Goal: Task Accomplishment & Management: Use online tool/utility

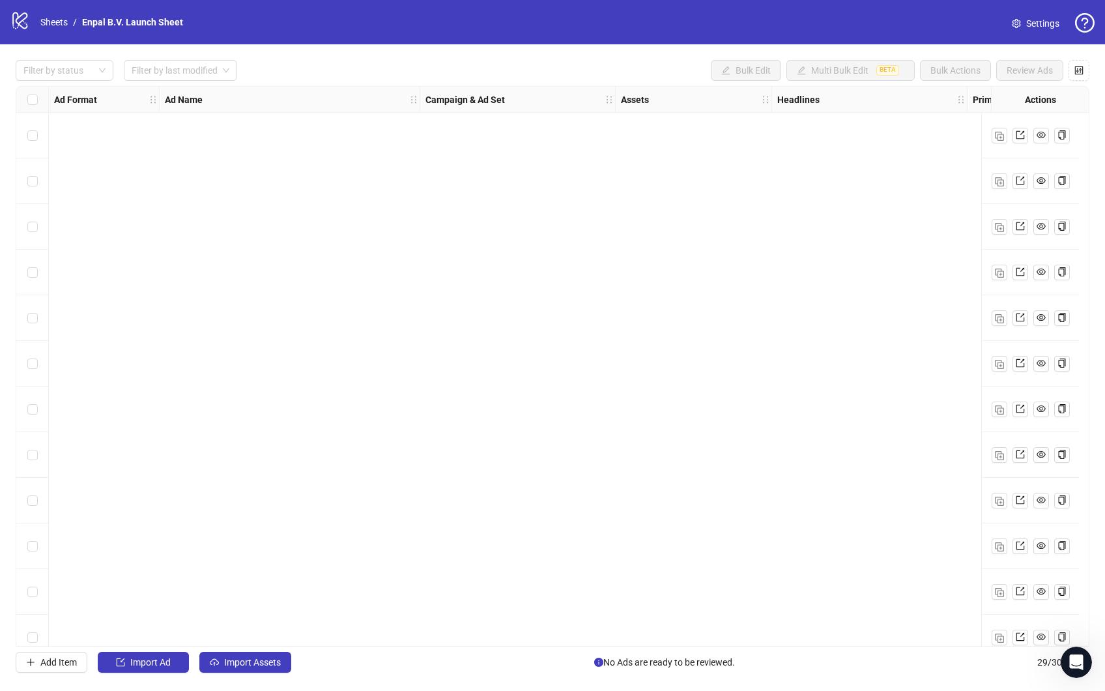
scroll to position [795, 0]
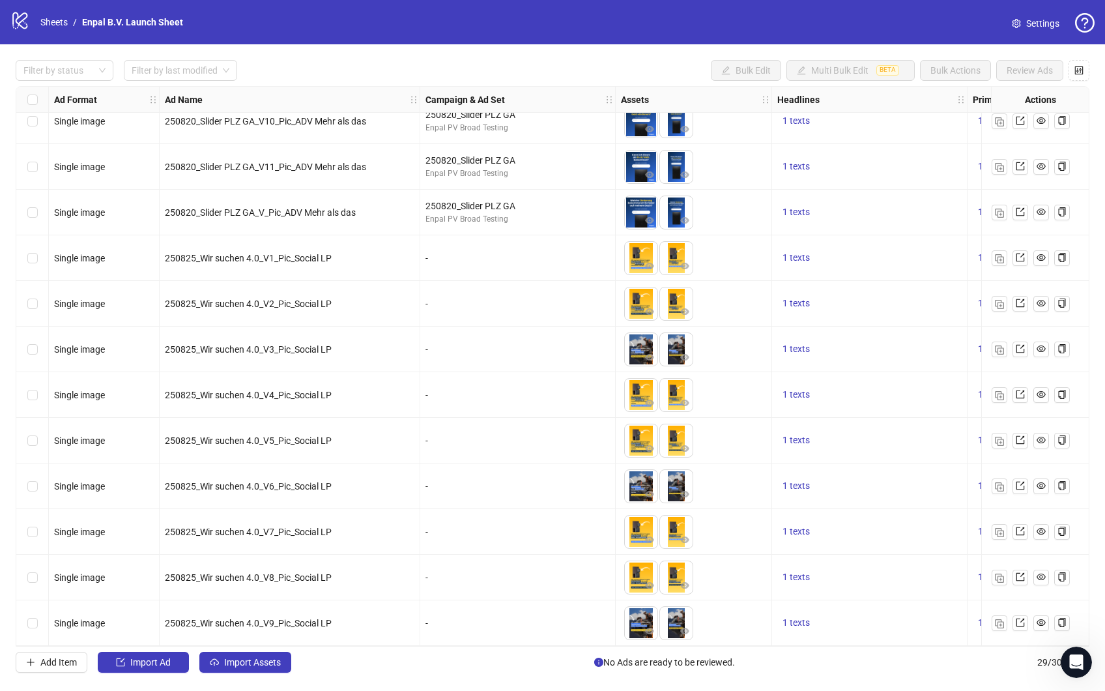
click at [22, 21] on icon at bounding box center [19, 20] width 15 height 17
click at [52, 23] on link "Sheets" at bounding box center [54, 22] width 33 height 14
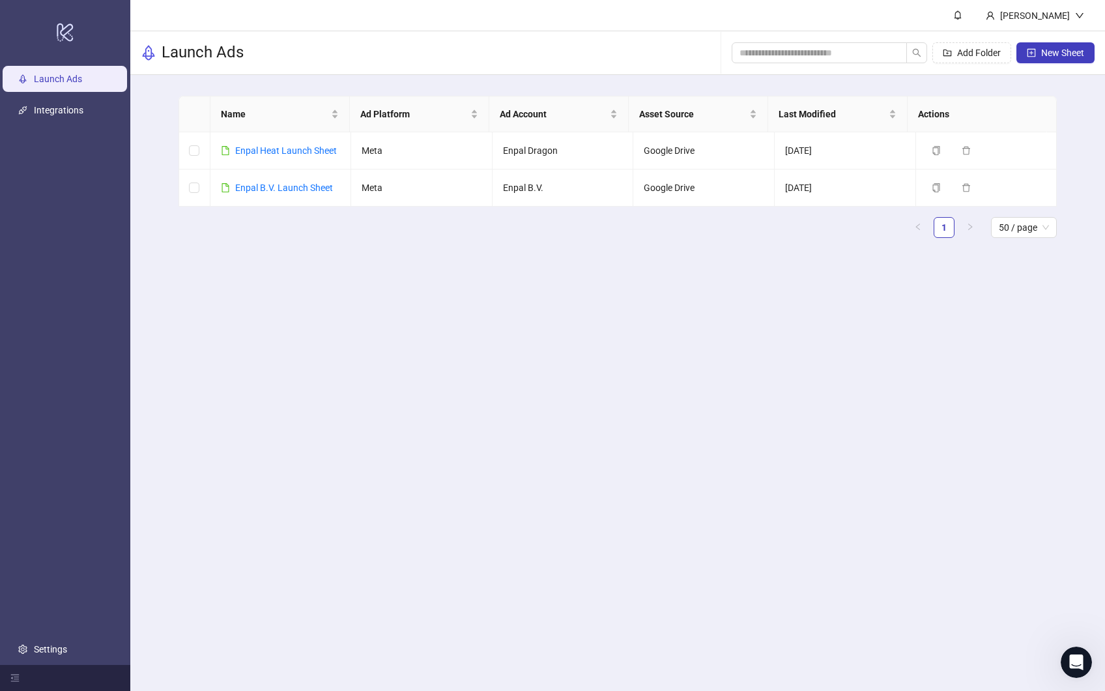
click at [346, 369] on main "[PERSON_NAME] Launch Ads Add Folder New Sheet Name Ad Platform Ad Account Asset…" at bounding box center [617, 345] width 975 height 691
click at [276, 404] on main "[PERSON_NAME] Launch Ads Add Folder New Sheet Name Ad Platform Ad Account Asset…" at bounding box center [617, 345] width 975 height 691
click at [266, 185] on link "Enpal B.V. Launch Sheet" at bounding box center [284, 187] width 98 height 10
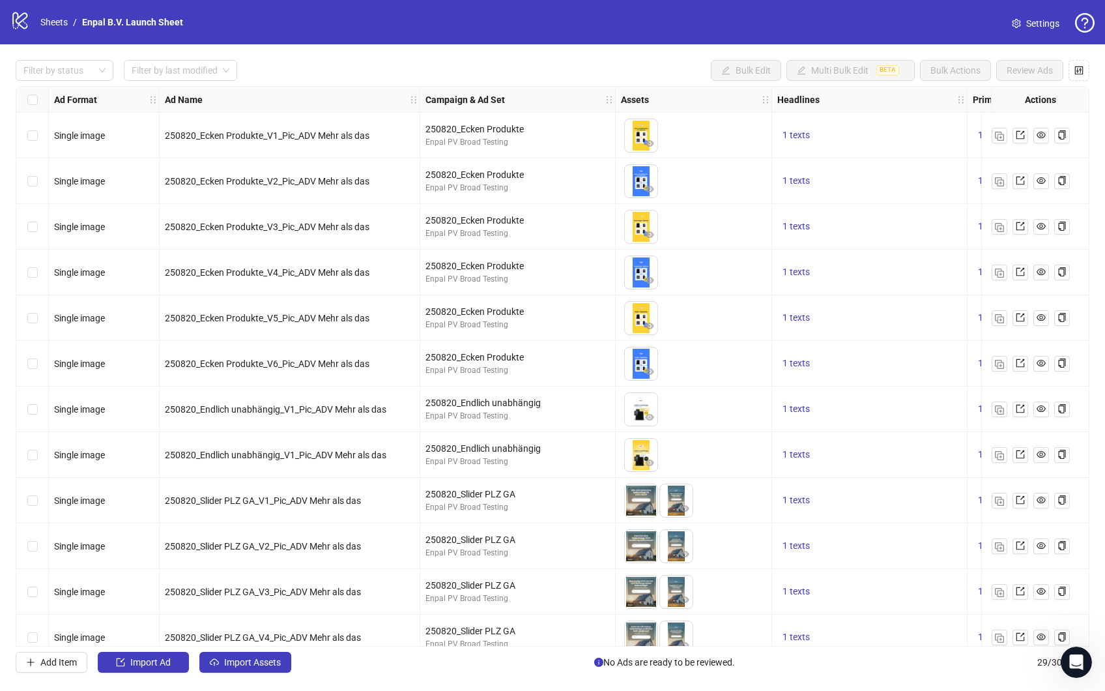
scroll to position [795, 0]
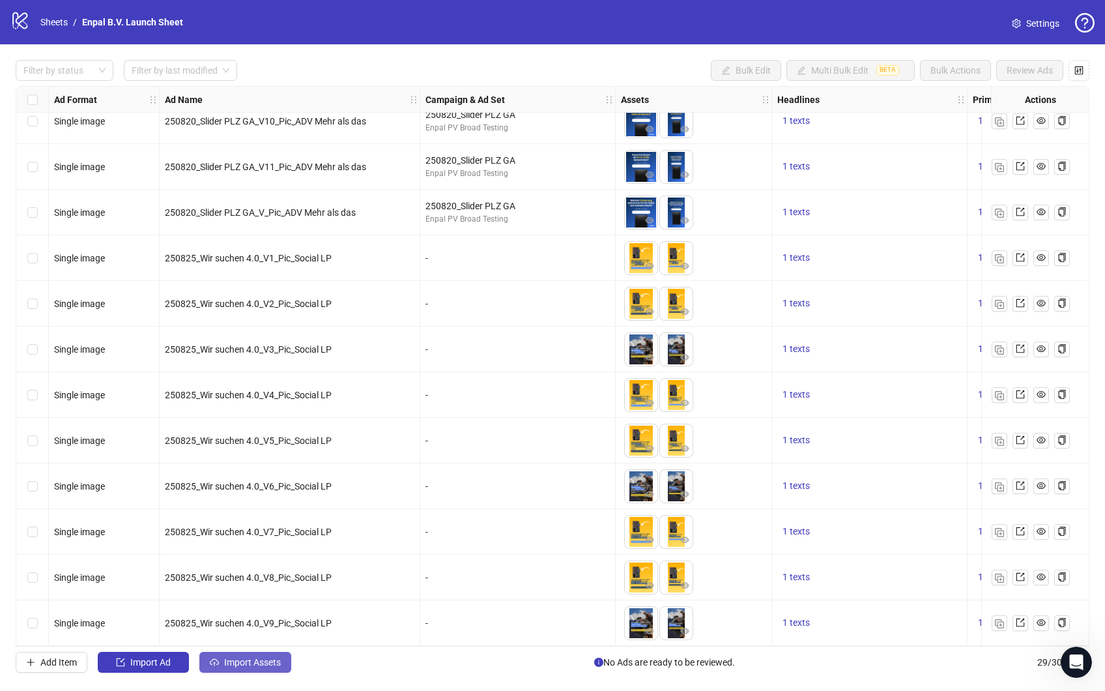
click at [246, 669] on button "Import Assets" at bounding box center [245, 662] width 92 height 21
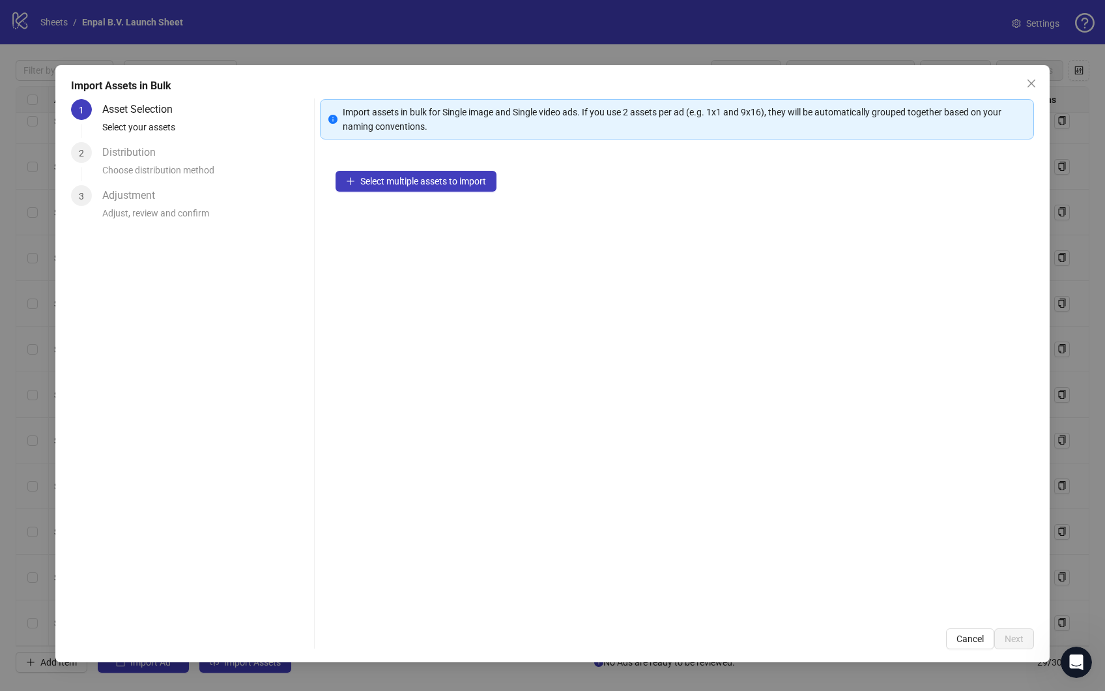
click at [397, 194] on div "Select multiple assets to import" at bounding box center [677, 383] width 714 height 457
click at [397, 177] on span "Select multiple assets to import" at bounding box center [423, 181] width 126 height 10
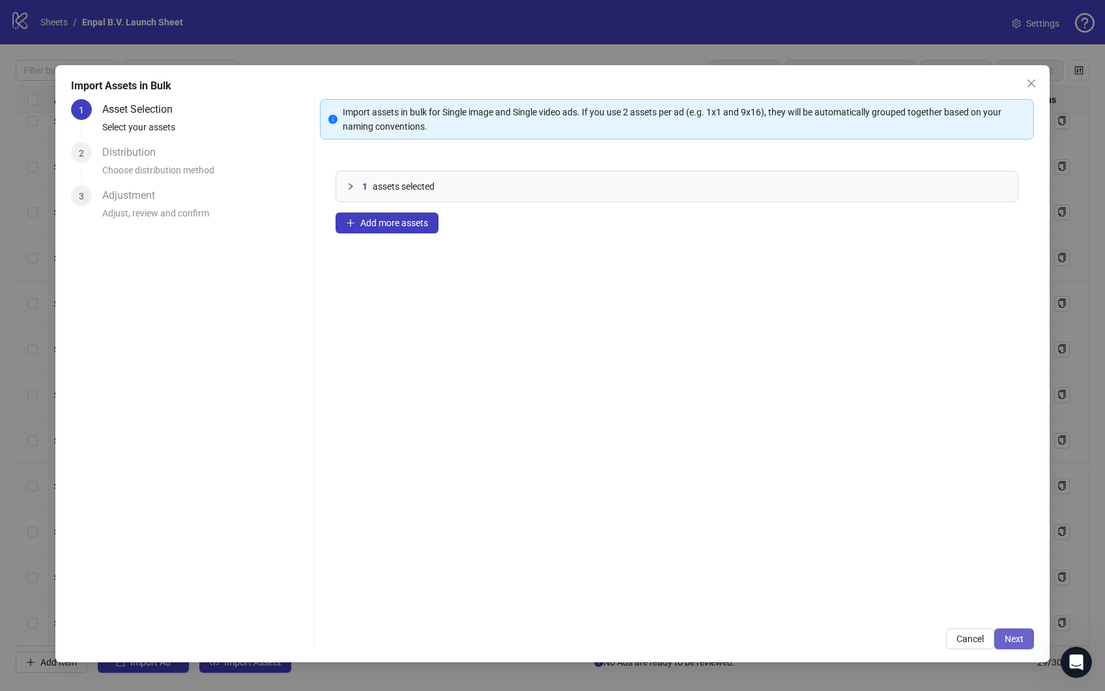
click at [1017, 644] on button "Next" at bounding box center [1014, 638] width 40 height 21
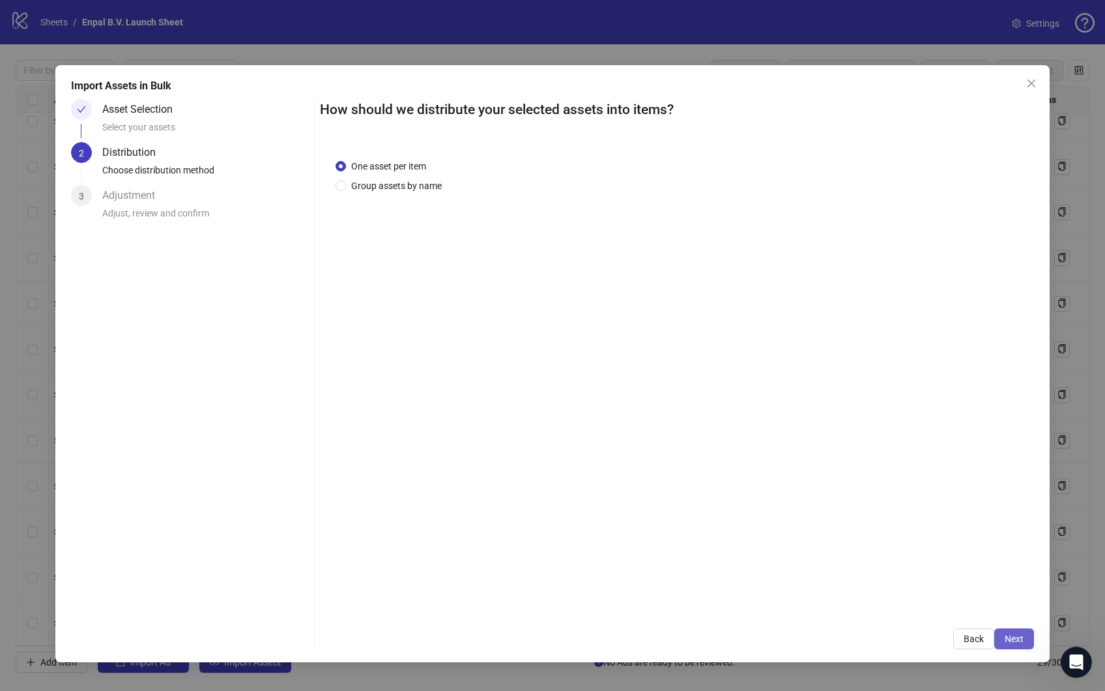
click at [1017, 640] on span "Next" at bounding box center [1014, 638] width 19 height 10
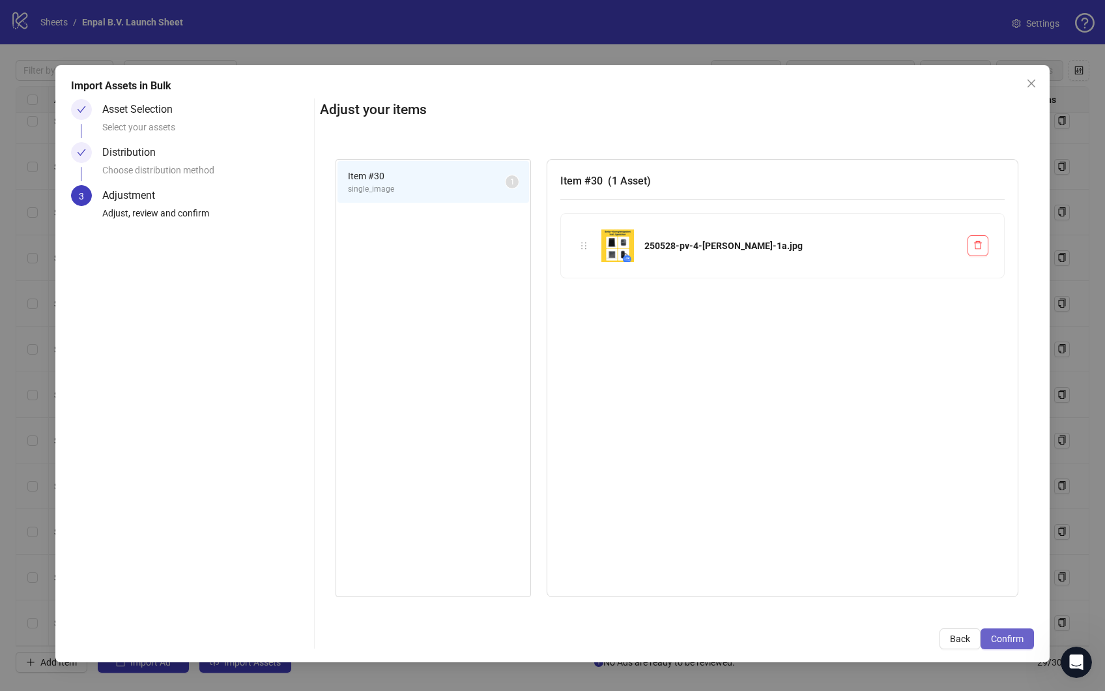
click at [1008, 637] on span "Confirm" at bounding box center [1007, 638] width 33 height 10
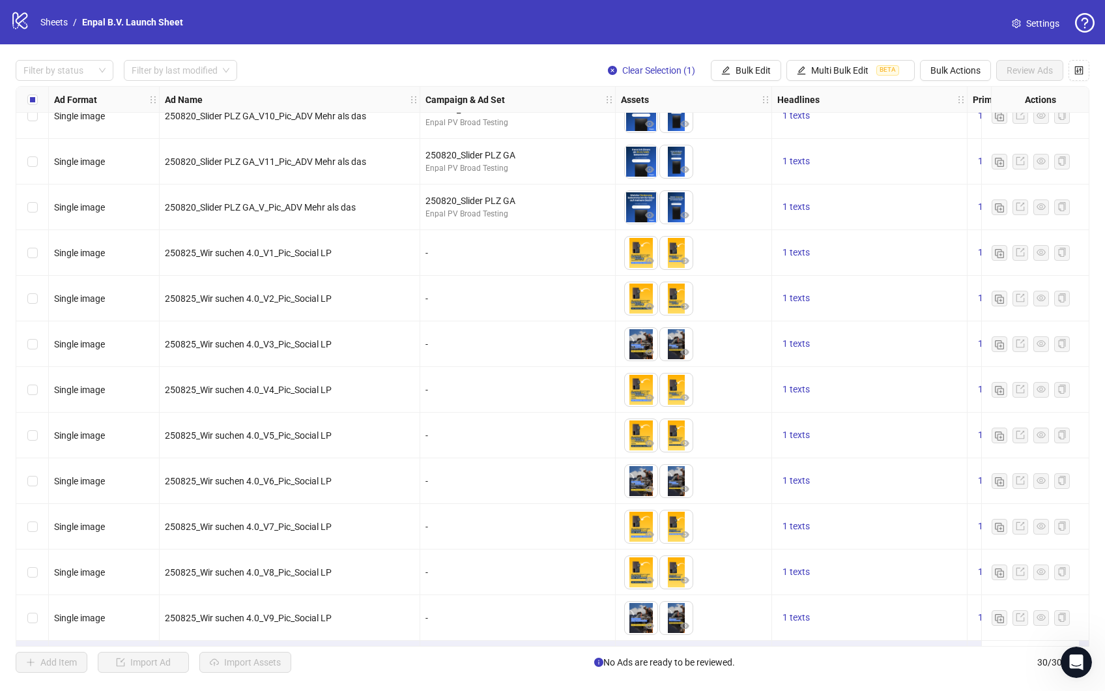
scroll to position [841, 0]
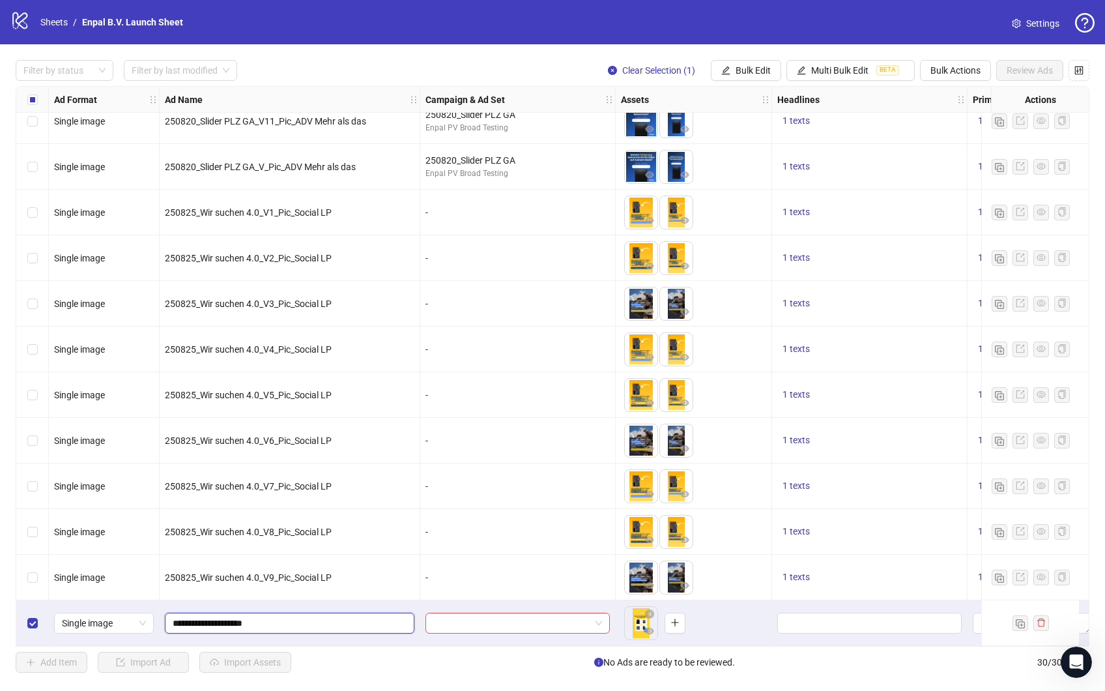
click at [269, 619] on input "**********" at bounding box center [288, 623] width 231 height 14
click at [483, 615] on input "search" at bounding box center [511, 623] width 157 height 20
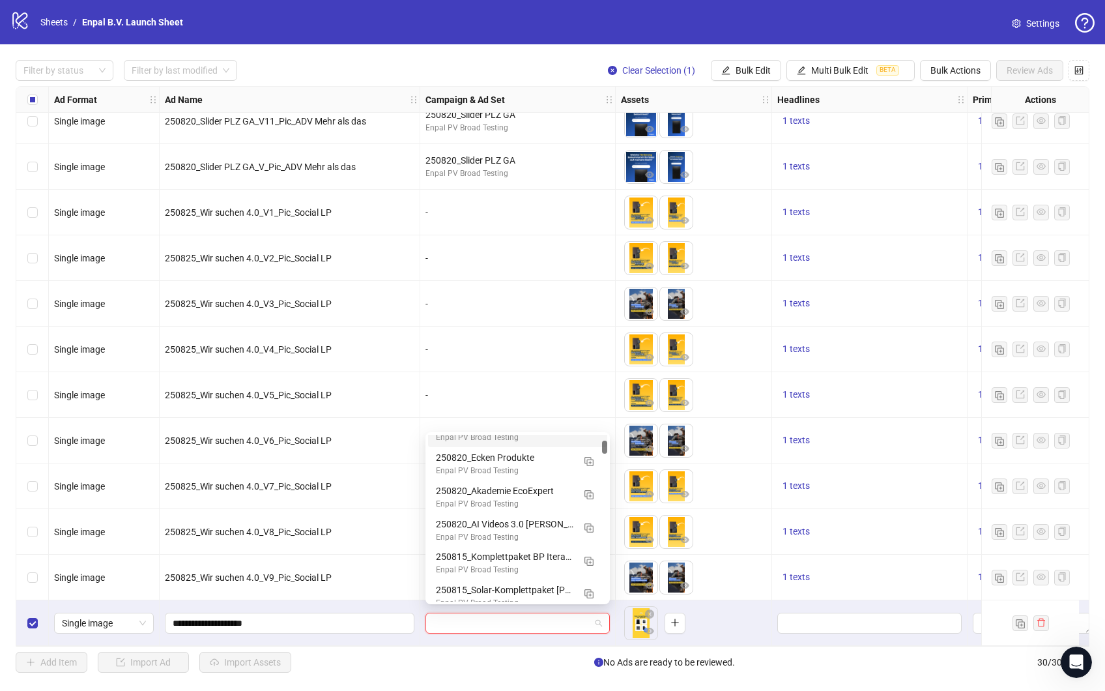
scroll to position [145, 0]
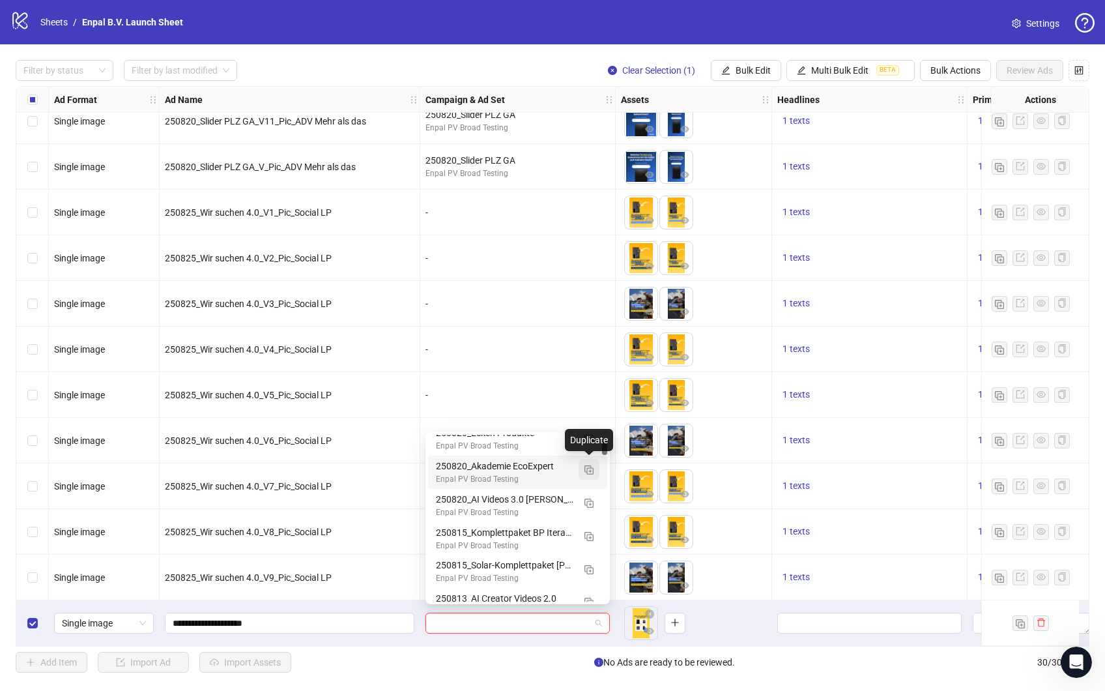
click at [590, 472] on img "button" at bounding box center [588, 469] width 9 height 9
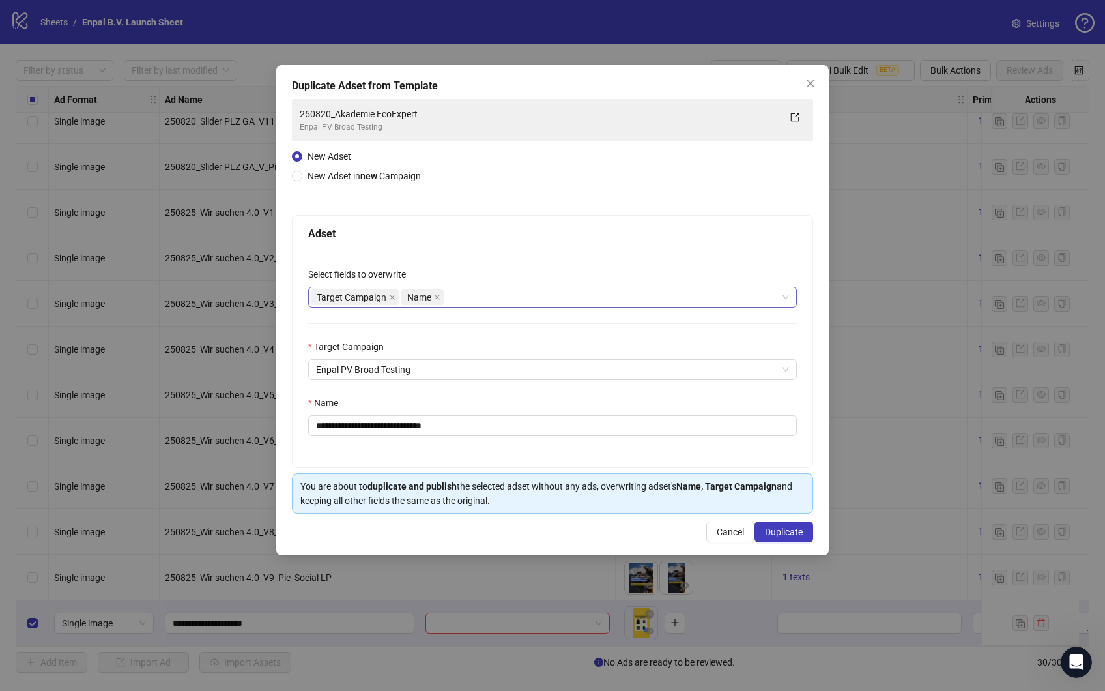
click at [501, 298] on div "Target Campaign Name" at bounding box center [546, 297] width 470 height 18
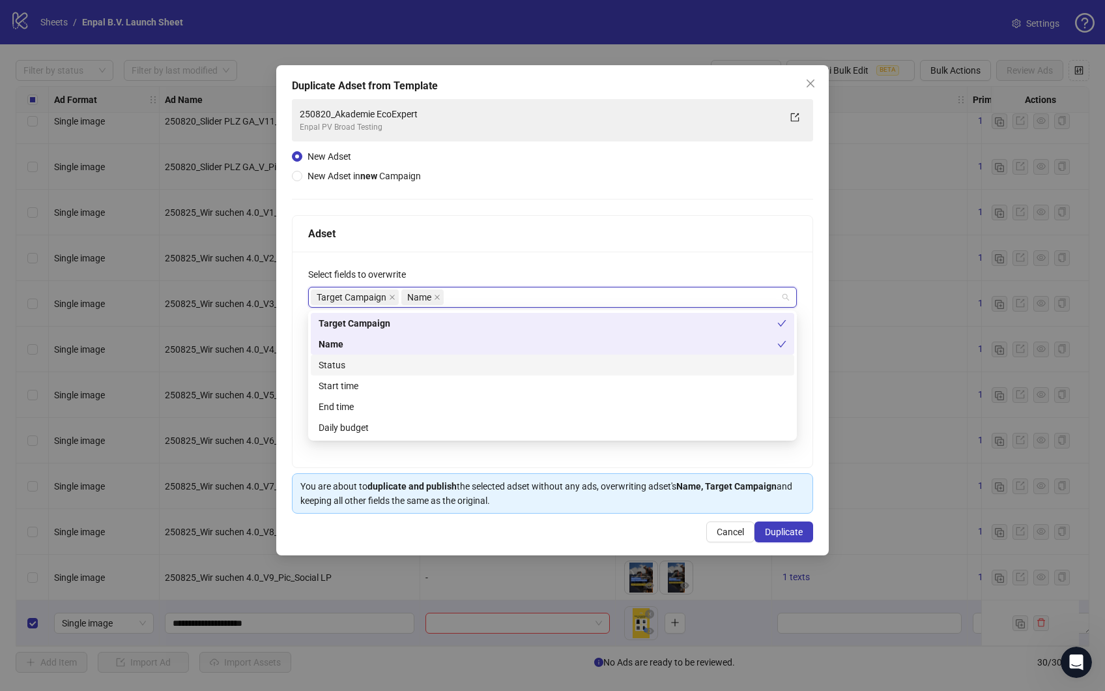
click at [381, 369] on div "Status" at bounding box center [553, 365] width 468 height 14
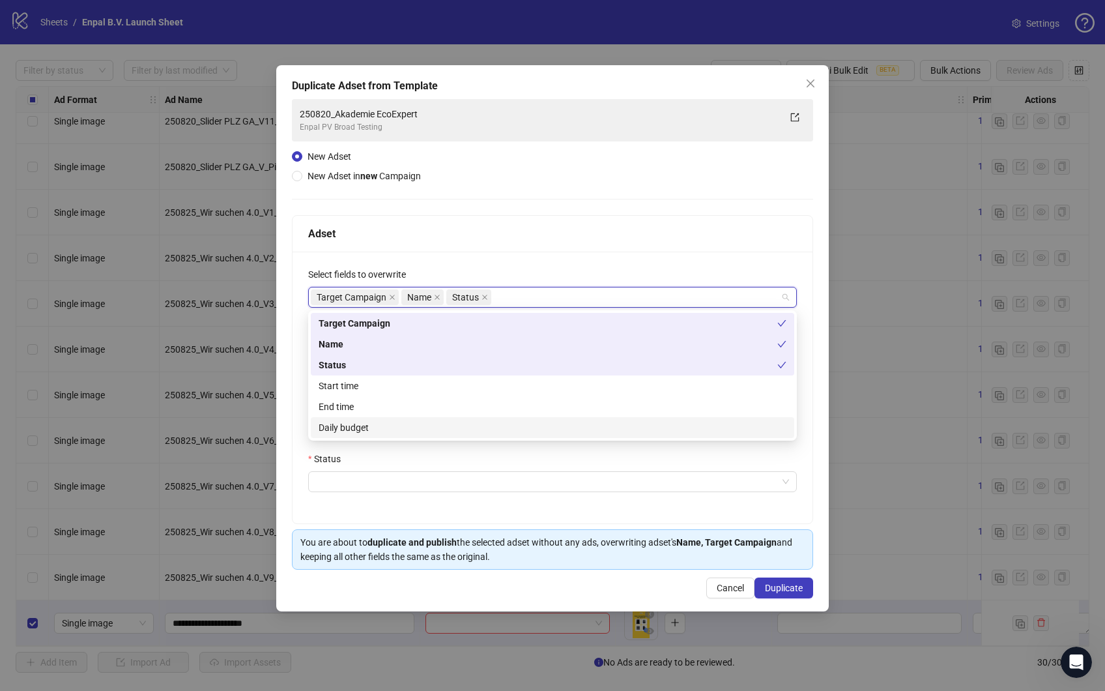
click at [364, 429] on div "Daily budget" at bounding box center [553, 427] width 468 height 14
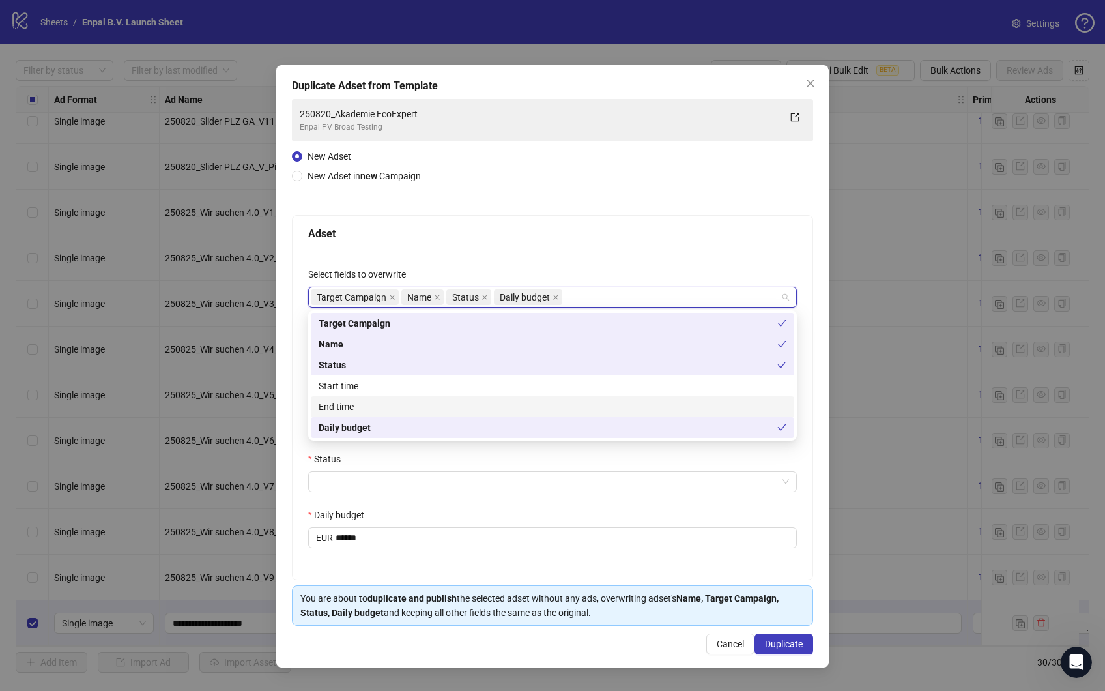
click at [293, 375] on div "**********" at bounding box center [553, 416] width 520 height 328
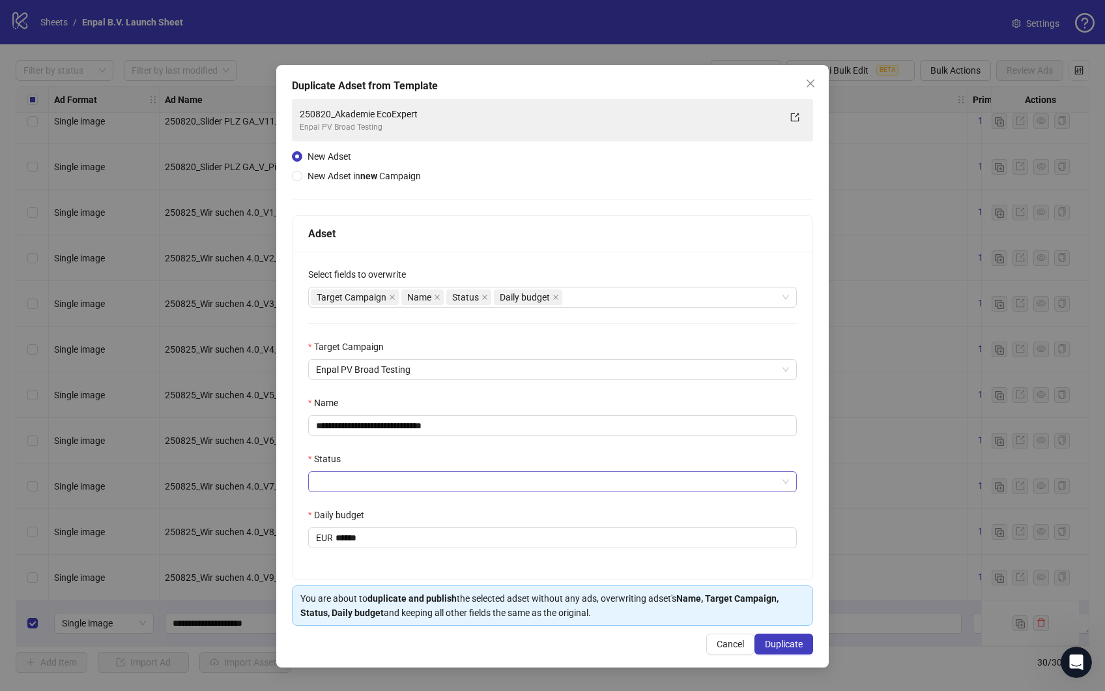
click at [366, 479] on input "Status" at bounding box center [546, 482] width 461 height 20
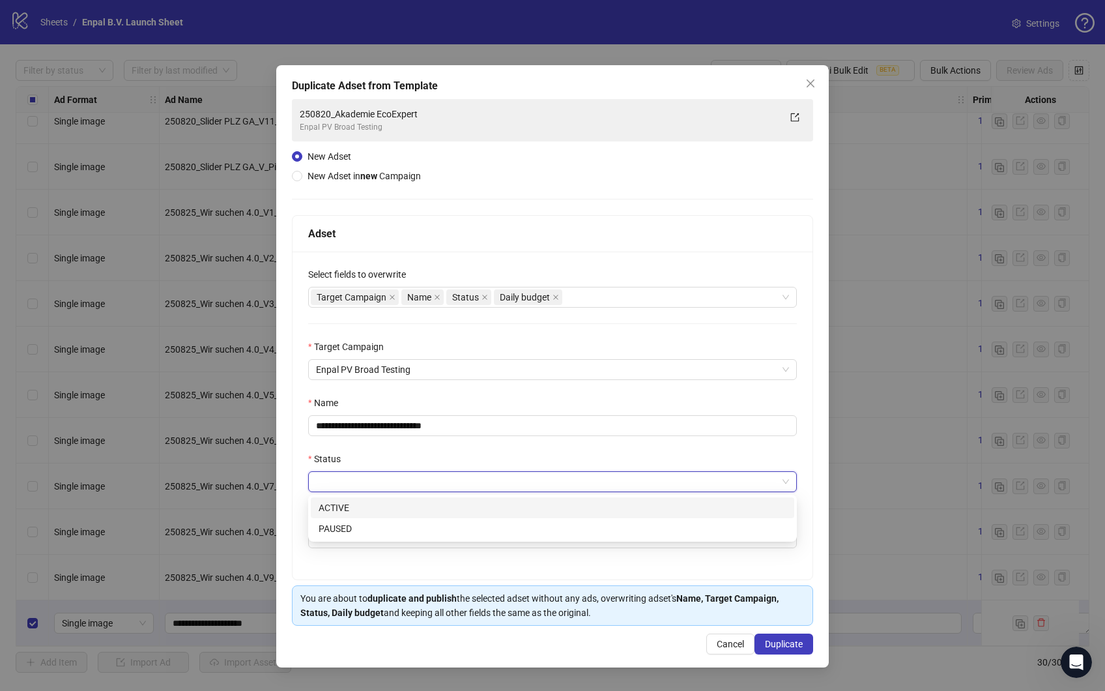
click at [366, 509] on div "ACTIVE" at bounding box center [553, 507] width 468 height 14
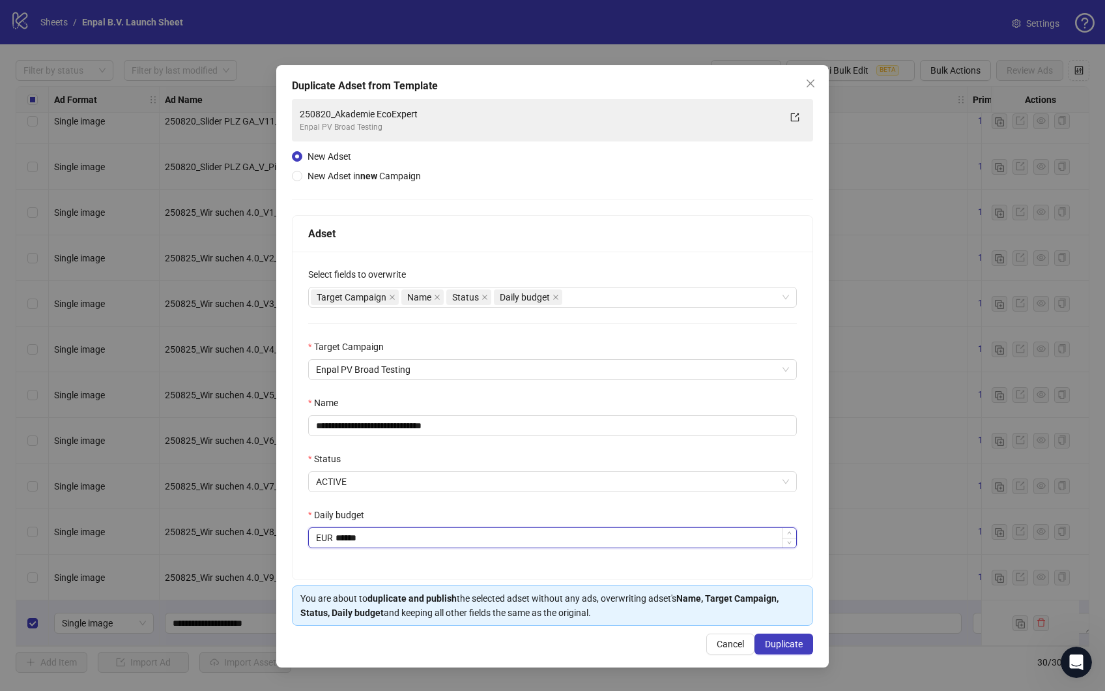
click at [352, 532] on input "******" at bounding box center [566, 538] width 461 height 20
type input "******"
click at [307, 494] on div "**********" at bounding box center [553, 416] width 520 height 328
click at [435, 424] on input "**********" at bounding box center [552, 425] width 489 height 21
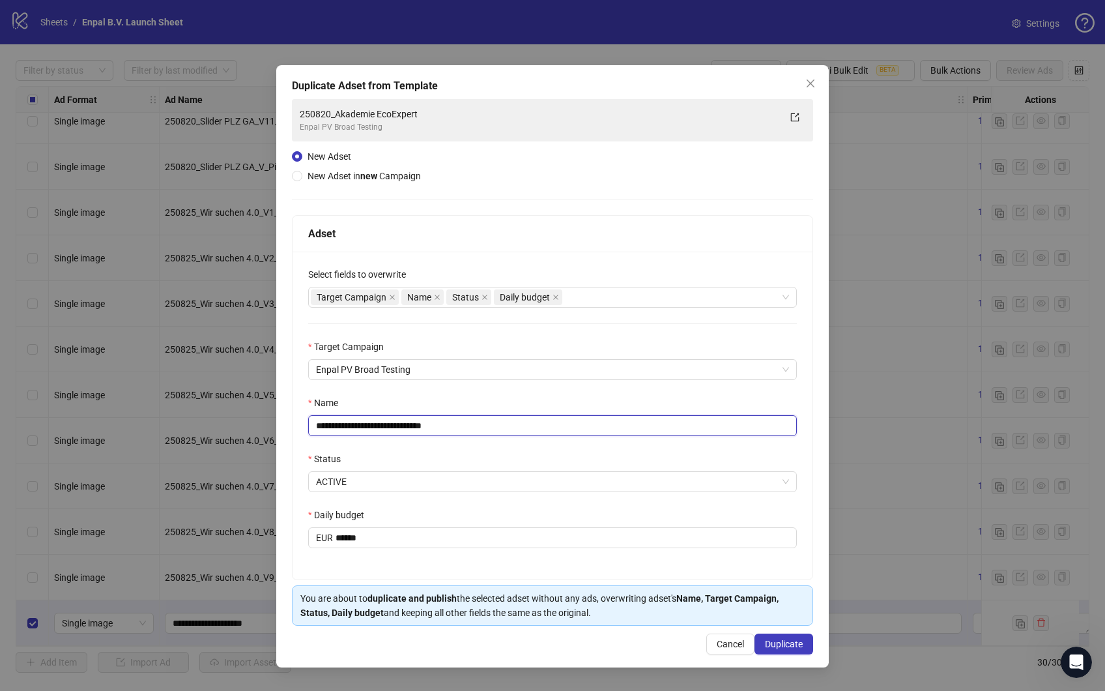
drag, startPoint x: 435, startPoint y: 425, endPoint x: 500, endPoint y: 425, distance: 64.5
click at [500, 425] on input "**********" at bounding box center [552, 425] width 489 height 21
drag, startPoint x: 352, startPoint y: 426, endPoint x: 549, endPoint y: 425, distance: 196.1
click at [549, 425] on input "**********" at bounding box center [552, 425] width 489 height 21
click at [348, 426] on input "**********" at bounding box center [552, 425] width 489 height 21
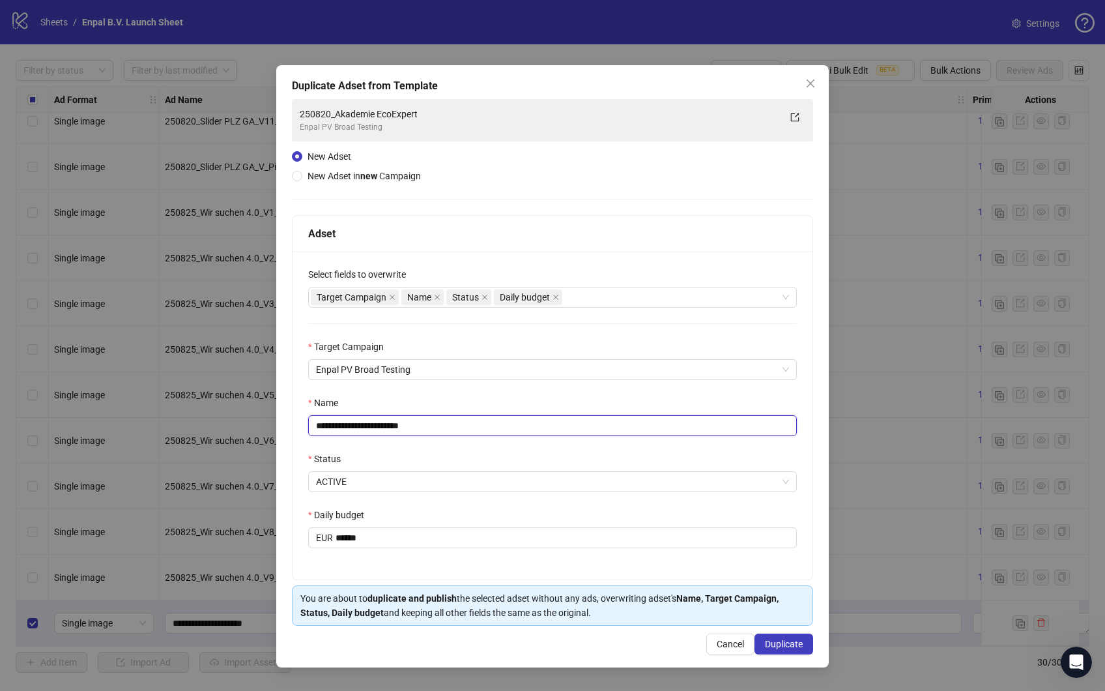
type input "**********"
click at [306, 395] on div "**********" at bounding box center [553, 416] width 520 height 328
click at [779, 642] on span "Duplicate" at bounding box center [784, 644] width 38 height 10
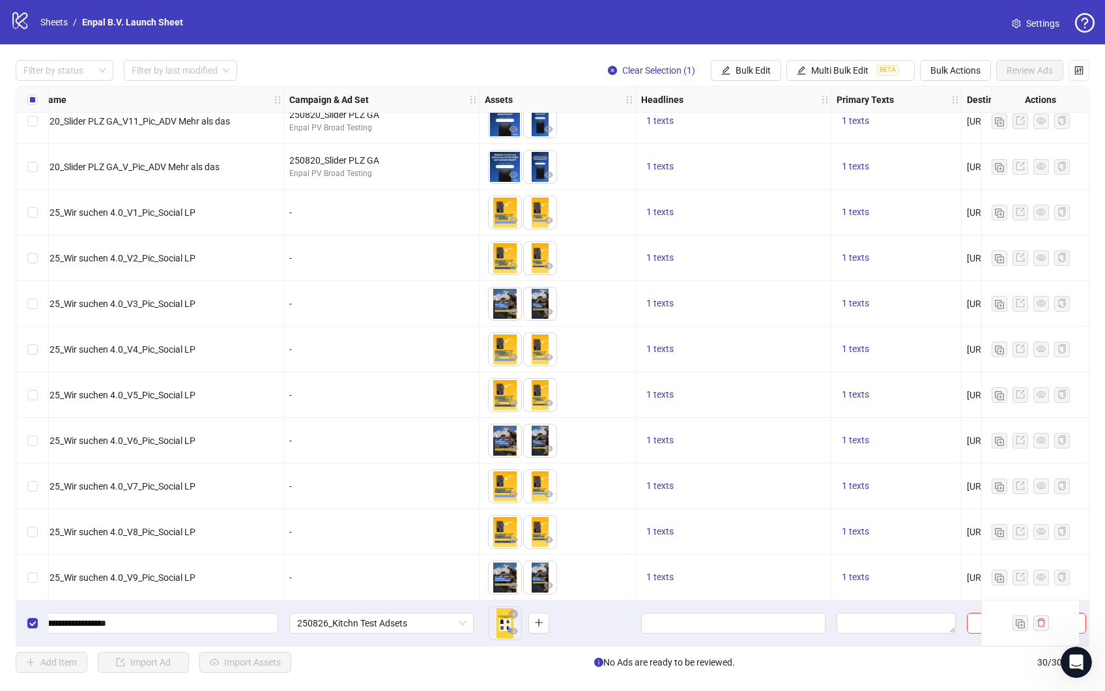
scroll to position [841, 313]
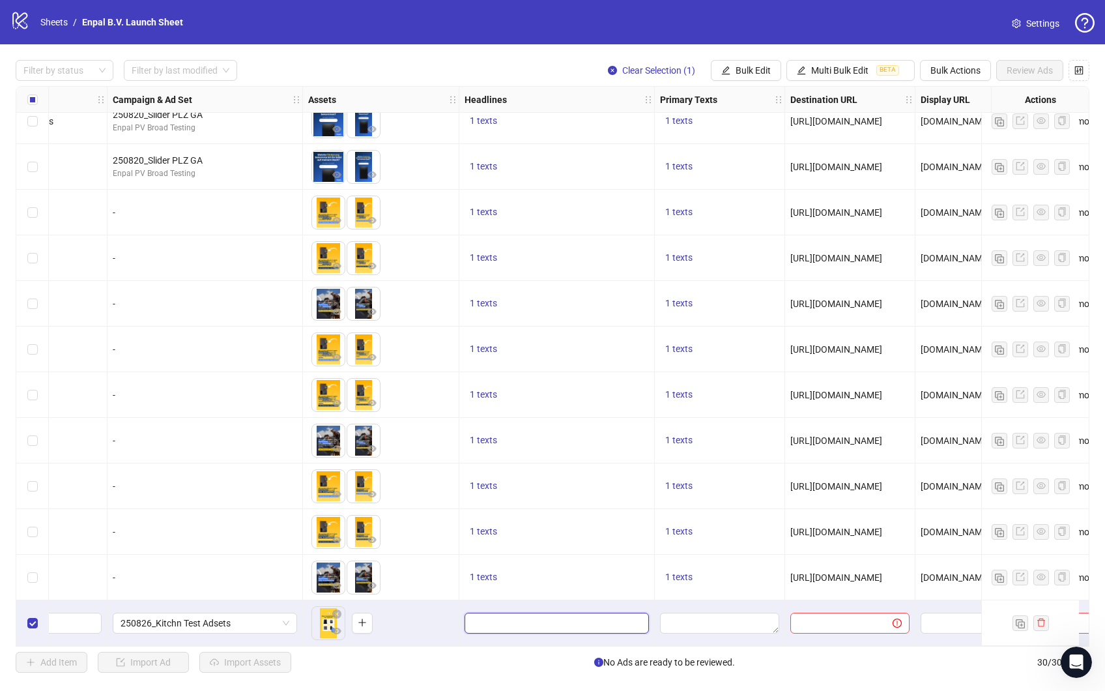
click at [478, 616] on input "Edit values" at bounding box center [555, 623] width 166 height 14
type input "****"
click at [726, 619] on textarea "Edit values" at bounding box center [719, 622] width 119 height 21
type textarea "****"
click at [845, 616] on input "text" at bounding box center [836, 623] width 76 height 14
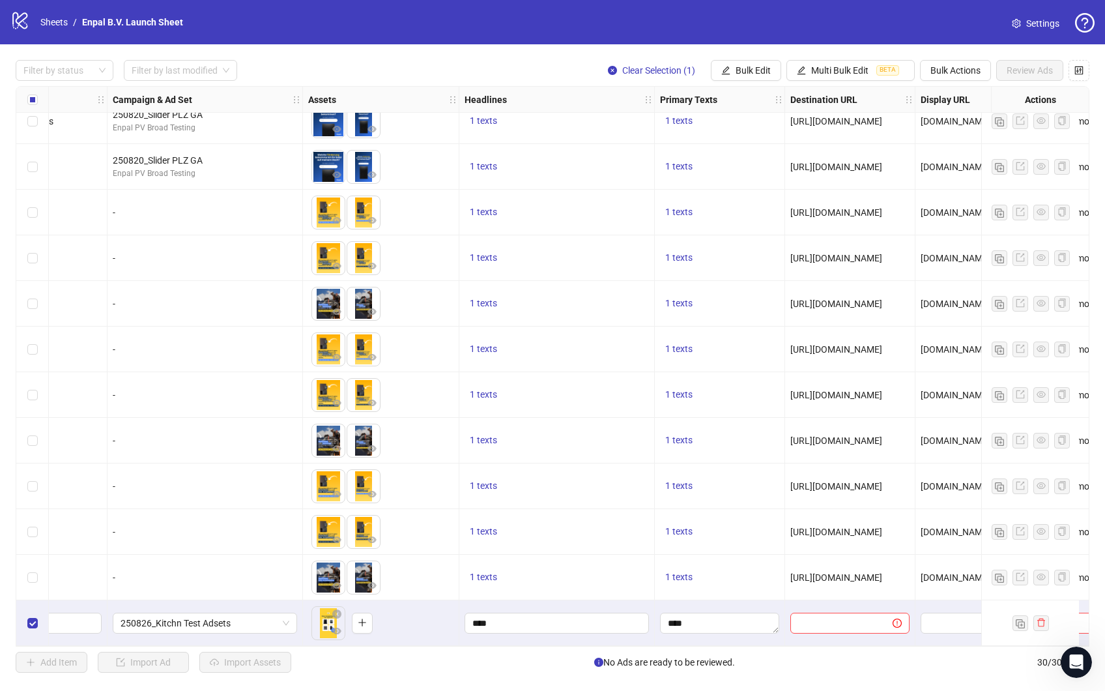
click at [839, 575] on span "[URL][DOMAIN_NAME]" at bounding box center [836, 577] width 92 height 10
copy span "[URL][DOMAIN_NAME]"
click at [827, 616] on input "text" at bounding box center [836, 623] width 76 height 14
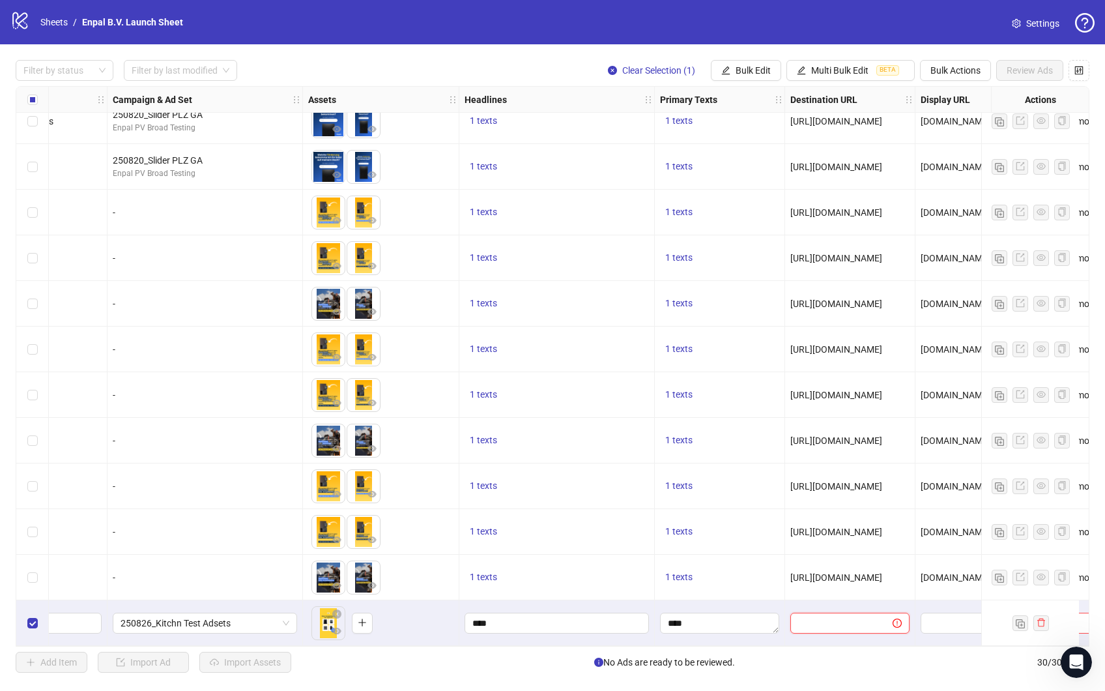
paste input "**********"
type input "**********"
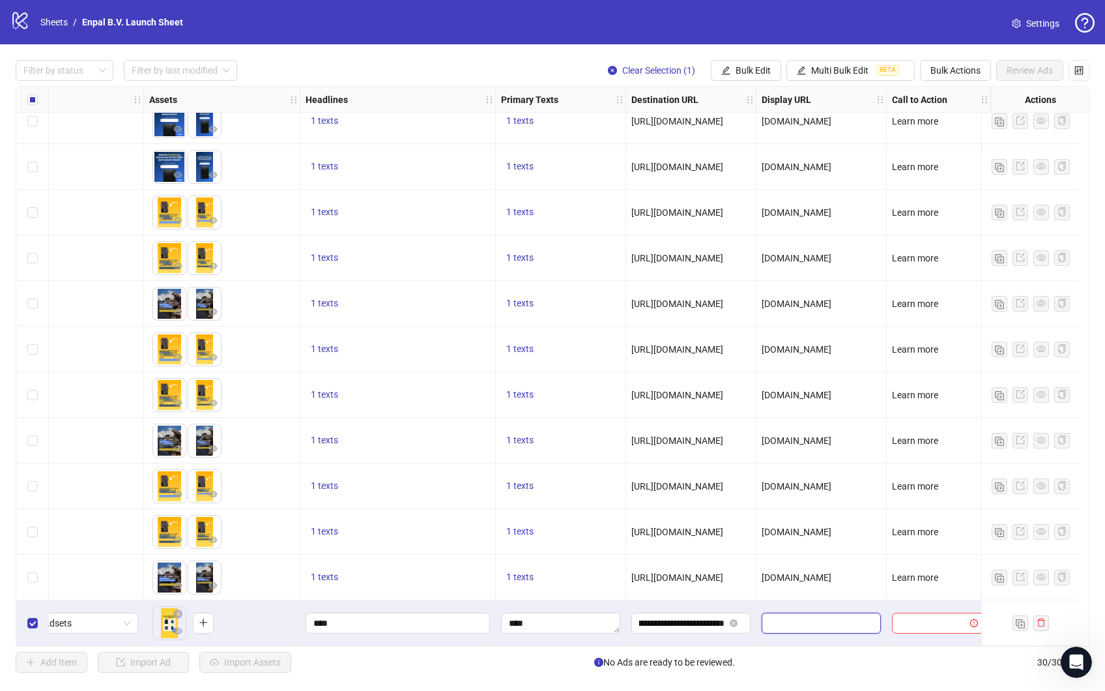
click at [791, 616] on input "text" at bounding box center [819, 623] width 101 height 14
type input "********"
click at [910, 616] on input "search" at bounding box center [933, 623] width 66 height 20
type input "*****"
click at [930, 588] on div "Learn more" at bounding box center [929, 591] width 72 height 14
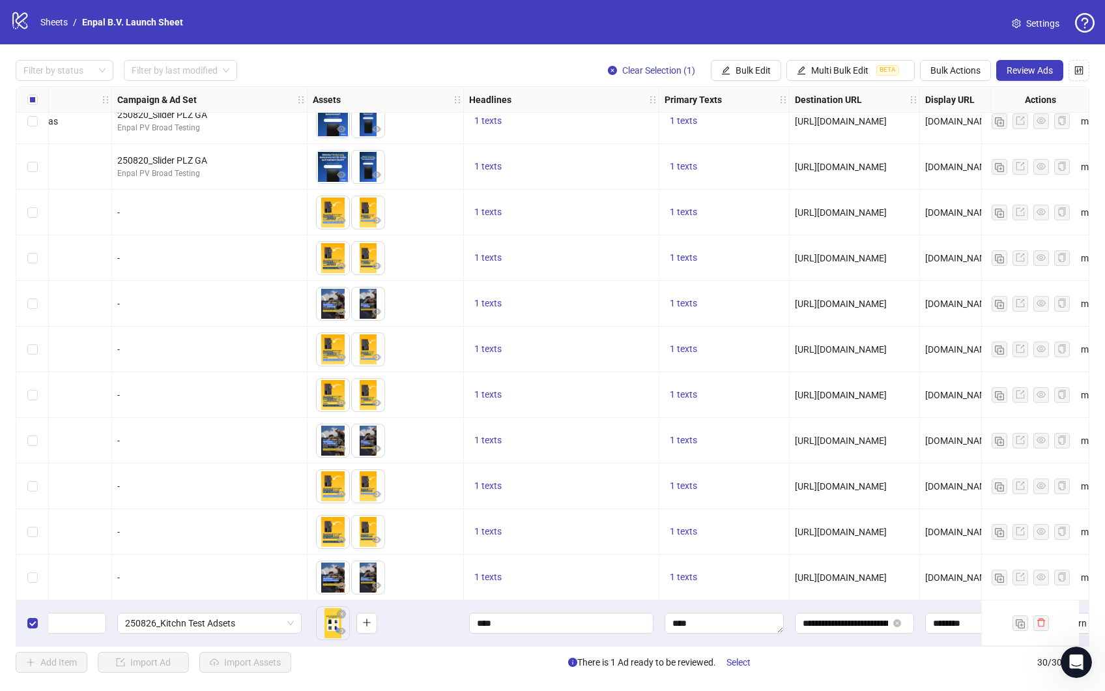
scroll to position [841, 0]
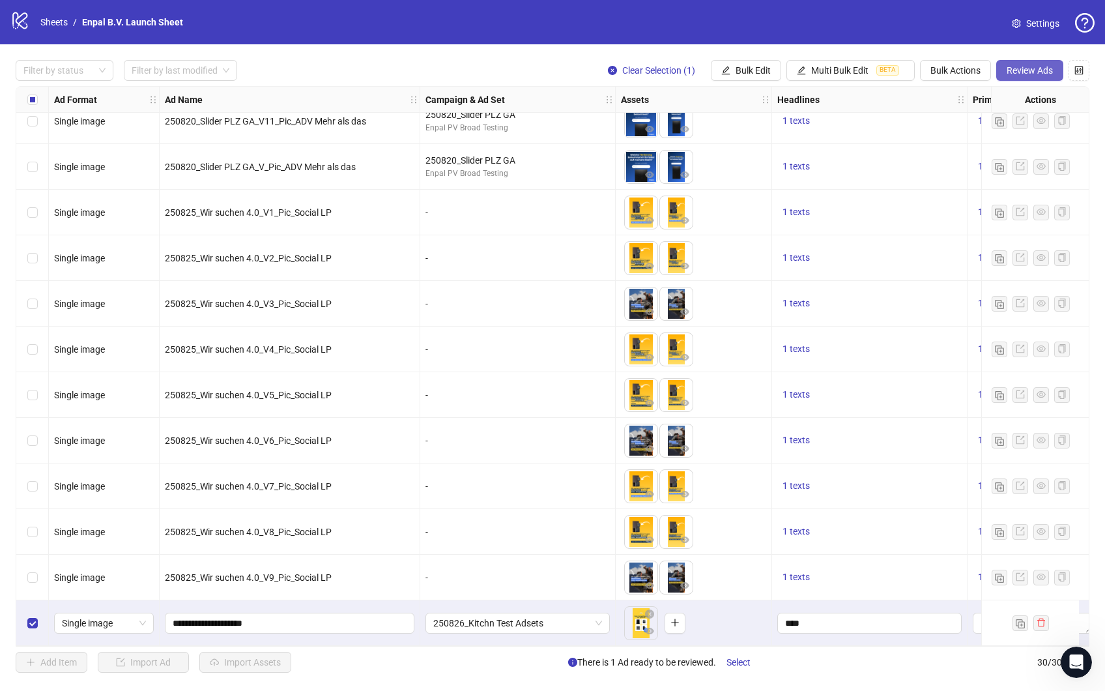
click at [1033, 66] on span "Review Ads" at bounding box center [1030, 70] width 46 height 10
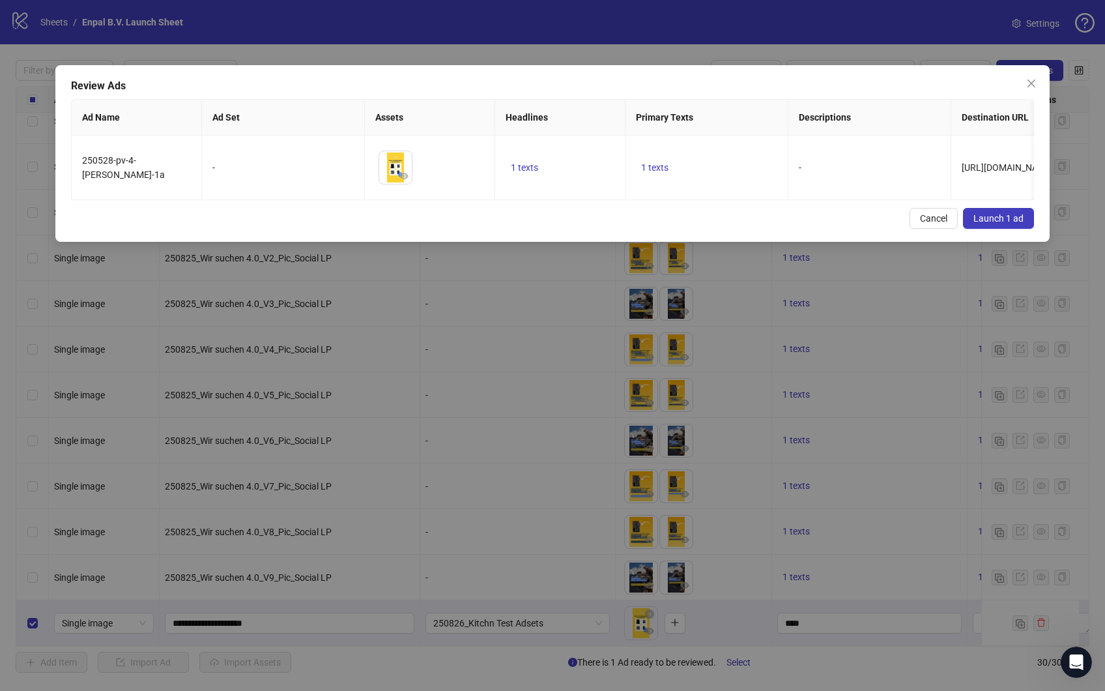
click at [1003, 223] on span "Launch 1 ad" at bounding box center [998, 218] width 50 height 10
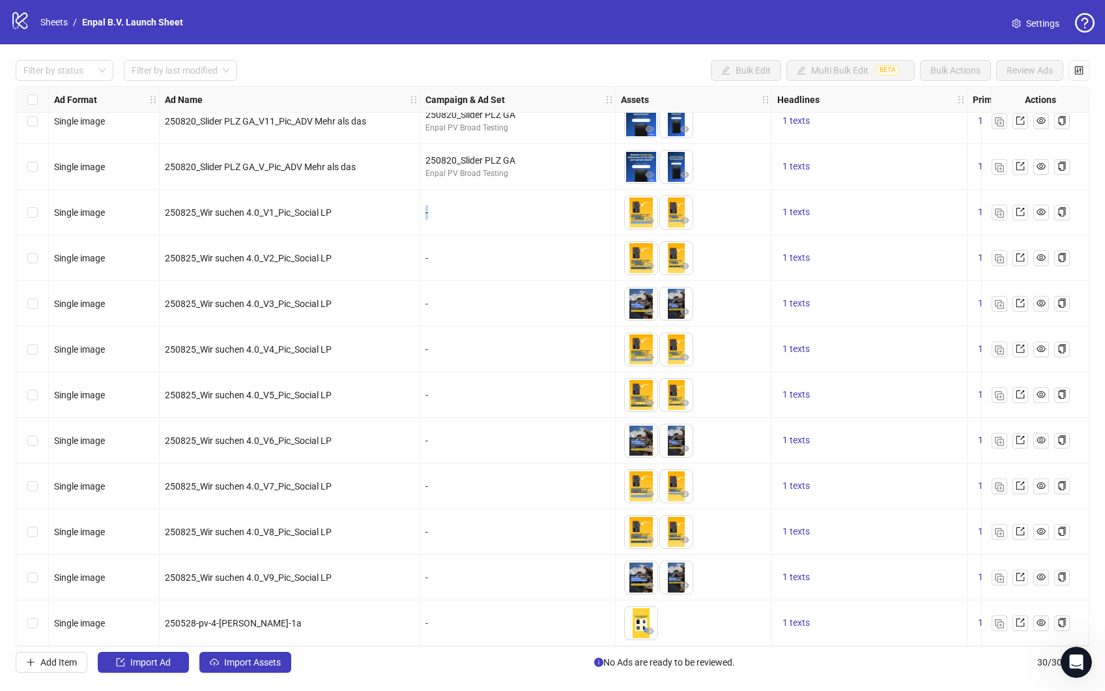
drag, startPoint x: 425, startPoint y: 210, endPoint x: 433, endPoint y: 210, distance: 8.5
click at [433, 210] on div "-" at bounding box center [517, 212] width 184 height 14
click at [430, 255] on div "-" at bounding box center [517, 258] width 195 height 46
click at [40, 617] on div "Select row 30" at bounding box center [32, 623] width 33 height 46
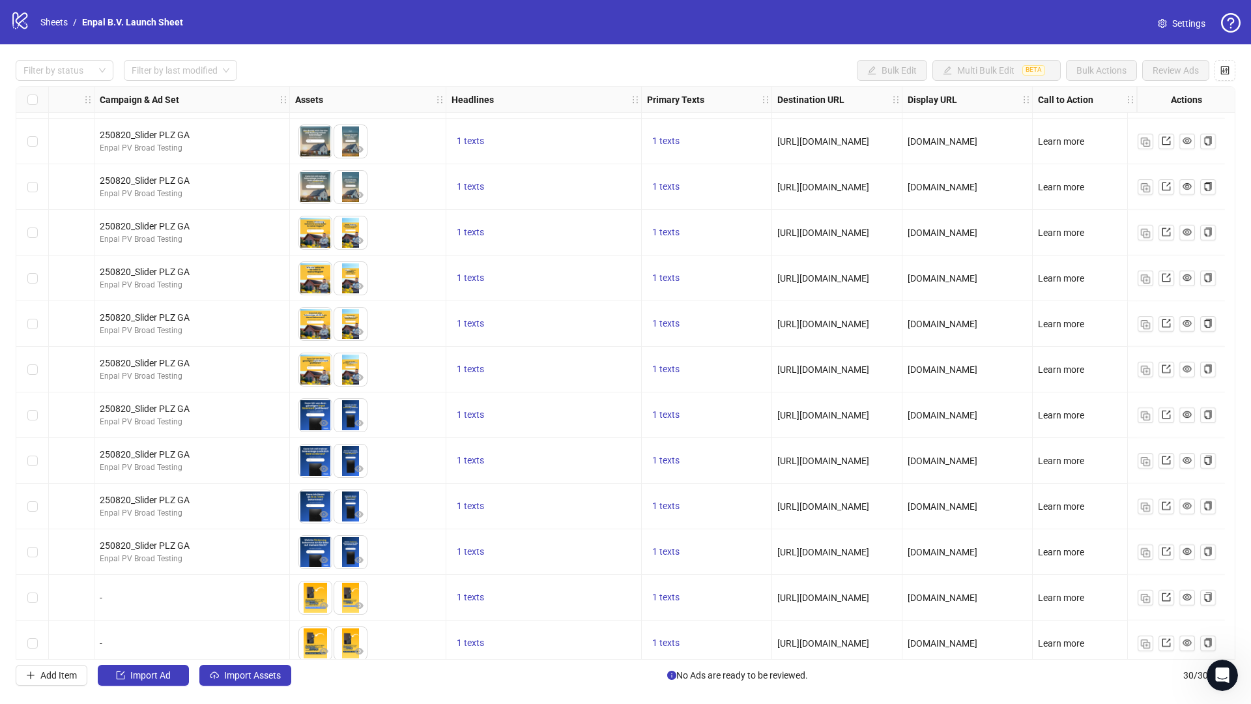
scroll to position [388, 336]
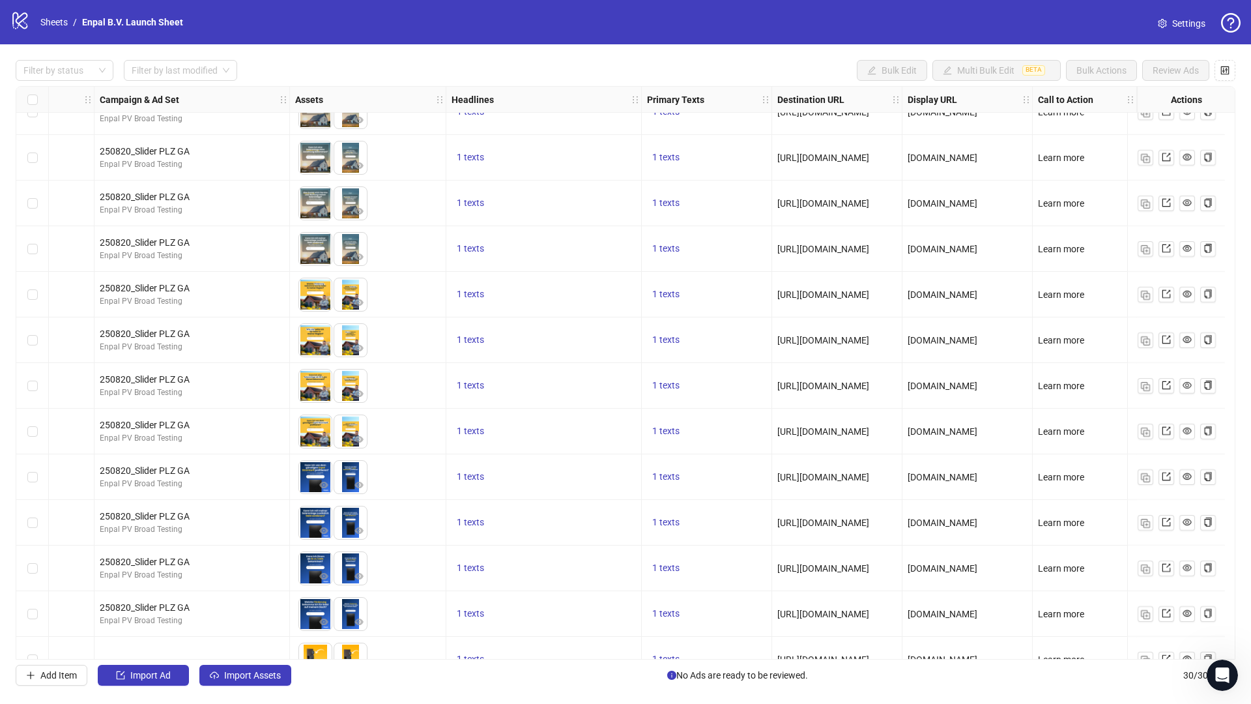
click at [725, 65] on div "Filter by status Filter by last modified Bulk Edit Multi Bulk Edit BETA Bulk Ac…" at bounding box center [626, 70] width 1220 height 21
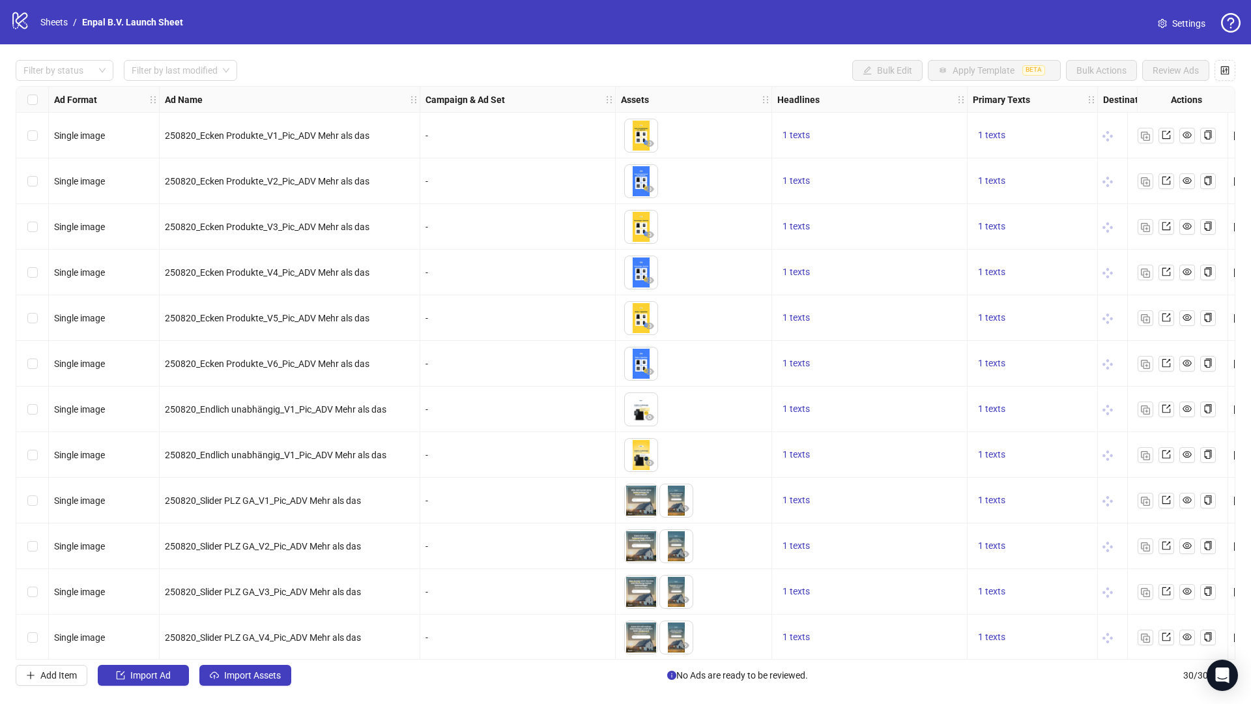
click at [708, 54] on div "Filter by status Filter by last modified Bulk Edit Apply Template BETA Bulk Act…" at bounding box center [625, 372] width 1251 height 657
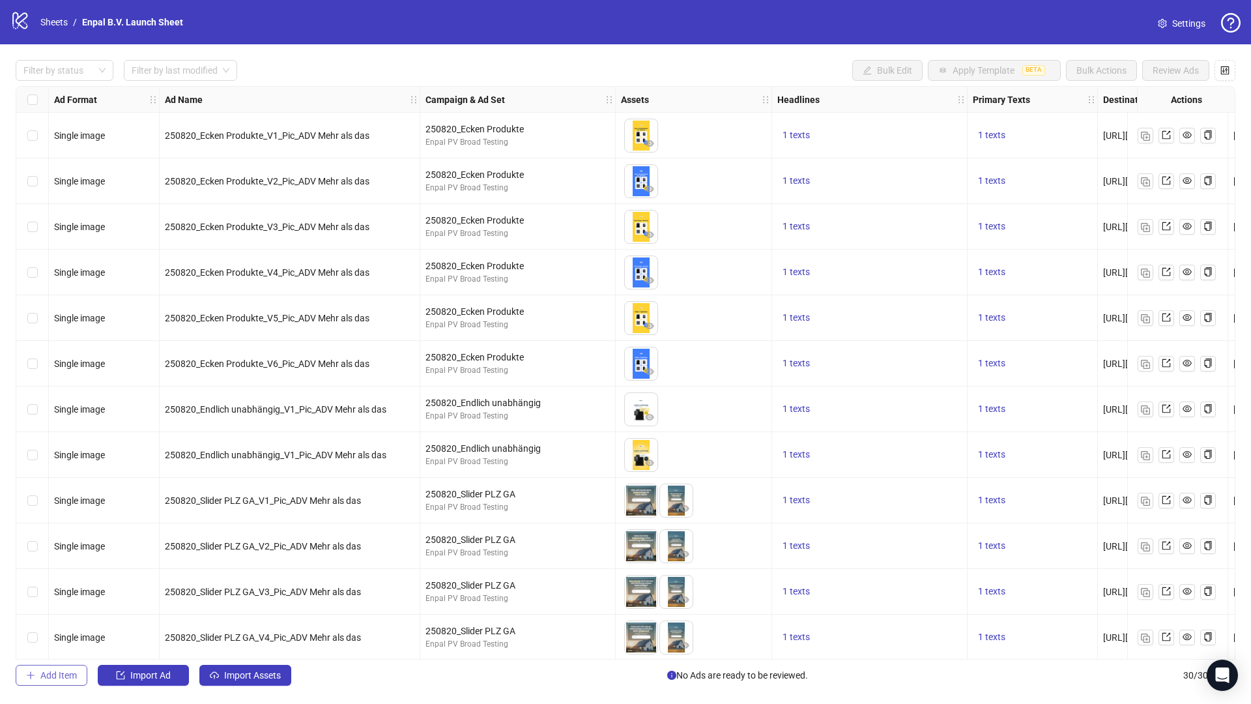
click at [57, 674] on span "Add Item" at bounding box center [58, 675] width 36 height 10
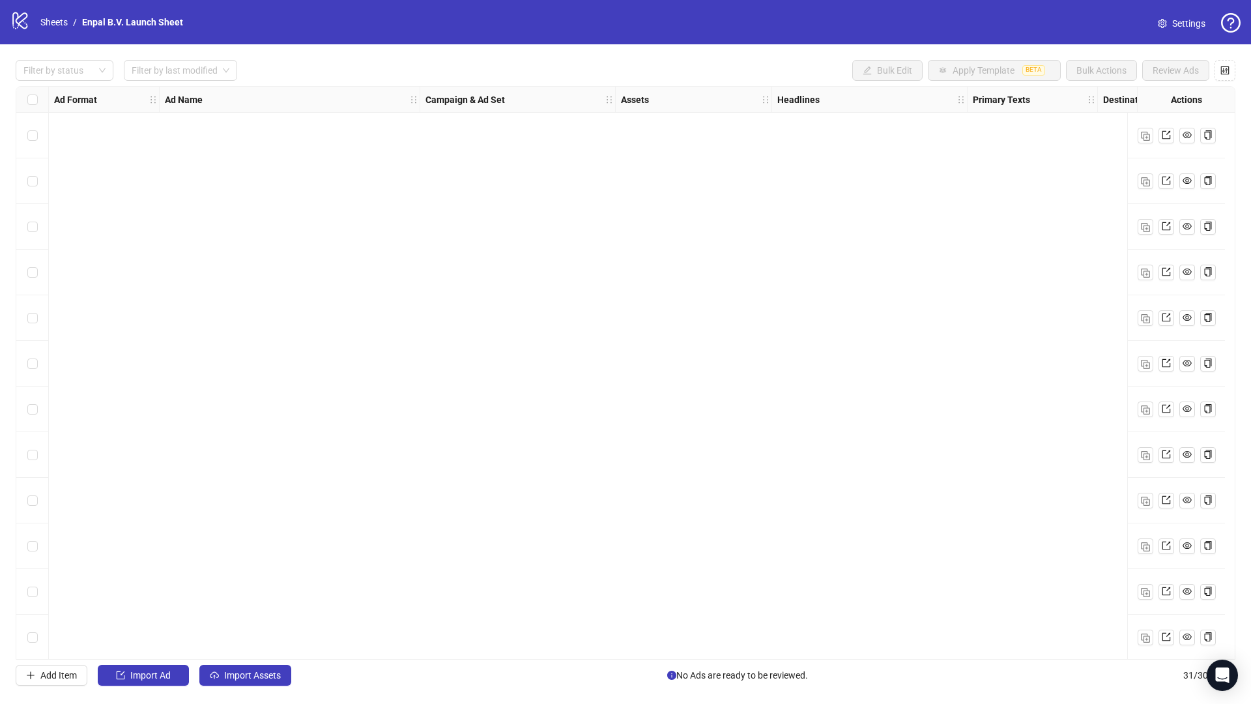
scroll to position [873, 0]
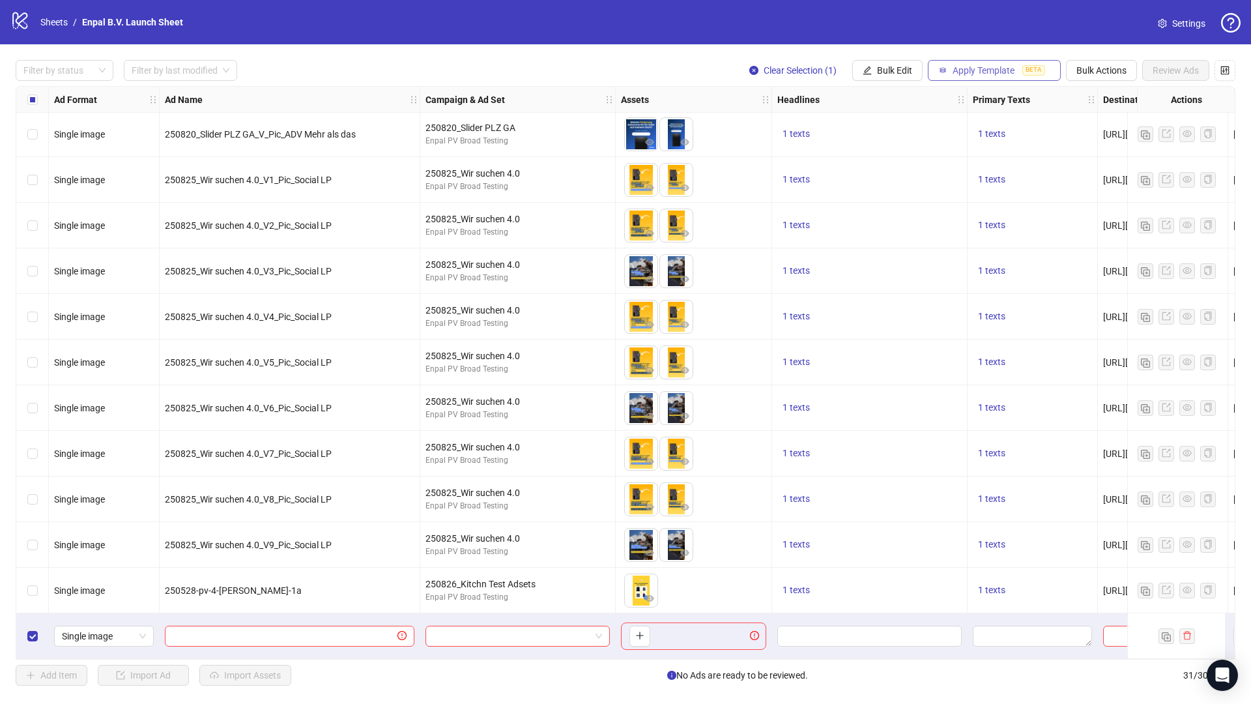
click at [988, 73] on span "Apply Template" at bounding box center [984, 70] width 62 height 10
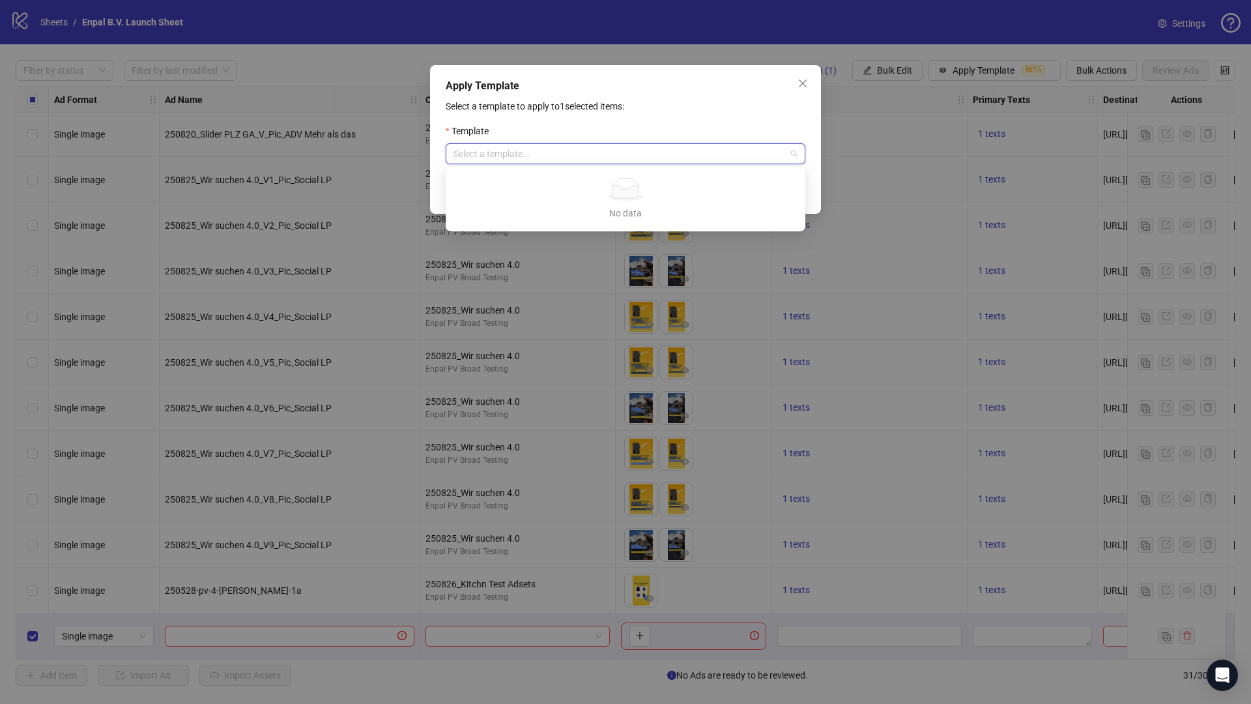
click at [623, 162] on input "search" at bounding box center [619, 154] width 332 height 20
click at [642, 131] on div "Template" at bounding box center [626, 134] width 360 height 20
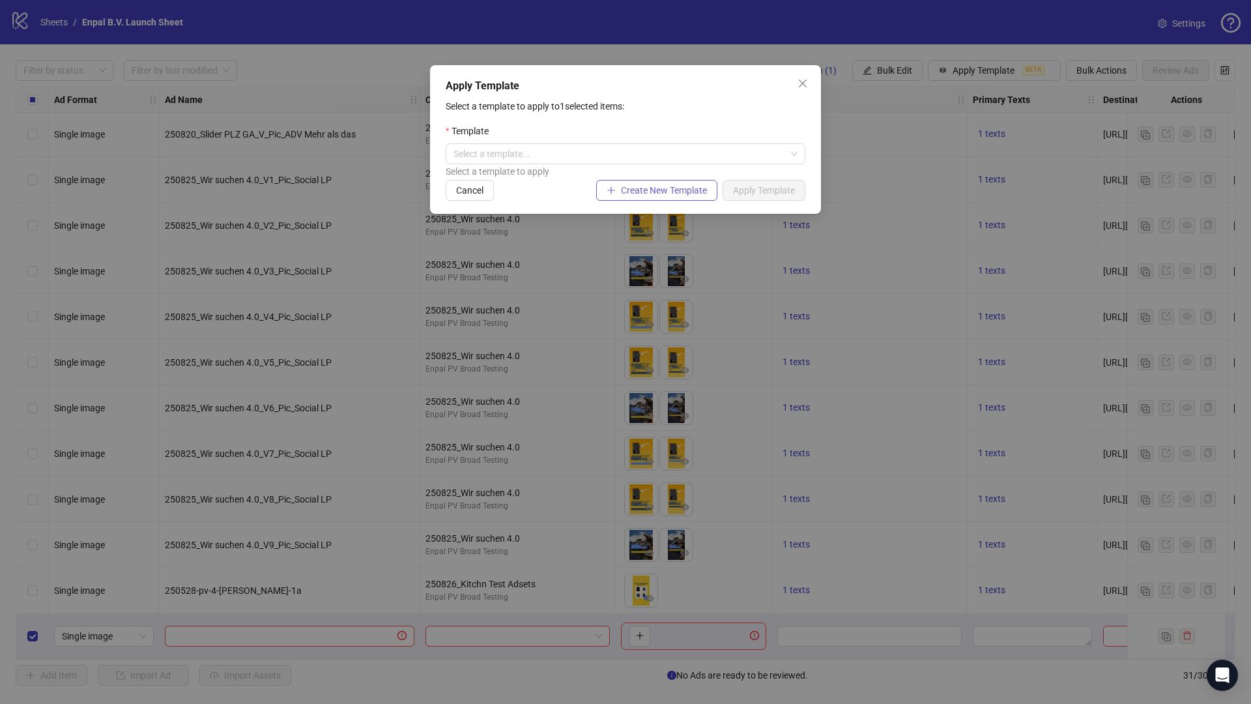
click at [641, 192] on span "Create New Template" at bounding box center [664, 190] width 86 height 10
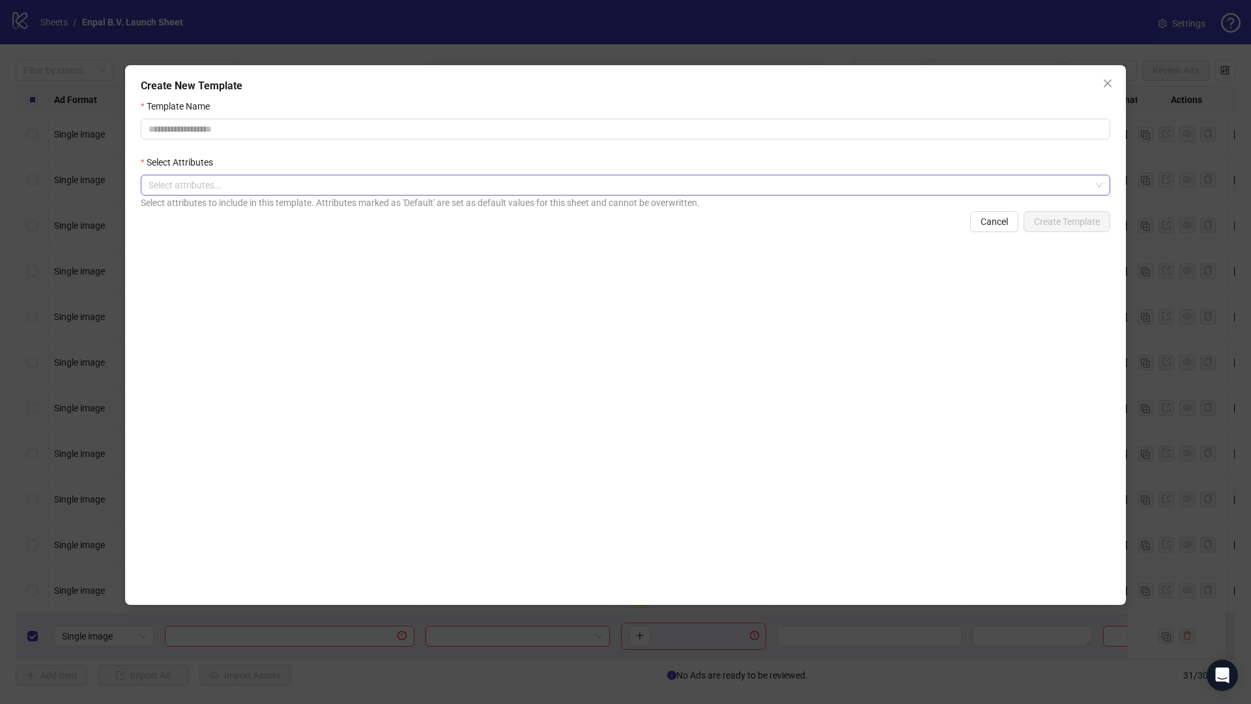
click at [229, 186] on div at bounding box center [618, 185] width 951 height 18
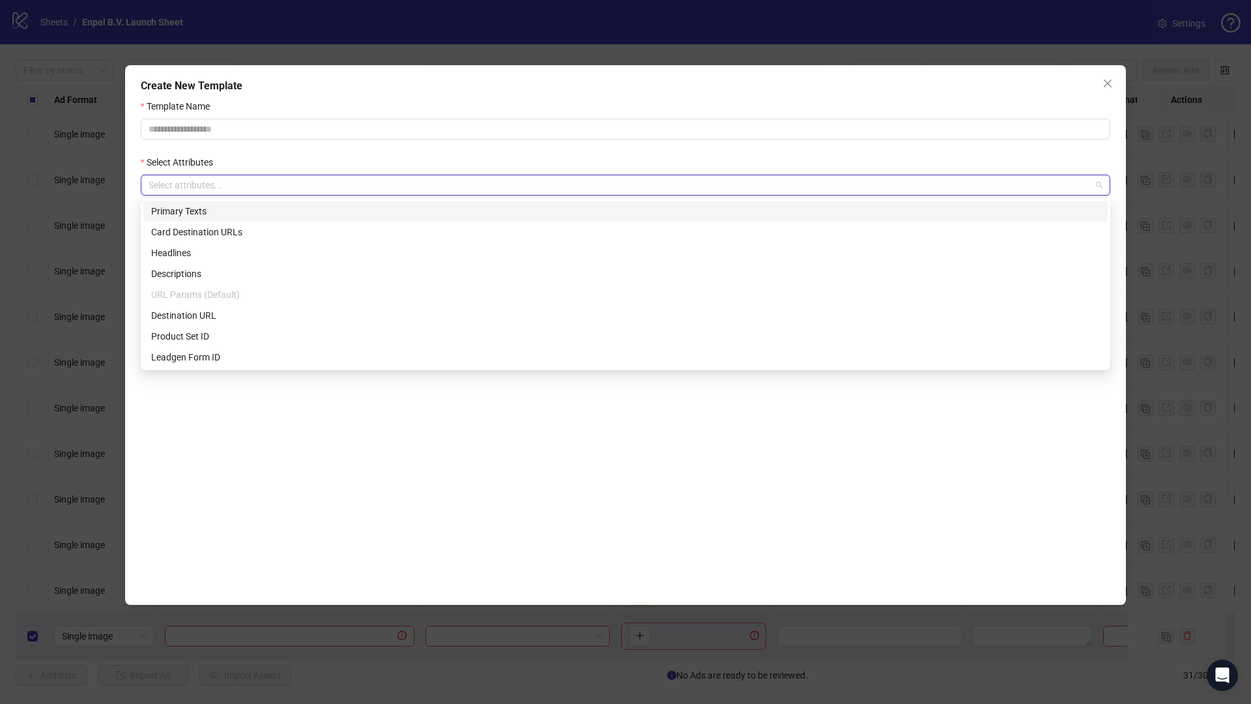
click at [240, 149] on form "Template Name Select Attributes Select attributes... Select attributes to inclu…" at bounding box center [626, 165] width 970 height 133
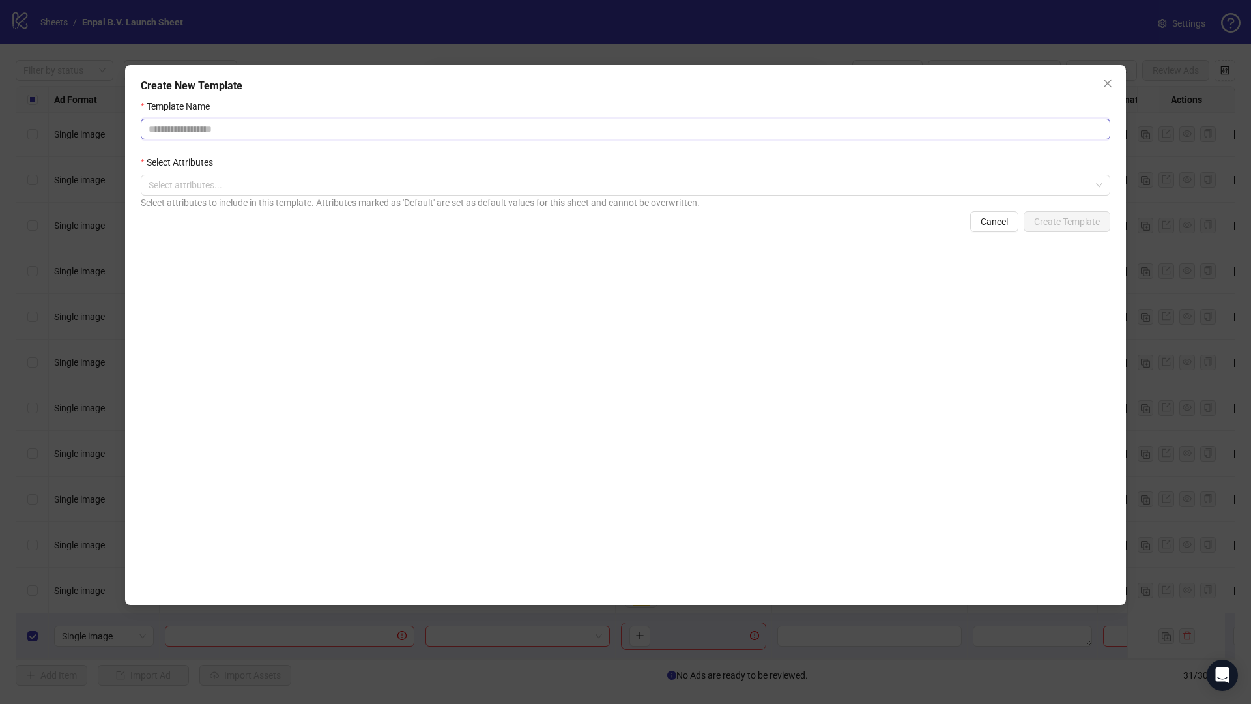
click at [230, 125] on input "Template Name" at bounding box center [626, 129] width 970 height 21
click at [304, 134] on input "**********" at bounding box center [626, 129] width 970 height 21
click at [959, 184] on div at bounding box center [618, 185] width 951 height 18
type input "**********"
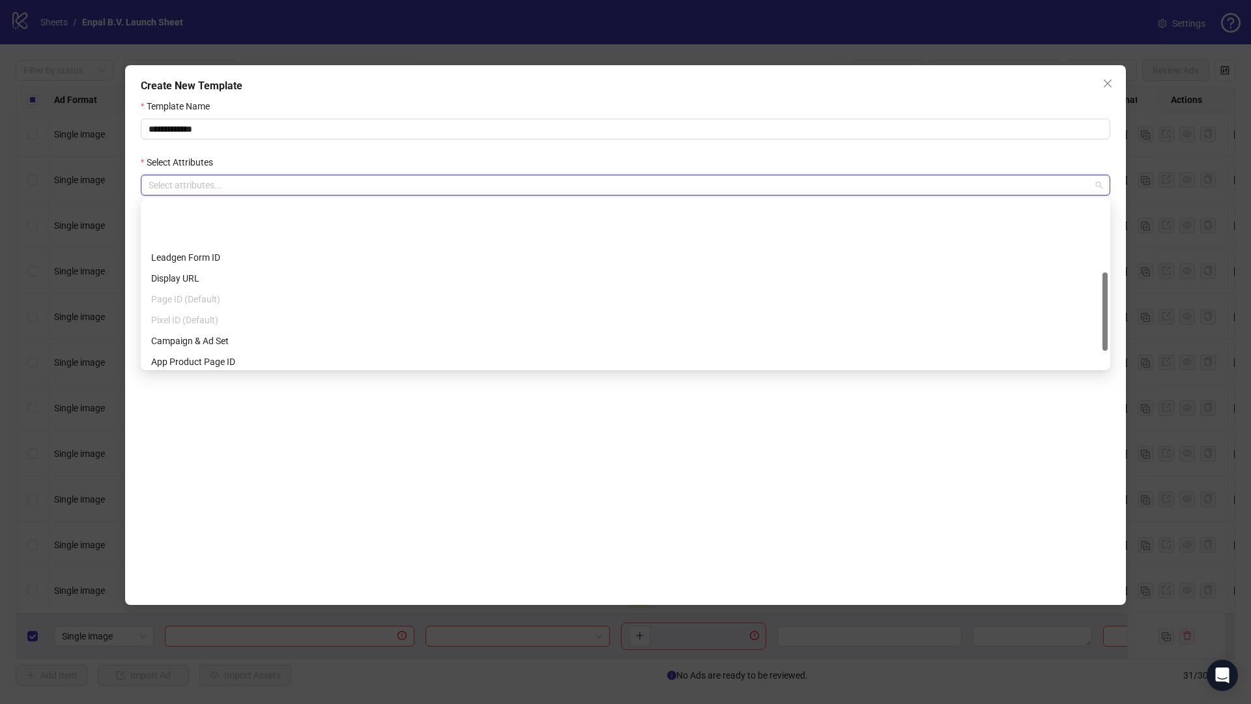
scroll to position [188, 0]
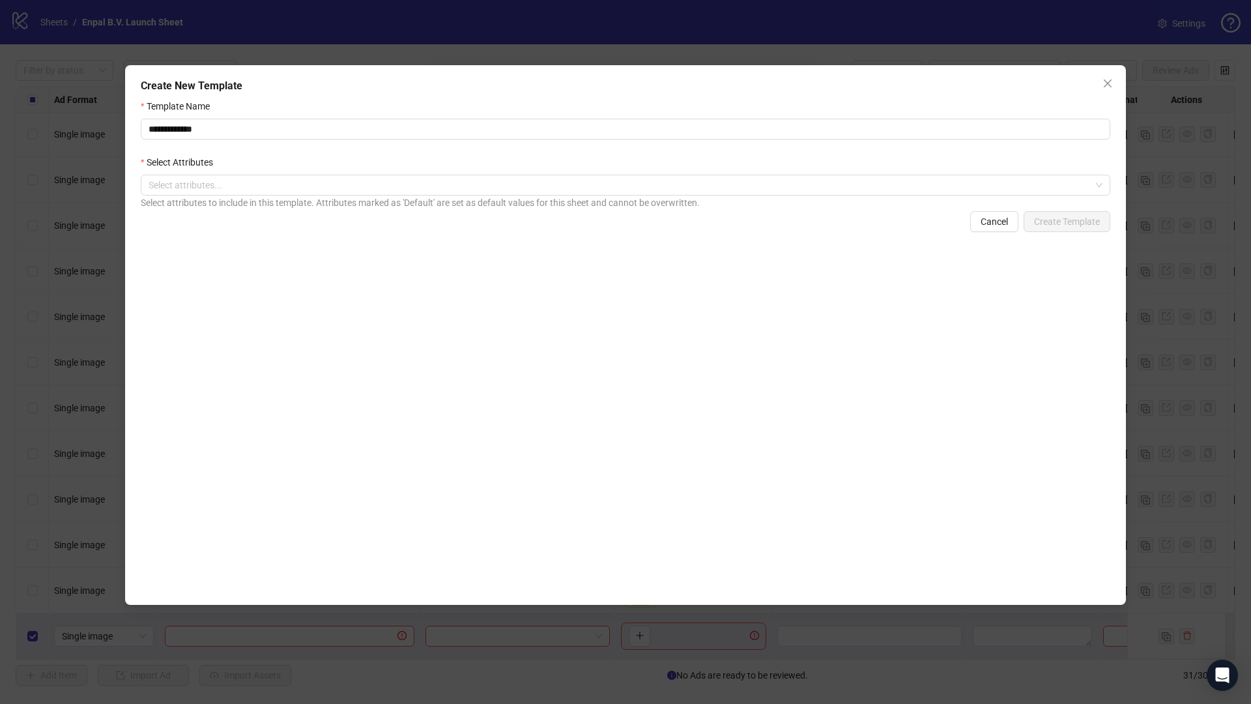
click at [442, 109] on div "Template Name" at bounding box center [626, 109] width 970 height 20
click at [1003, 222] on span "Cancel" at bounding box center [994, 221] width 27 height 10
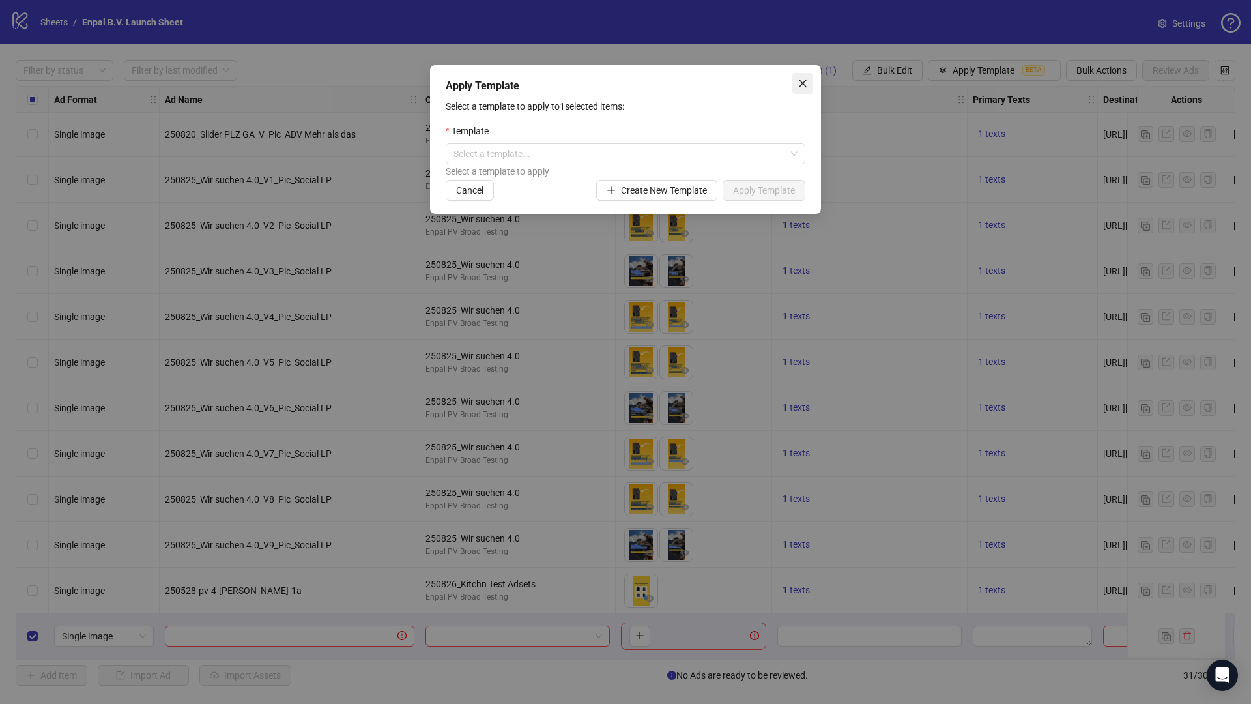
click at [802, 79] on icon "close" at bounding box center [803, 83] width 10 height 10
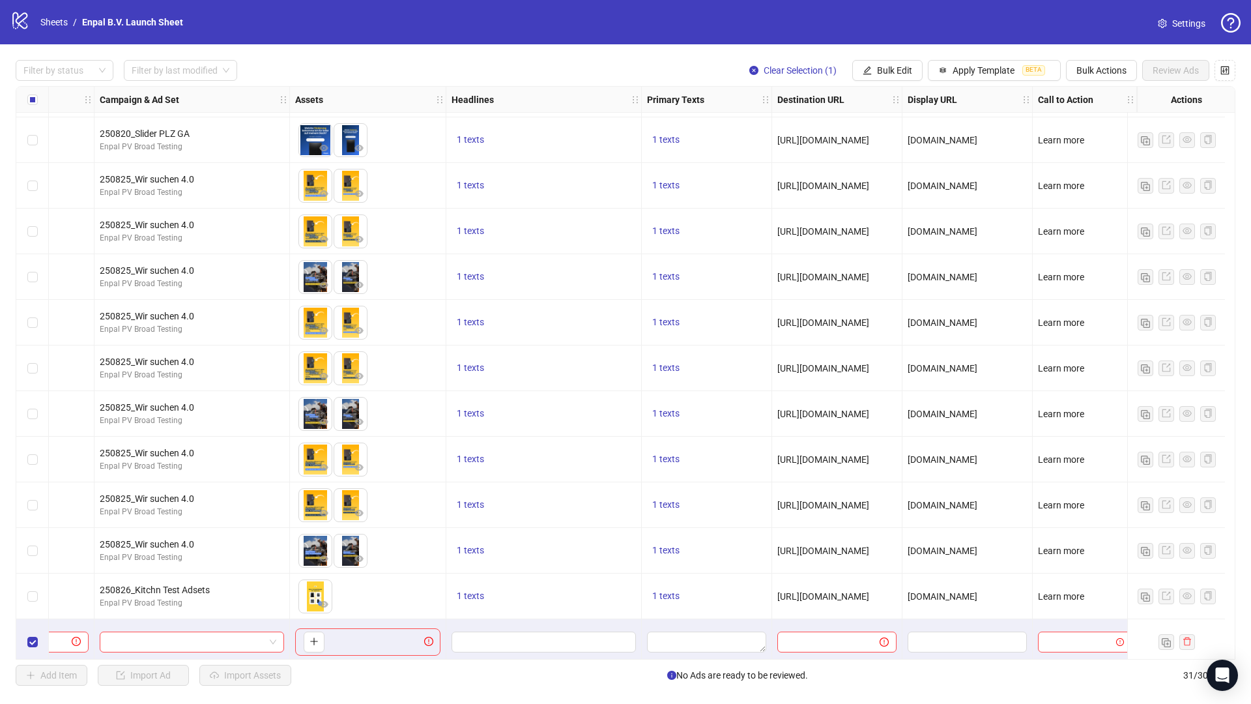
scroll to position [862, 0]
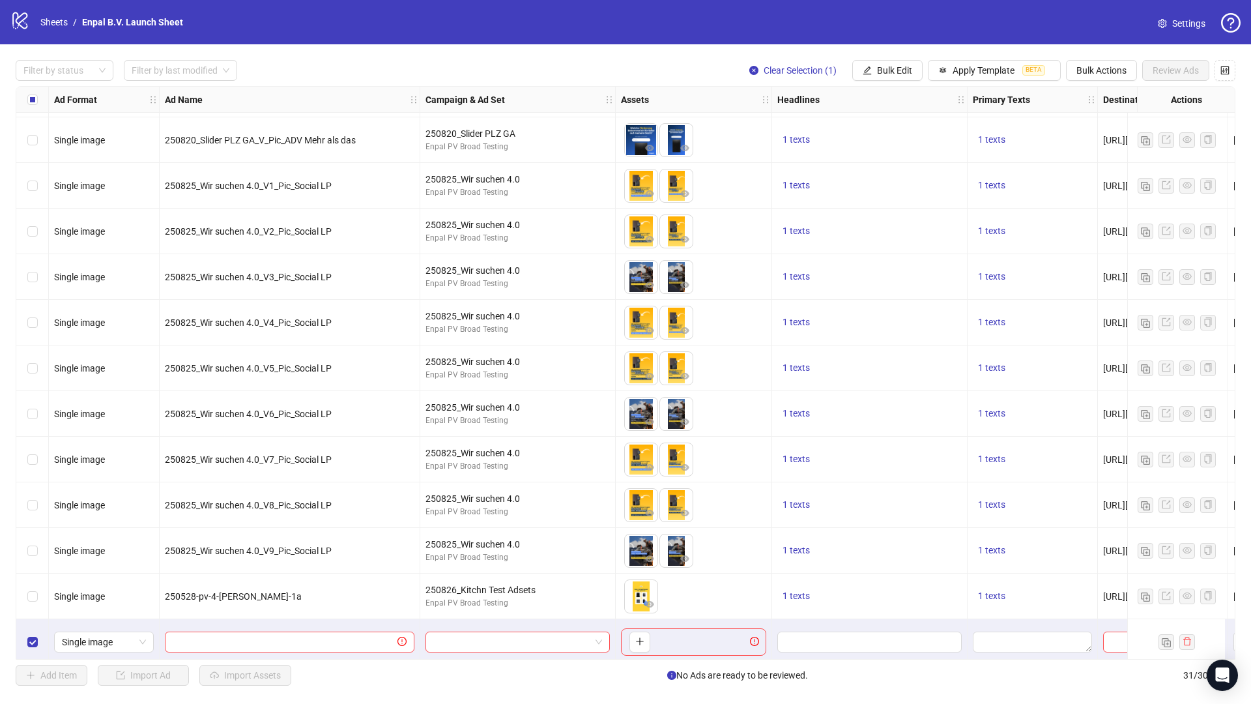
click at [597, 623] on div at bounding box center [517, 642] width 195 height 46
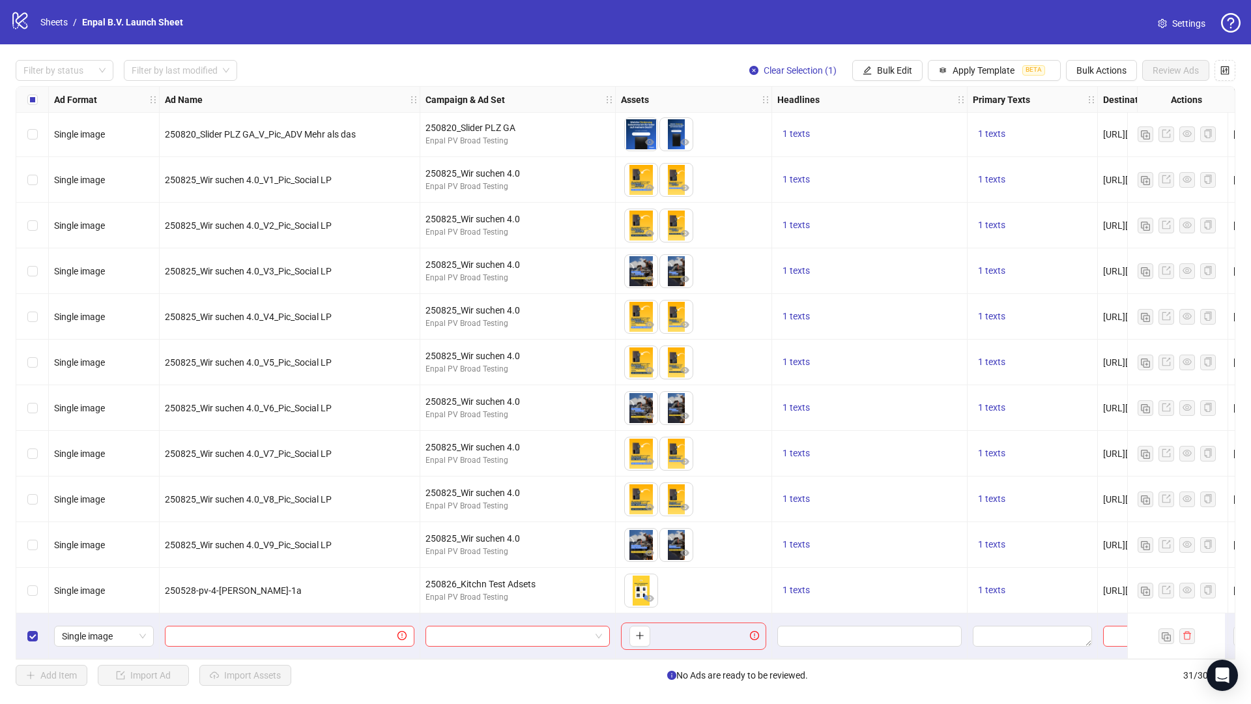
click at [485, 613] on div at bounding box center [517, 636] width 195 height 46
click at [580, 613] on div at bounding box center [517, 636] width 195 height 46
click at [473, 72] on div "Filter by status Filter by last modified Clear Selection (1) Bulk Edit Apply Te…" at bounding box center [626, 70] width 1220 height 21
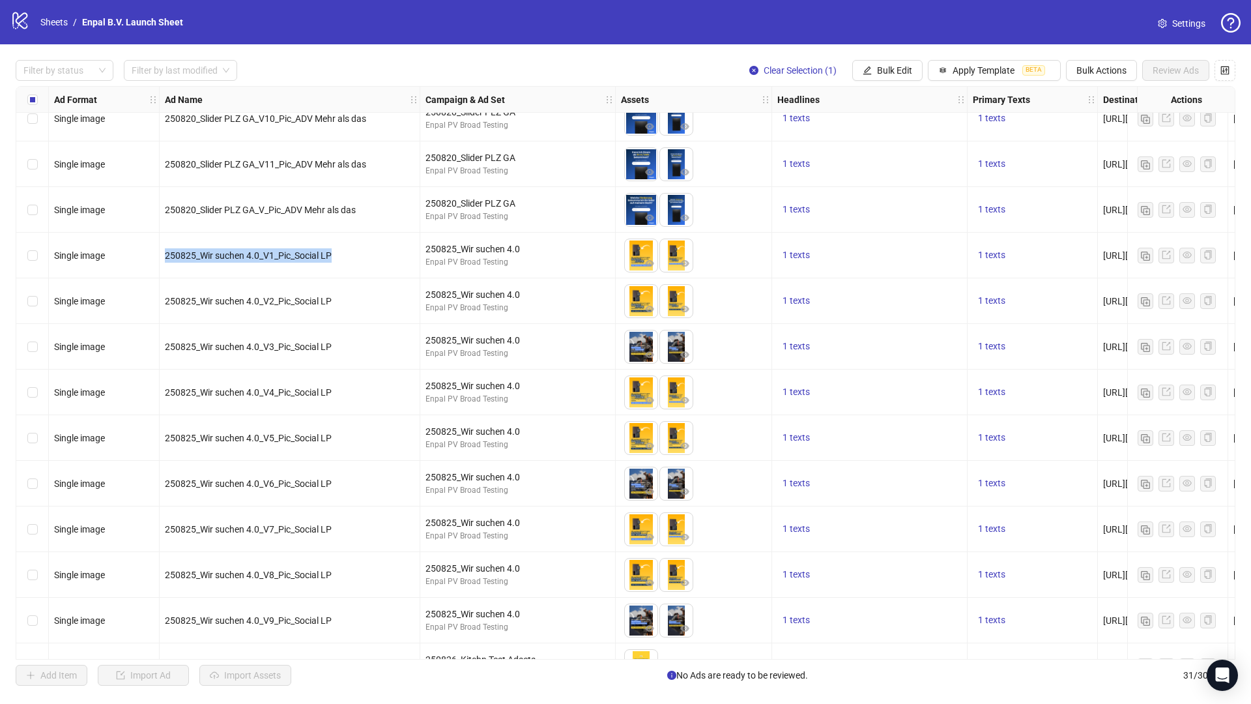
drag, startPoint x: 165, startPoint y: 255, endPoint x: 357, endPoint y: 255, distance: 191.6
click at [357, 255] on div "250825_Wir suchen 4.0_V1_Pic_Social LP" at bounding box center [290, 255] width 250 height 14
drag, startPoint x: 266, startPoint y: 252, endPoint x: 277, endPoint y: 253, distance: 11.2
click at [277, 253] on span "250825_Wir suchen 4.0_V1_Pic_Social LP" at bounding box center [248, 255] width 167 height 10
drag, startPoint x: 167, startPoint y: 255, endPoint x: 261, endPoint y: 255, distance: 93.8
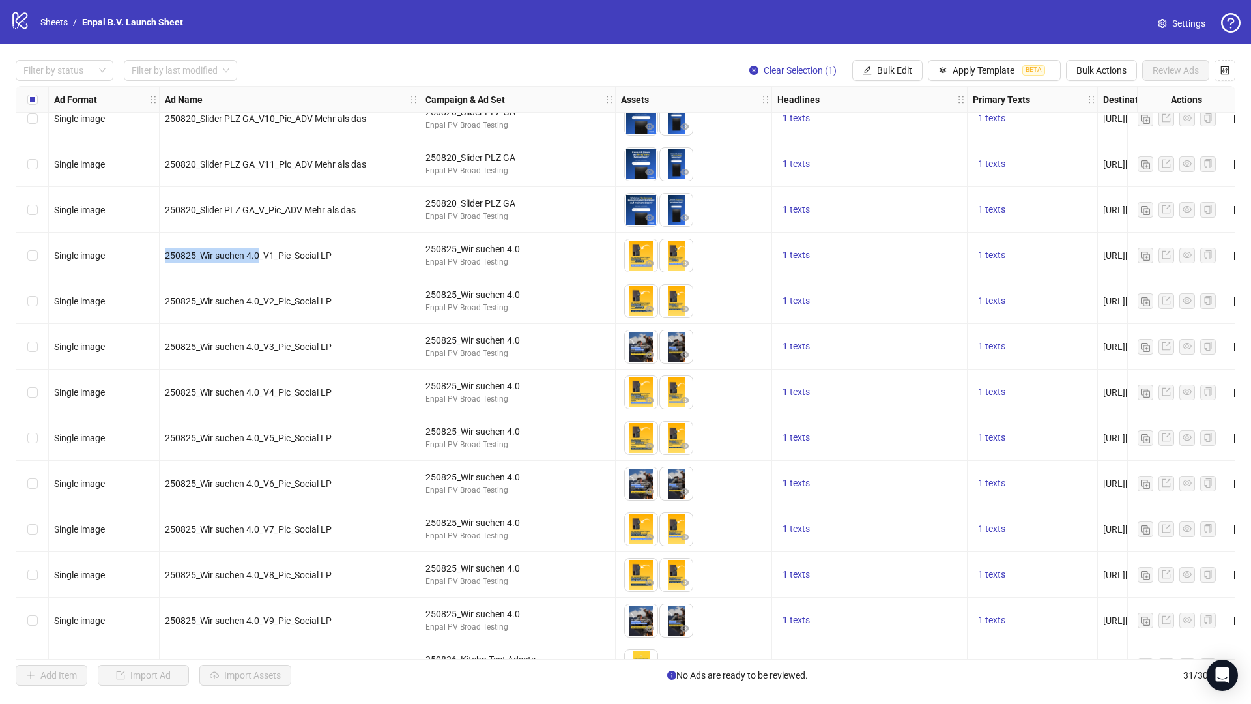
click at [261, 255] on span "250825_Wir suchen 4.0_V1_Pic_Social LP" at bounding box center [248, 255] width 167 height 10
drag, startPoint x: 267, startPoint y: 253, endPoint x: 274, endPoint y: 253, distance: 7.2
click at [274, 253] on span "250825_Wir suchen 4.0_V1_Pic_Social LP" at bounding box center [248, 255] width 167 height 10
drag, startPoint x: 265, startPoint y: 257, endPoint x: 272, endPoint y: 256, distance: 7.2
click at [272, 257] on span "250825_Wir suchen 4.0_V1_Pic_Social LP" at bounding box center [248, 255] width 167 height 10
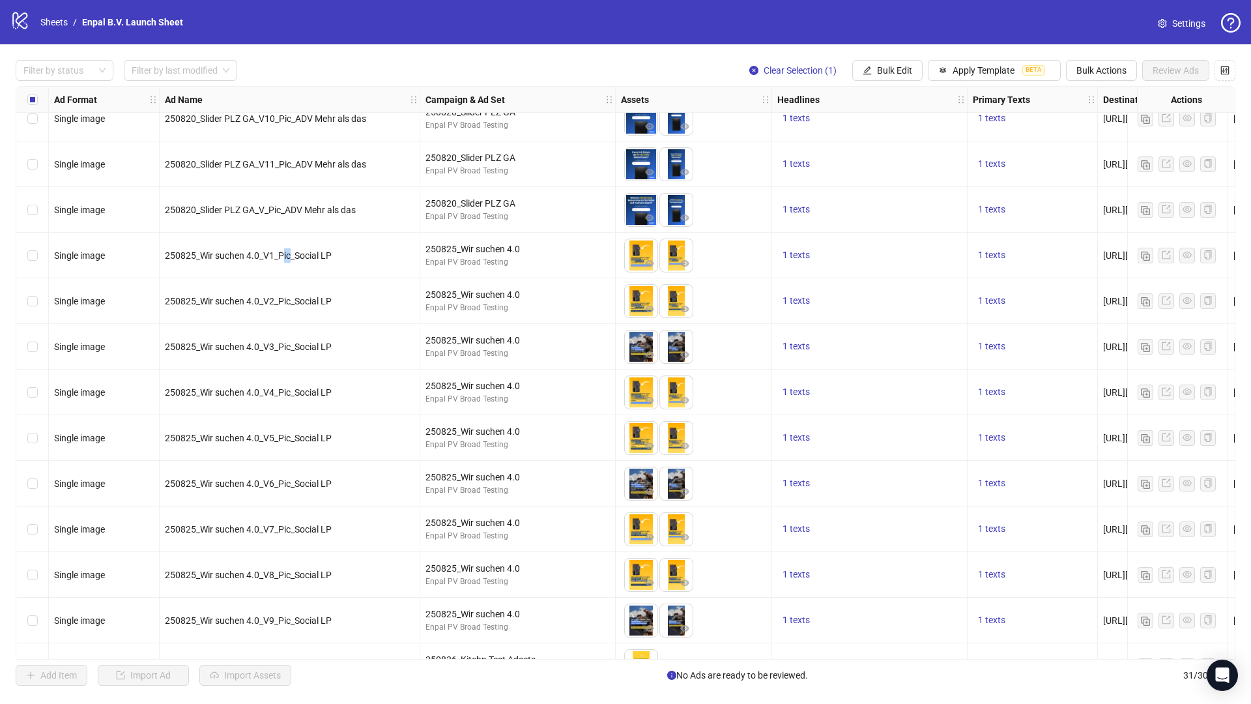
drag, startPoint x: 283, startPoint y: 252, endPoint x: 293, endPoint y: 252, distance: 9.1
click at [293, 252] on span "250825_Wir suchen 4.0_V1_Pic_Social LP" at bounding box center [248, 255] width 167 height 10
drag, startPoint x: 295, startPoint y: 252, endPoint x: 345, endPoint y: 255, distance: 50.9
click at [345, 256] on div "250825_Wir suchen 4.0_V1_Pic_Social LP" at bounding box center [290, 255] width 250 height 14
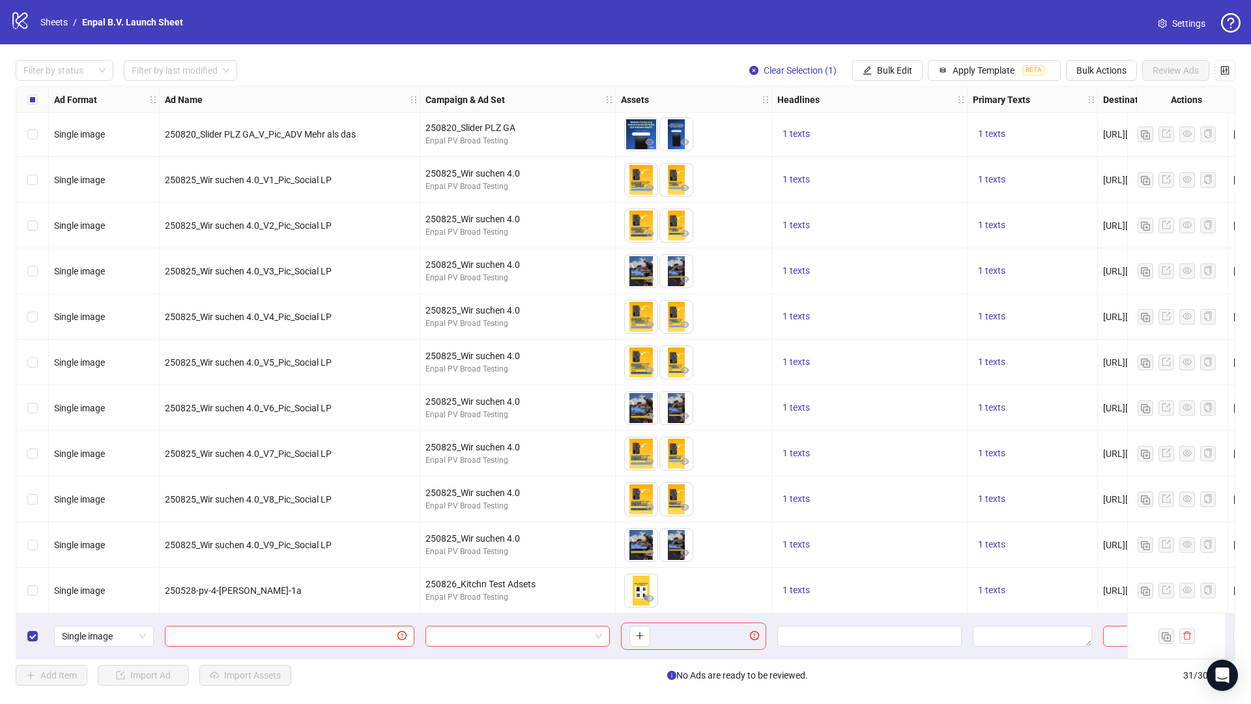
click at [277, 186] on div "250825_Wir suchen 4.0_V1_Pic_Social LP" at bounding box center [290, 180] width 261 height 46
click at [274, 175] on span "250825_Wir suchen 4.0_V1_Pic_Social LP" at bounding box center [248, 180] width 167 height 10
click at [277, 222] on span "250825_Wir suchen 4.0_V2_Pic_Social LP" at bounding box center [248, 225] width 167 height 10
click at [274, 276] on div "250825_Wir suchen 4.0_V3_Pic_Social LP" at bounding box center [290, 271] width 261 height 46
click at [274, 341] on div "250825_Wir suchen 4.0_V5_Pic_Social LP" at bounding box center [290, 362] width 261 height 46
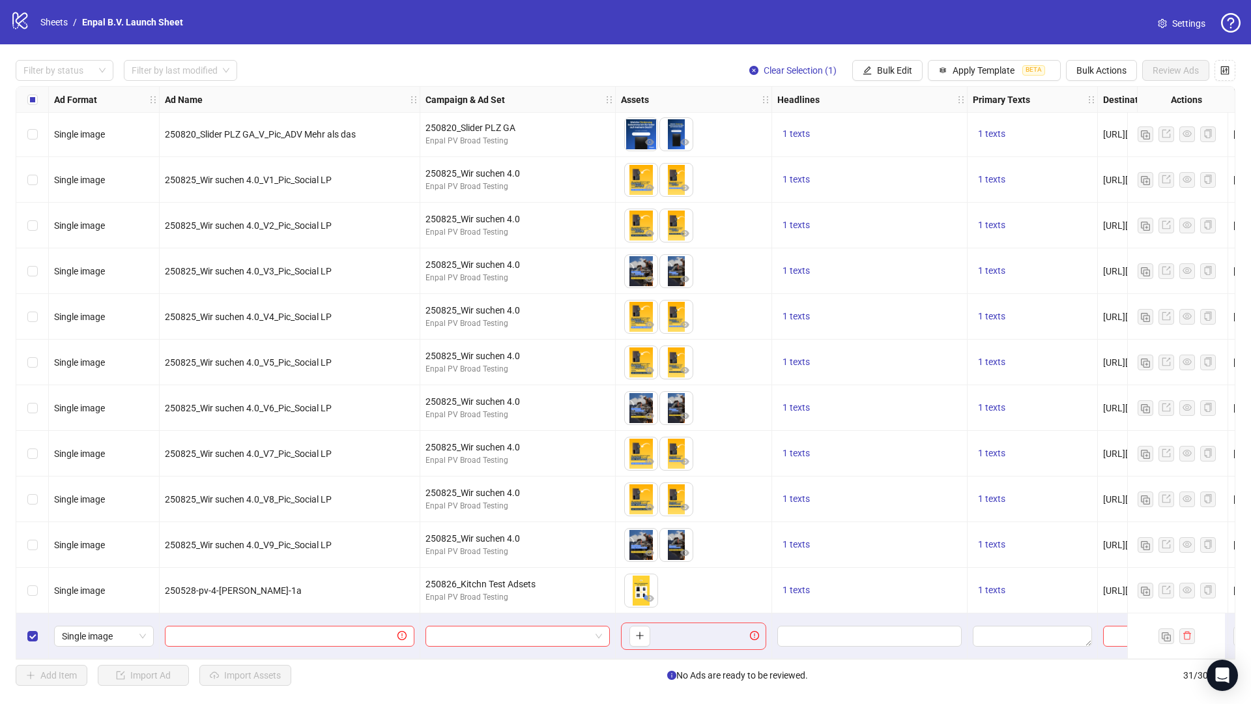
click at [225, 570] on div "250528-pv-4-[PERSON_NAME]-1a" at bounding box center [290, 591] width 261 height 46
click at [215, 585] on span "250528-pv-4-[PERSON_NAME]-1a" at bounding box center [233, 590] width 137 height 10
click at [180, 590] on div "250528-pv-4-[PERSON_NAME]-1a" at bounding box center [290, 590] width 250 height 14
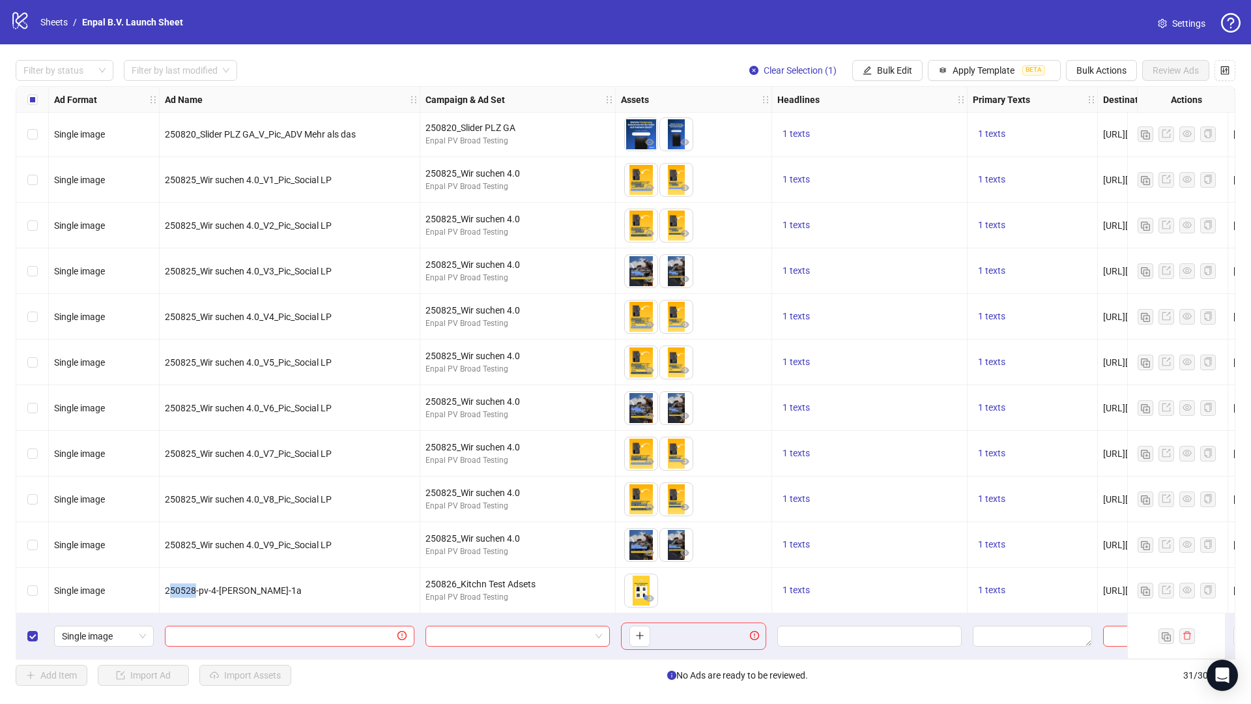
drag, startPoint x: 195, startPoint y: 586, endPoint x: 169, endPoint y: 585, distance: 26.1
click at [169, 585] on span "250528-pv-4-[PERSON_NAME]-1a" at bounding box center [233, 590] width 137 height 10
click at [185, 588] on span "250528-pv-4-[PERSON_NAME]-1a" at bounding box center [233, 590] width 137 height 10
drag, startPoint x: 165, startPoint y: 587, endPoint x: 205, endPoint y: 587, distance: 39.7
click at [205, 587] on span "250528-pv-4-[PERSON_NAME]-1a" at bounding box center [233, 590] width 137 height 10
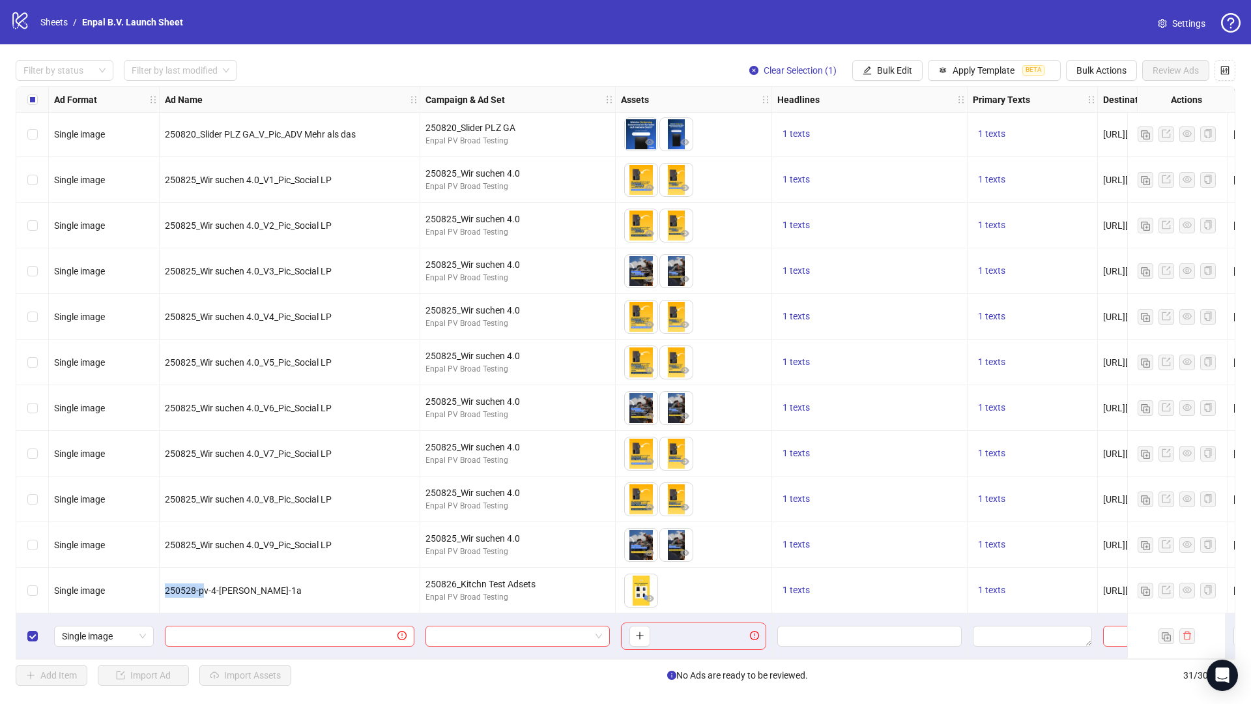
click at [192, 585] on span "250528-pv-4-[PERSON_NAME]-1a" at bounding box center [233, 590] width 137 height 10
drag, startPoint x: 162, startPoint y: 581, endPoint x: 176, endPoint y: 581, distance: 13.7
click at [176, 581] on div "250528-pv-4-[PERSON_NAME]-1a" at bounding box center [290, 591] width 261 height 46
drag, startPoint x: 165, startPoint y: 537, endPoint x: 291, endPoint y: 534, distance: 126.4
click at [292, 539] on span "250825_Wir suchen 4.0_V9_Pic_Social LP" at bounding box center [248, 544] width 167 height 10
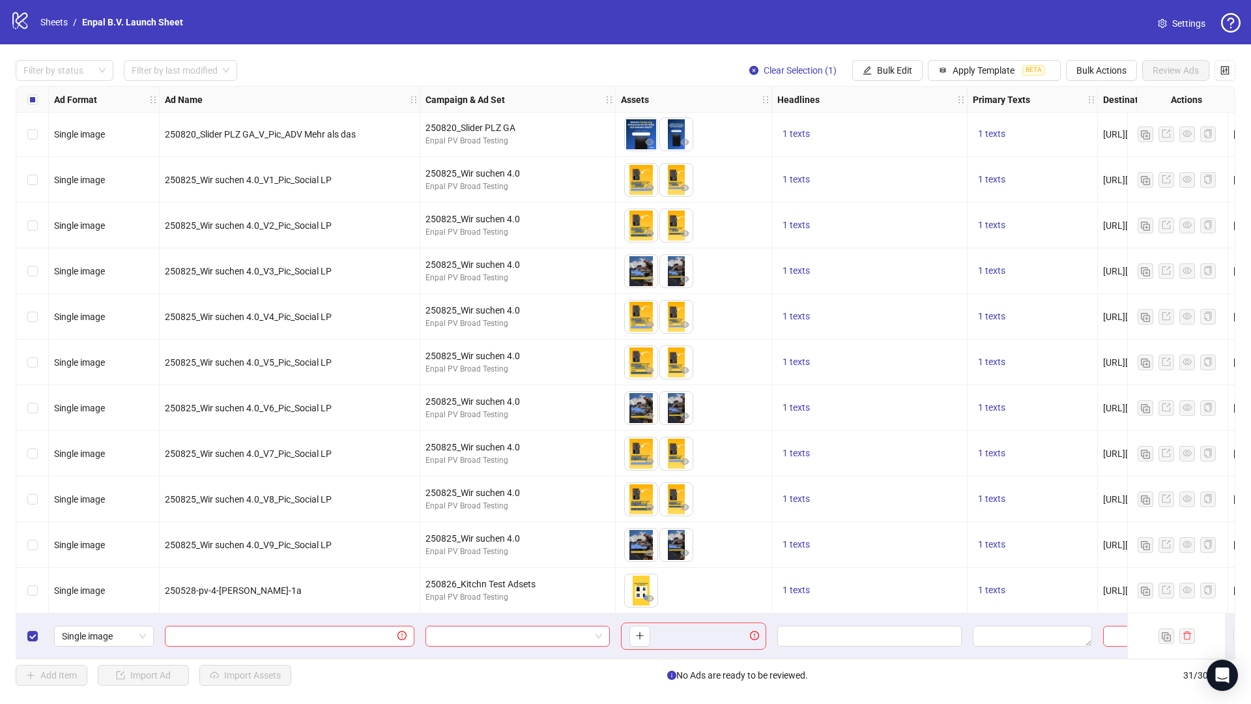
click at [183, 585] on span "250528-pv-4-[PERSON_NAME]-1a" at bounding box center [233, 590] width 137 height 10
click at [184, 585] on span "250528-pv-4-[PERSON_NAME]-1a" at bounding box center [233, 590] width 137 height 10
click at [902, 73] on span "Bulk Edit" at bounding box center [894, 70] width 35 height 10
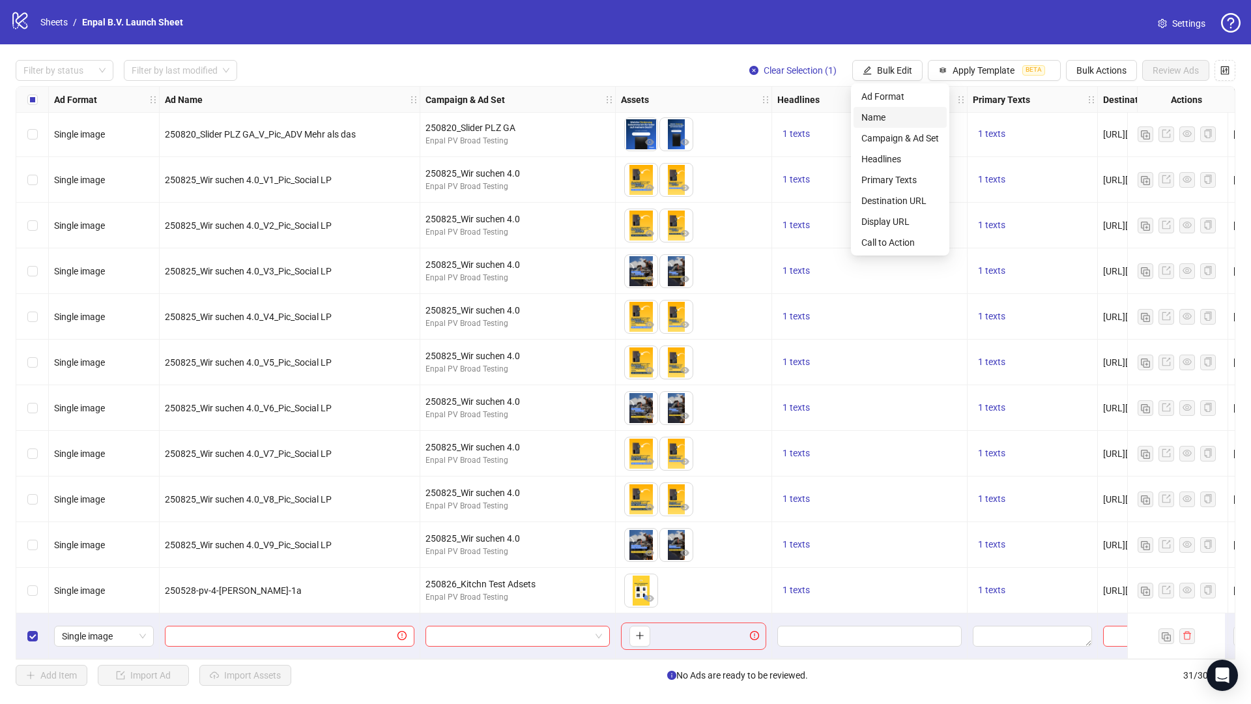
click at [900, 114] on span "Name" at bounding box center [900, 117] width 78 height 14
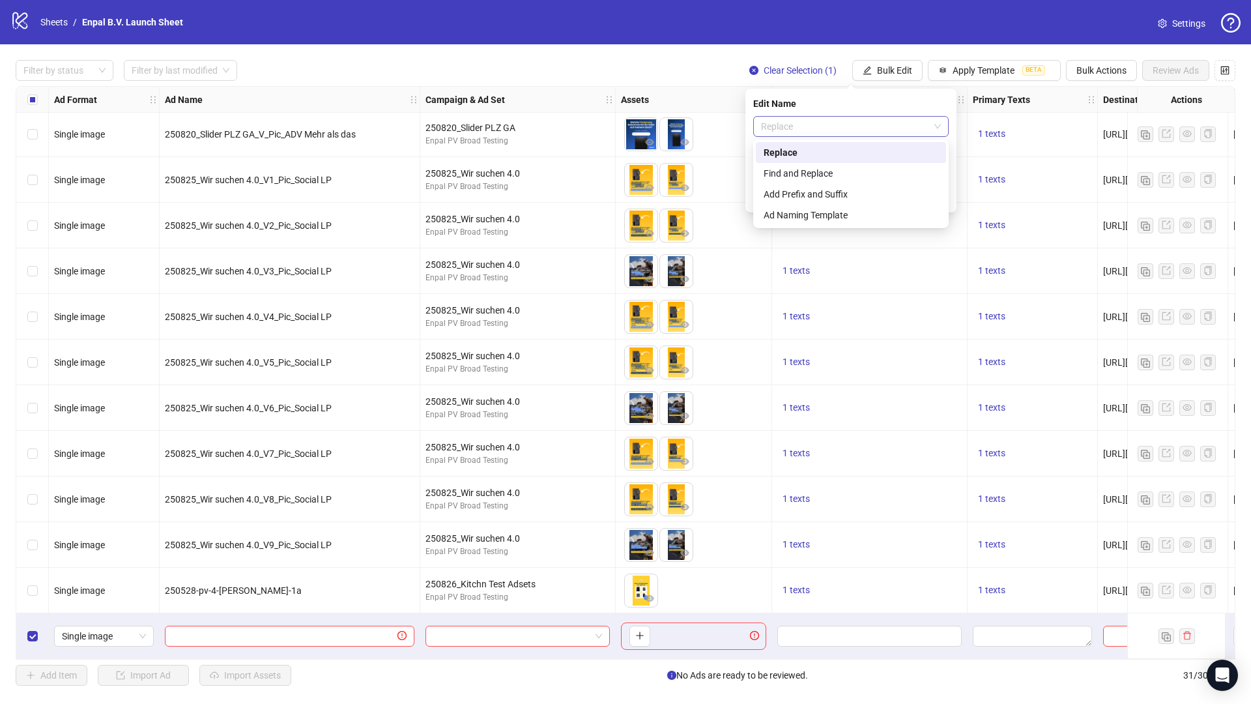
click at [884, 124] on span "Replace" at bounding box center [851, 127] width 180 height 20
click at [841, 218] on div "Ad Naming Template" at bounding box center [851, 215] width 175 height 14
click at [857, 162] on input "search" at bounding box center [845, 163] width 168 height 20
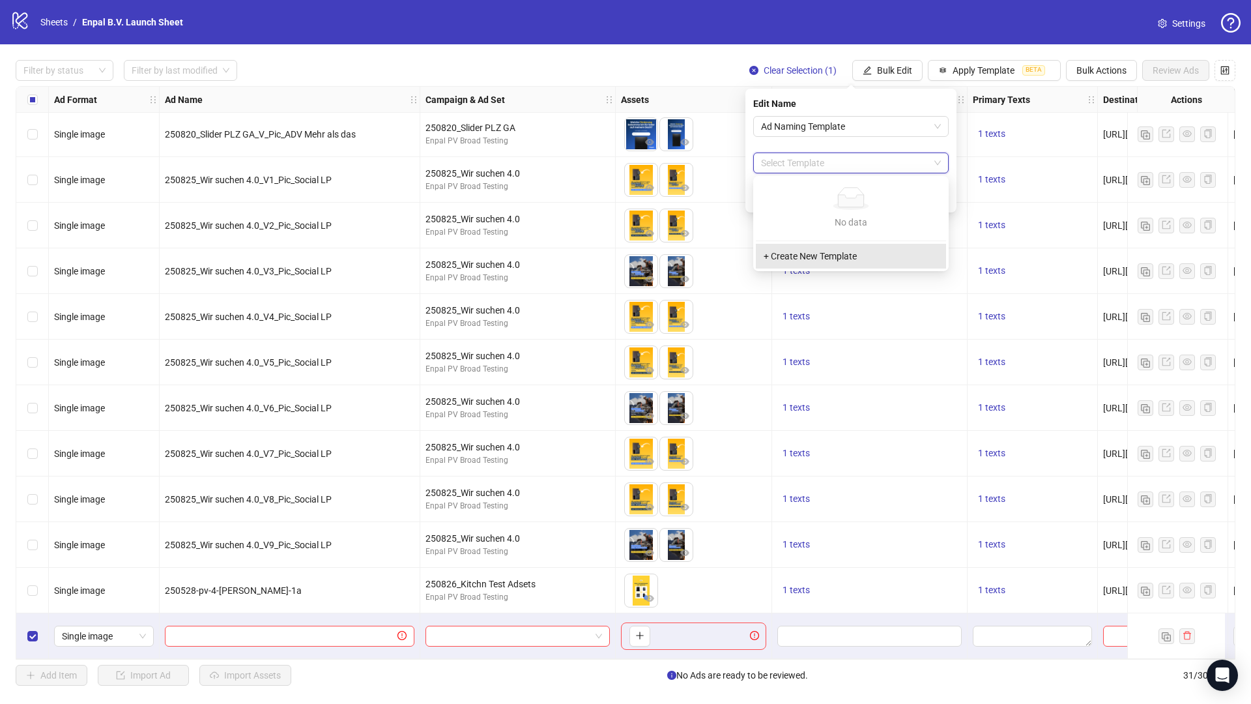
click at [837, 250] on div "+ Create New Template" at bounding box center [851, 256] width 190 height 25
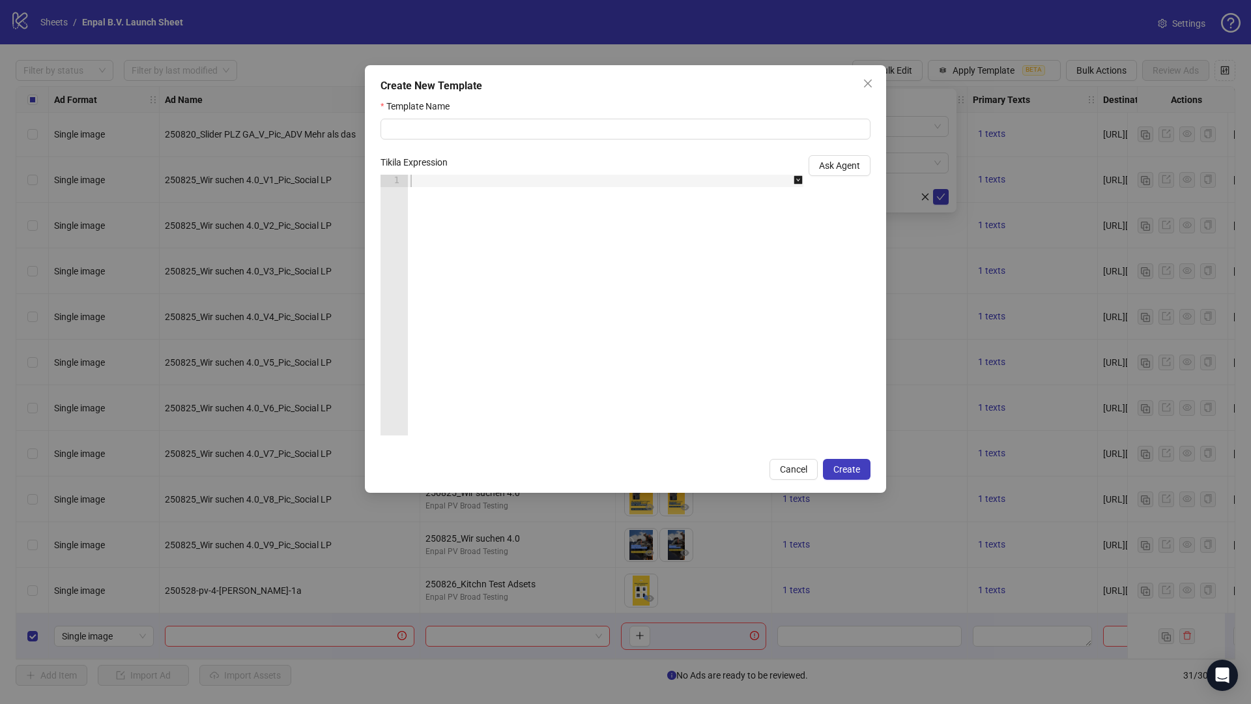
click at [654, 97] on div "Create New Template Template Name Tikila Expression 1 XXXXXXXXXXXXXXXXXXXXXXXXX…" at bounding box center [625, 278] width 521 height 427
click at [620, 125] on input "Template Name" at bounding box center [626, 129] width 490 height 21
click at [600, 94] on div "Create New Template Template Name Tikila Expression 1 XXXXXXXXXXXXXXXXXXXXXXXXX…" at bounding box center [625, 278] width 521 height 427
click at [868, 89] on button "Close" at bounding box center [867, 83] width 21 height 21
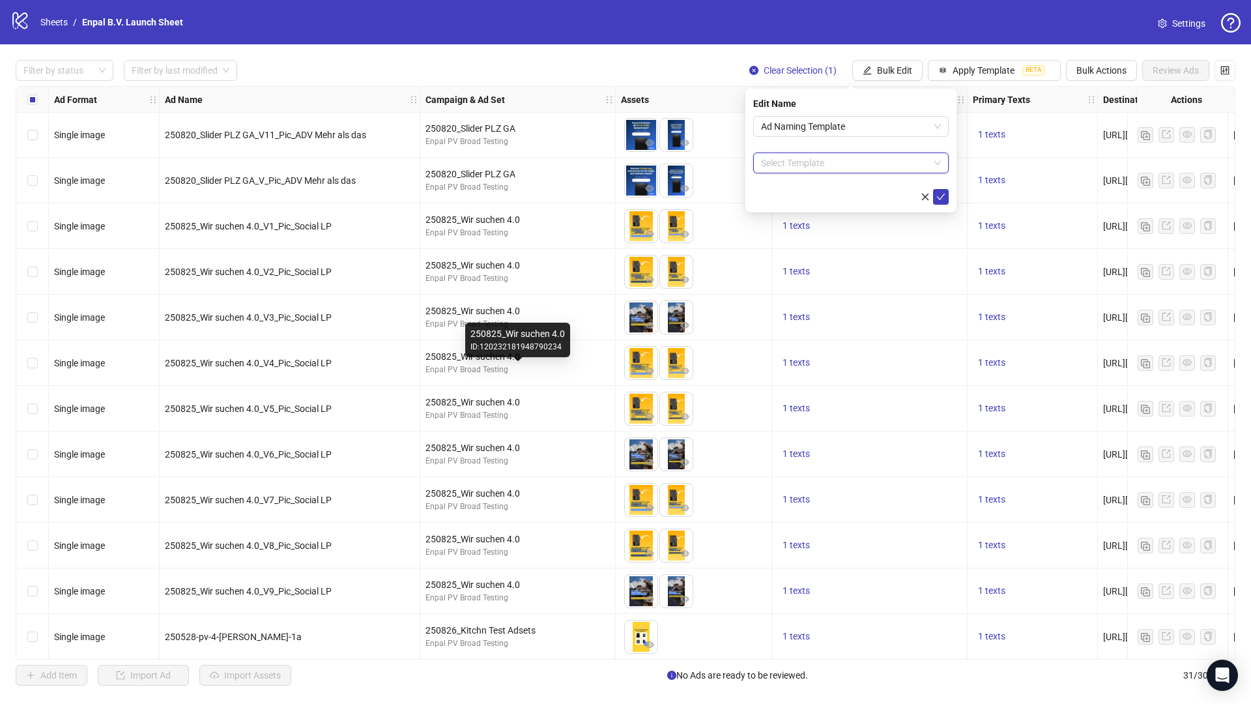
scroll to position [797, 0]
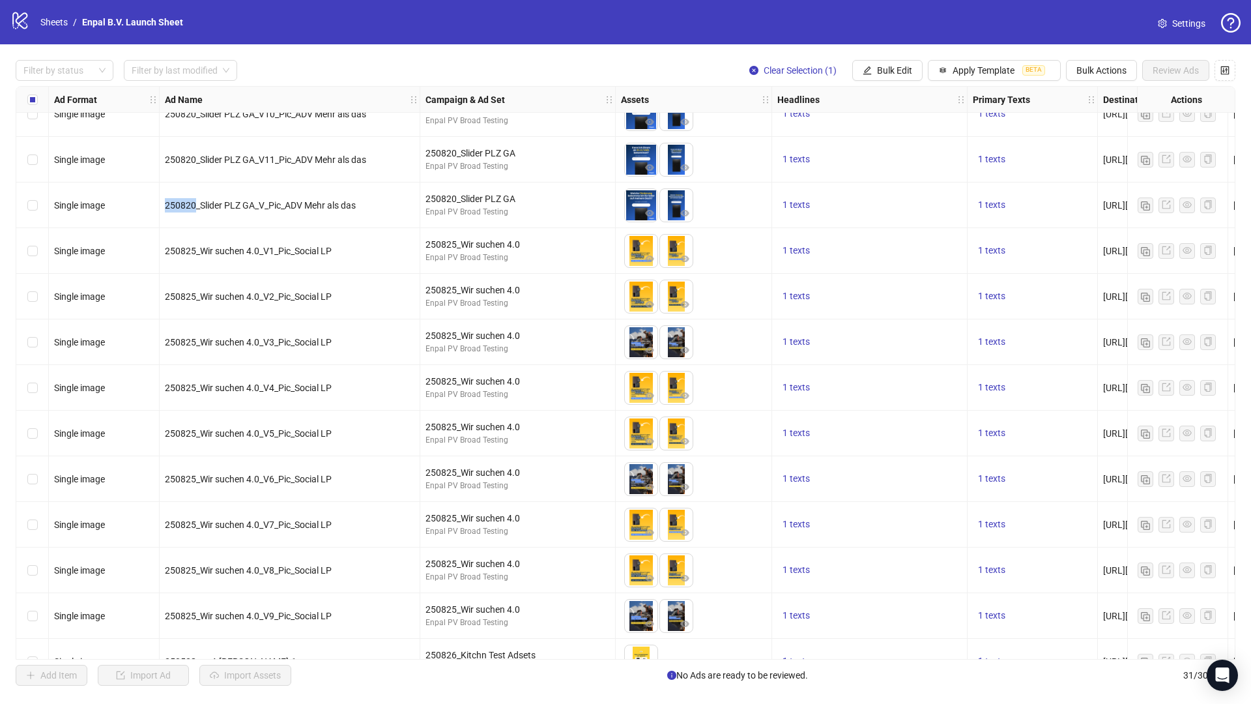
drag, startPoint x: 166, startPoint y: 203, endPoint x: 194, endPoint y: 203, distance: 27.4
click at [194, 203] on span "250820_Slider PLZ GA_V_Pic_ADV Mehr als das" at bounding box center [260, 205] width 191 height 10
drag, startPoint x: 201, startPoint y: 205, endPoint x: 255, endPoint y: 204, distance: 54.7
click at [255, 204] on span "250820_Slider PLZ GA_V_Pic_ADV Mehr als das" at bounding box center [260, 205] width 191 height 10
click at [266, 206] on span "250820_Slider PLZ GA_V_Pic_ADV Mehr als das" at bounding box center [260, 205] width 191 height 10
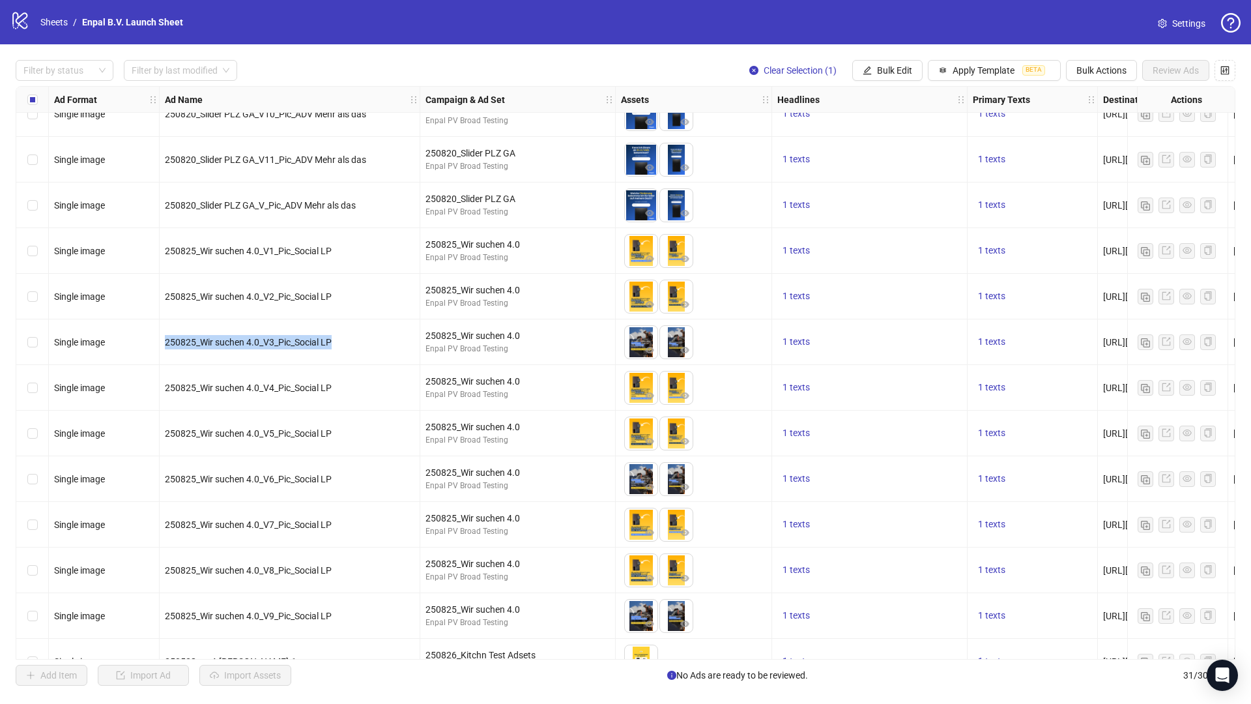
drag, startPoint x: 162, startPoint y: 338, endPoint x: 346, endPoint y: 339, distance: 183.7
click at [346, 339] on div "250825_Wir suchen 4.0_V3_Pic_Social LP" at bounding box center [290, 342] width 261 height 46
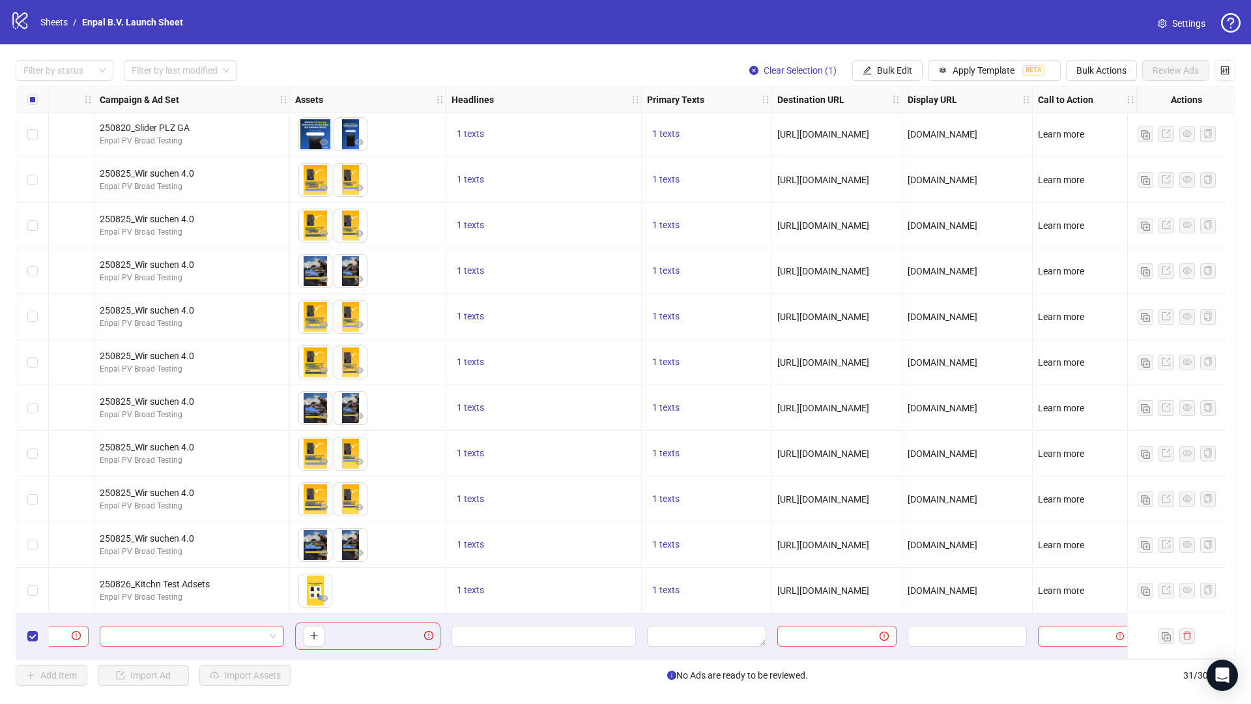
scroll to position [873, 0]
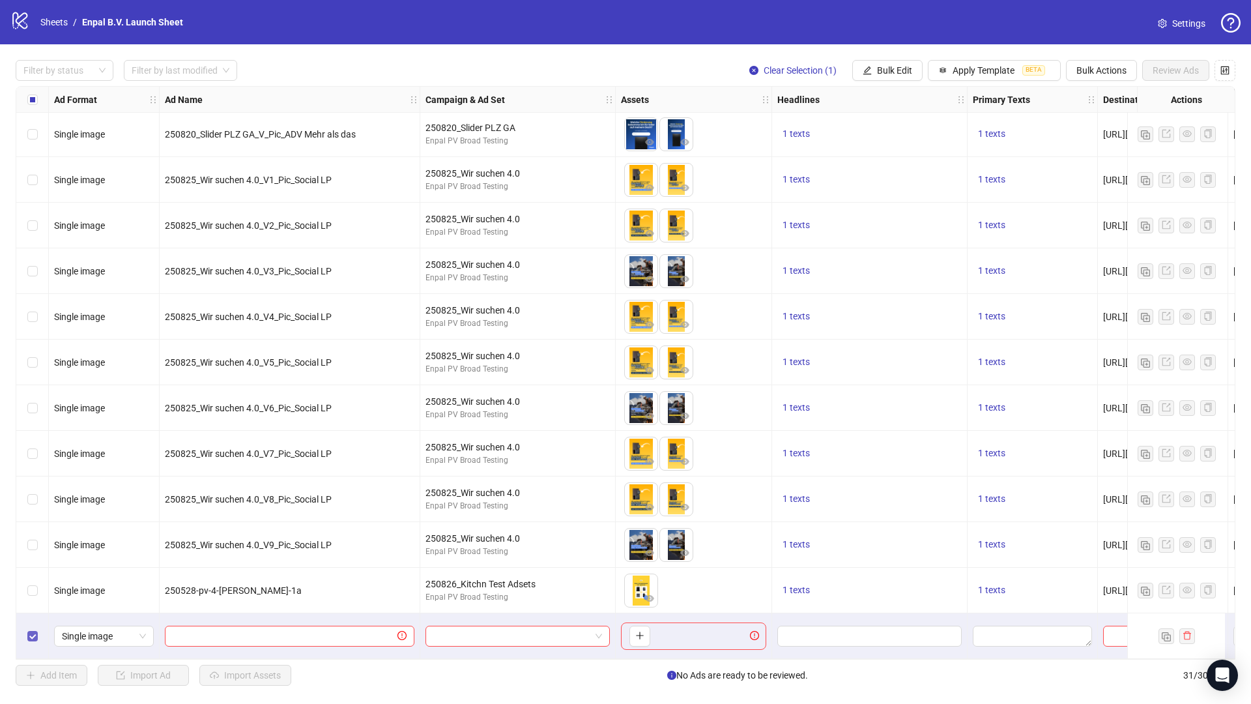
click at [31, 636] on label "Select row 31" at bounding box center [32, 636] width 10 height 14
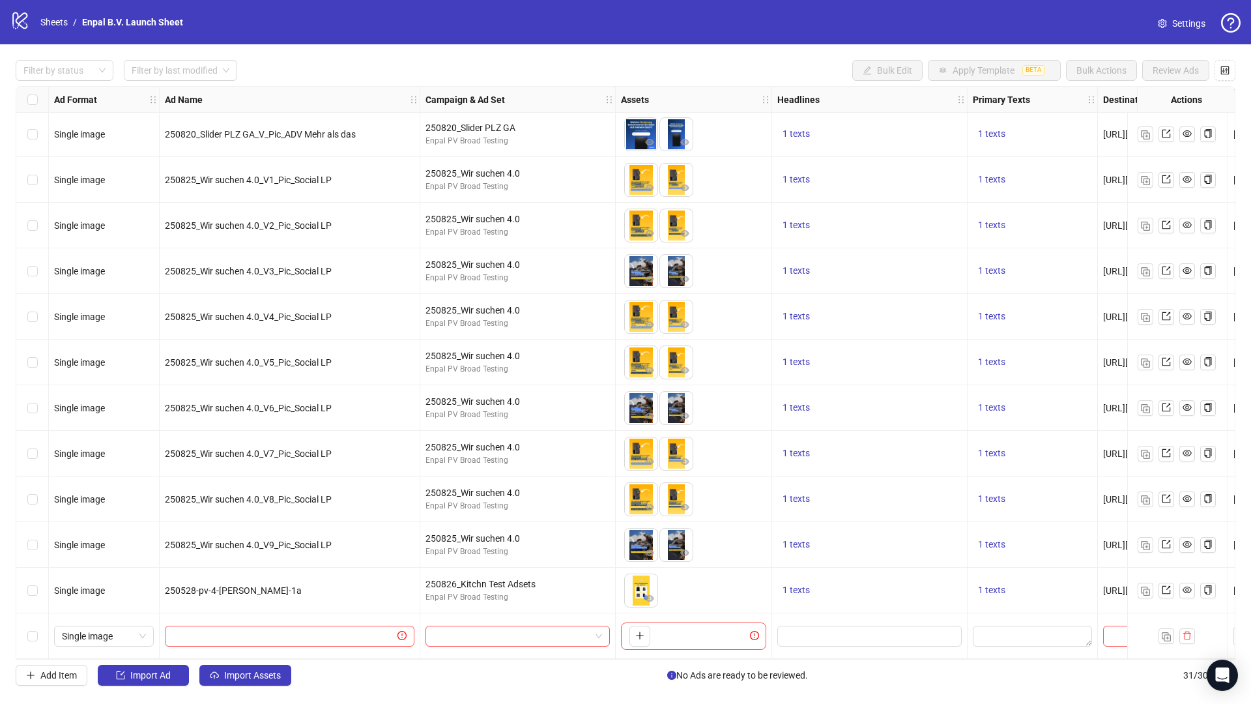
click at [770, 615] on div "To pick up a draggable item, press the space bar. While dragging, use the arrow…" at bounding box center [694, 636] width 156 height 46
click at [79, 79] on div "Filter by status" at bounding box center [65, 70] width 98 height 21
click at [52, 92] on div "Draft" at bounding box center [64, 96] width 77 height 14
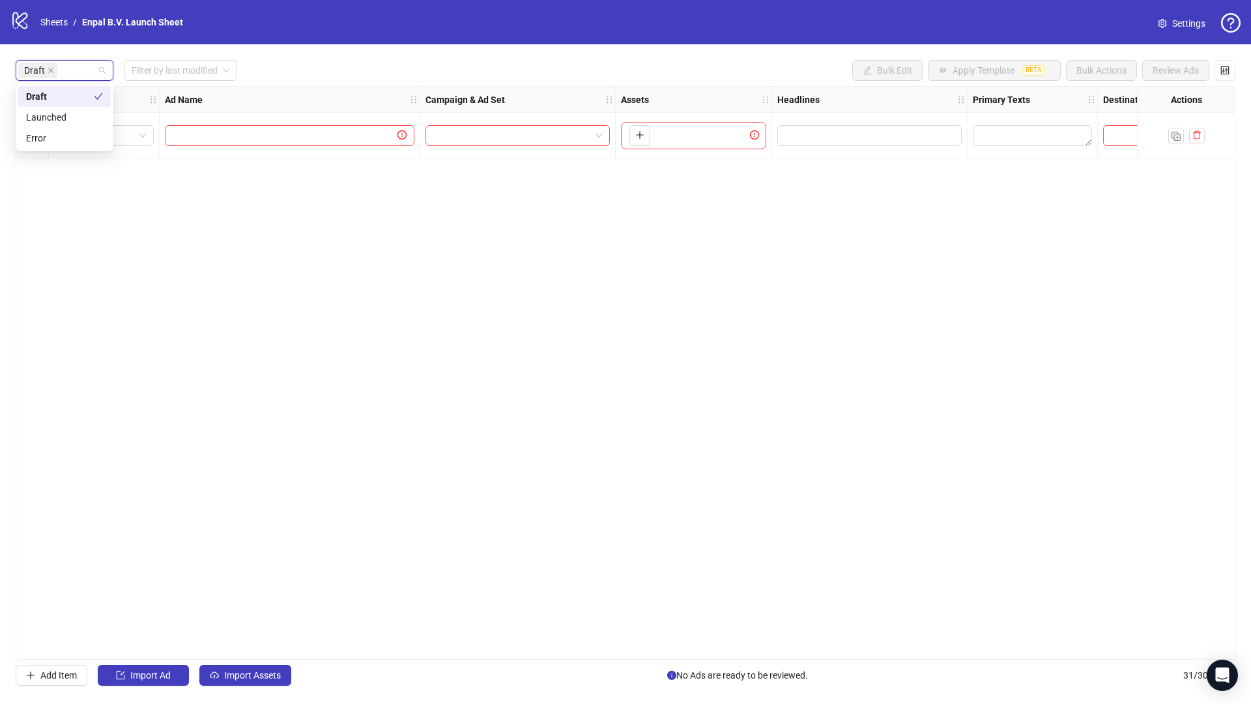
click at [266, 299] on div "Ad Format Ad Name Campaign & Ad Set Assets Headlines Primary Texts Destination …" at bounding box center [626, 372] width 1220 height 573
click at [82, 180] on div "Ad Format Ad Name Campaign & Ad Set Assets Headlines Primary Texts Destination …" at bounding box center [626, 372] width 1220 height 573
click at [80, 71] on div "Draft" at bounding box center [57, 70] width 79 height 18
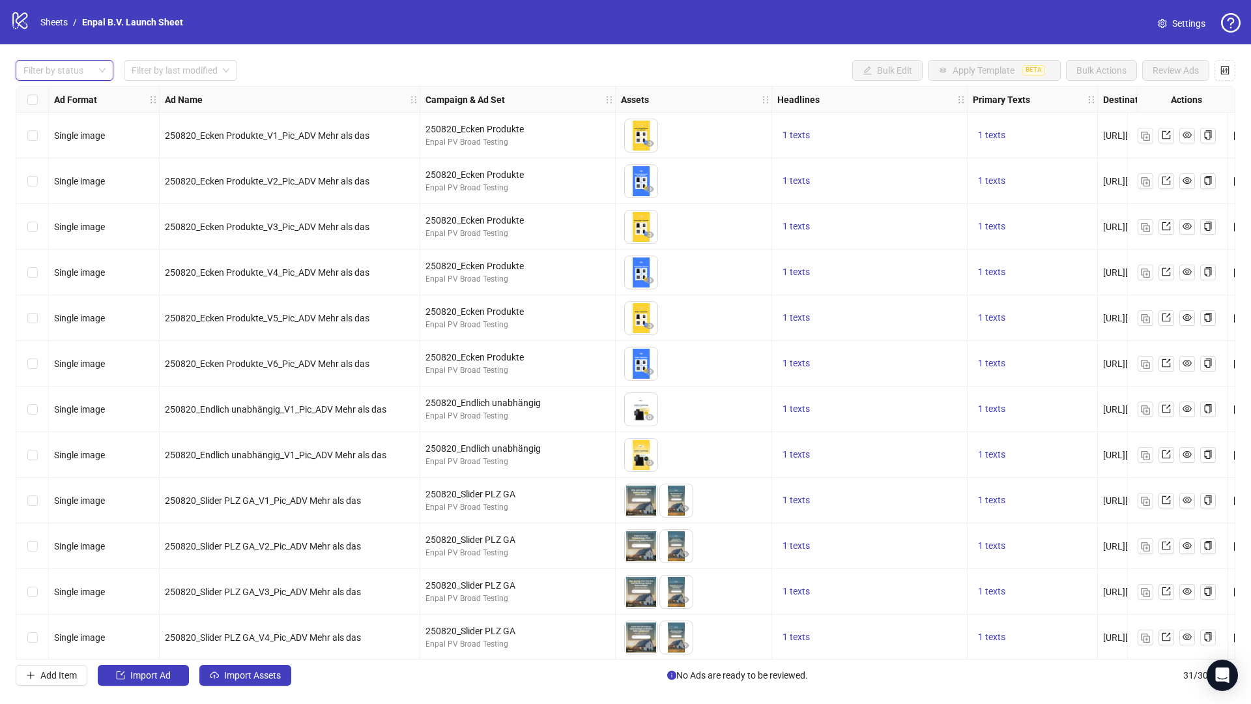
click at [350, 57] on div "Filter by status Filter by last modified Bulk Edit Apply Template BETA Bulk Act…" at bounding box center [625, 372] width 1251 height 657
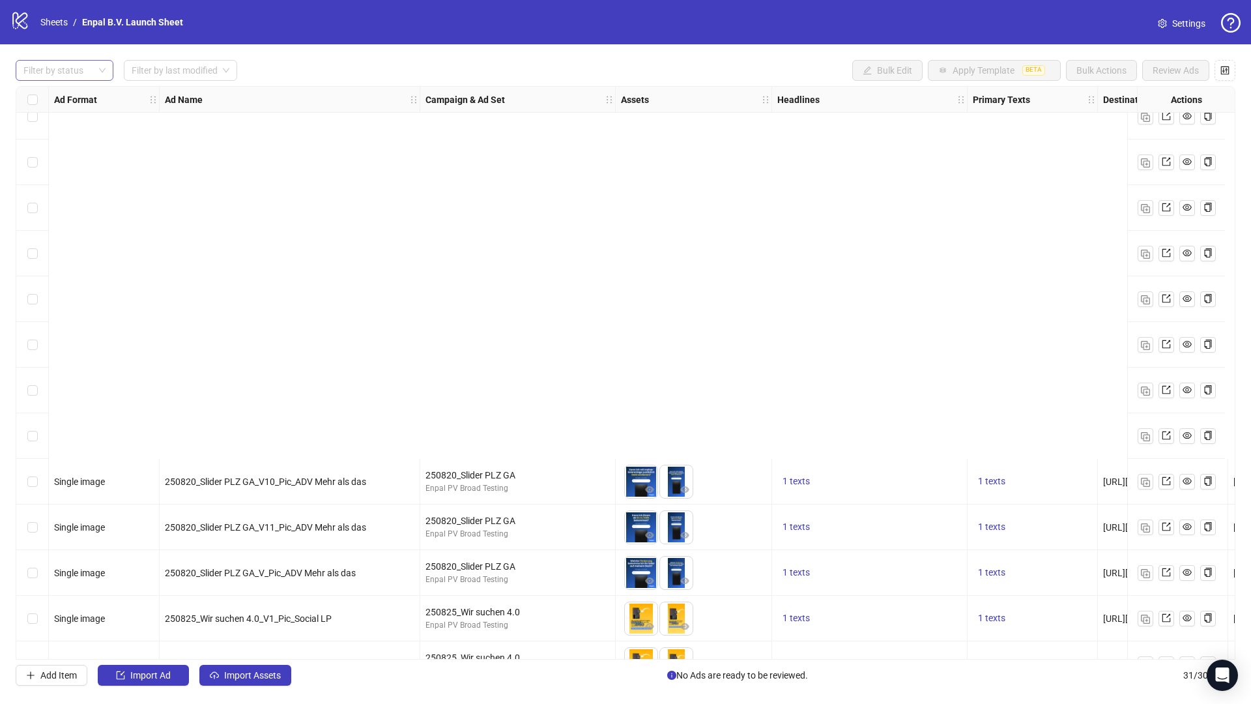
scroll to position [873, 0]
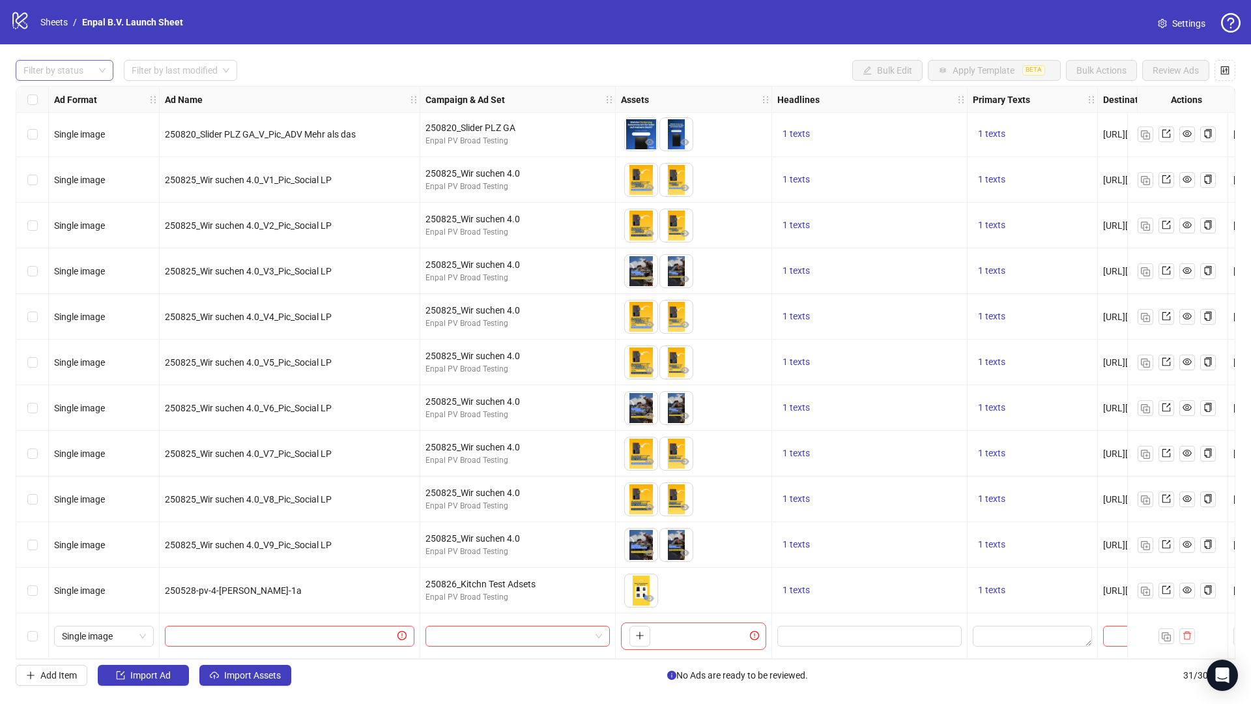
click at [38, 14] on div "logo/logo-mobile Sheets / Enpal B.V. Launch Sheet" at bounding box center [99, 21] width 178 height 23
click at [44, 18] on link "Sheets" at bounding box center [54, 22] width 33 height 14
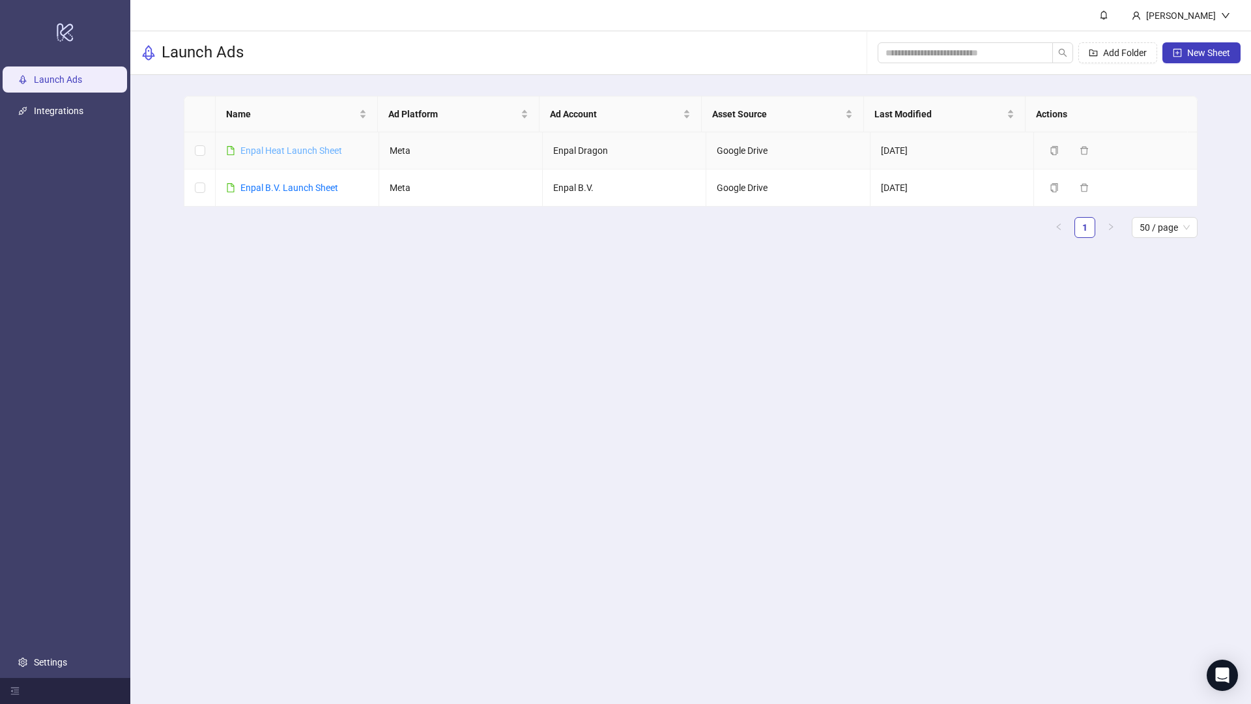
click at [315, 147] on link "Enpal Heat Launch Sheet" at bounding box center [291, 150] width 102 height 10
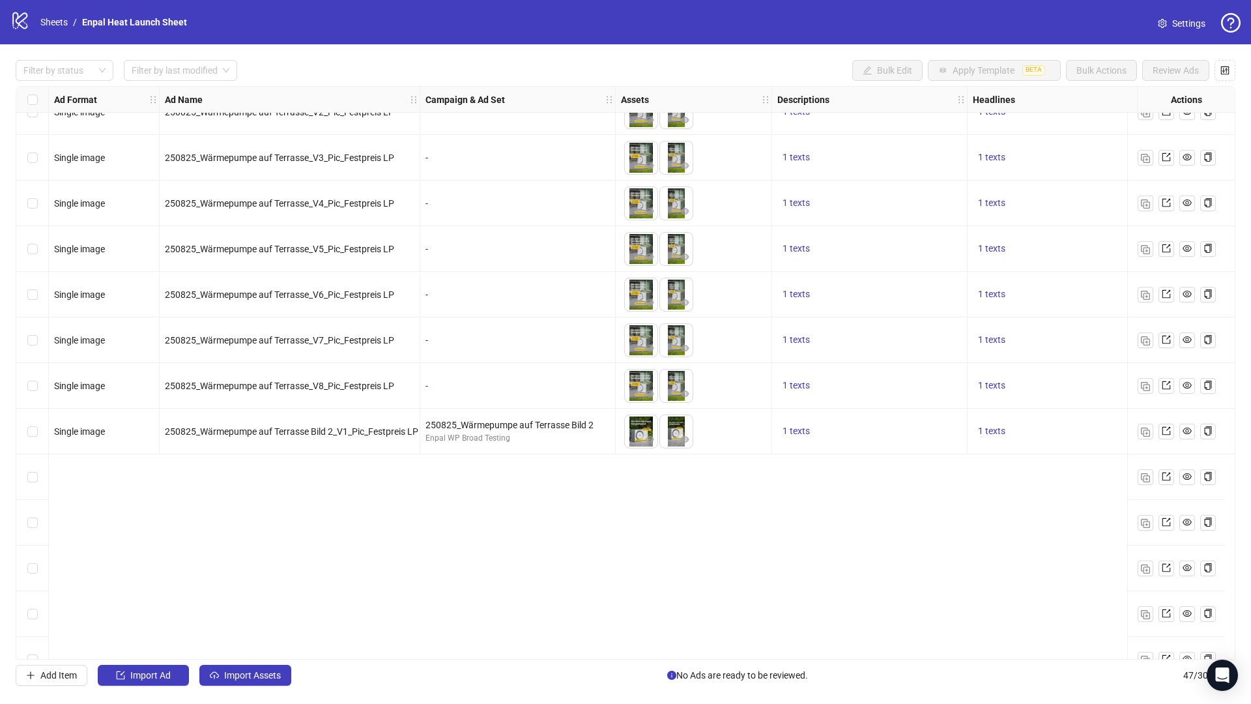
scroll to position [1603, 0]
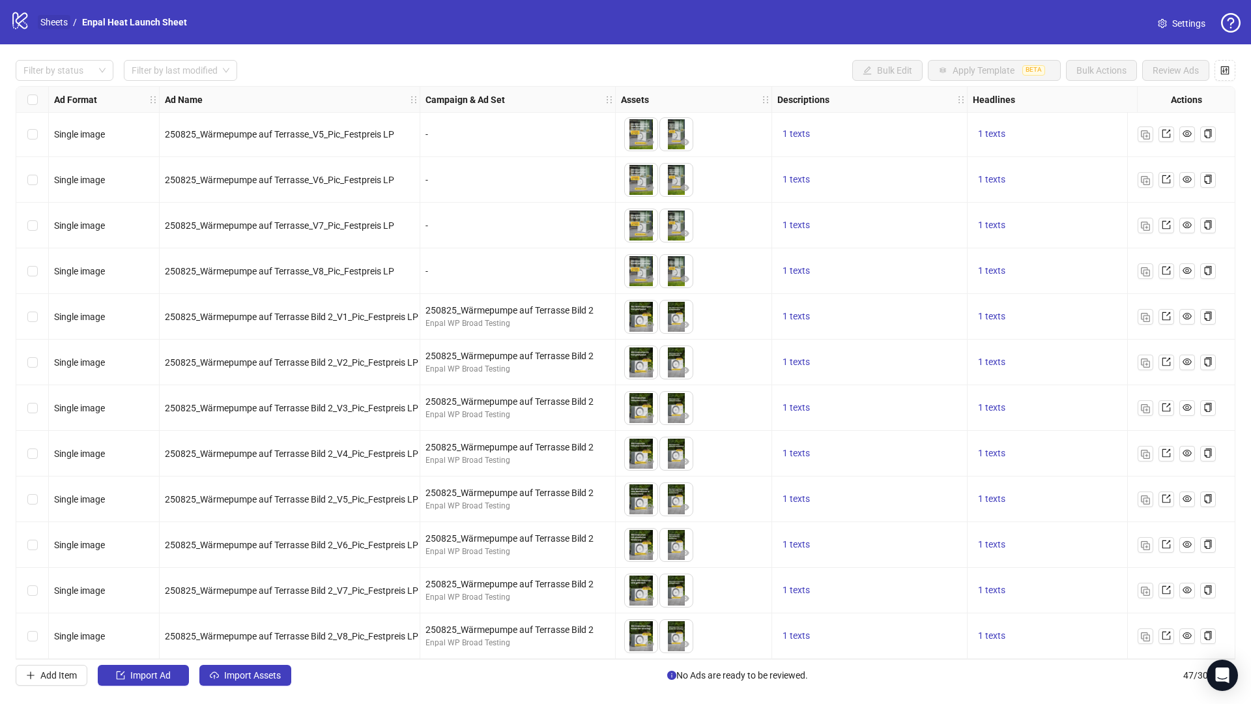
click at [61, 23] on link "Sheets" at bounding box center [54, 22] width 33 height 14
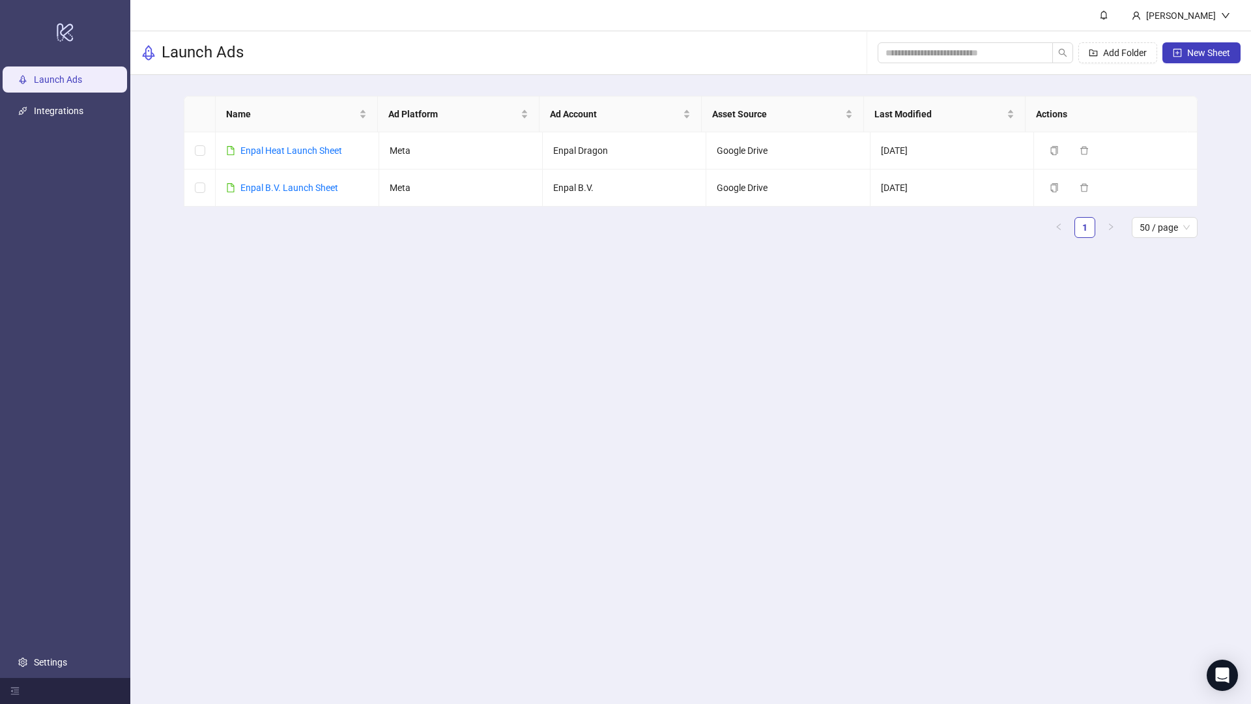
click at [471, 421] on main "[PERSON_NAME] Launch Ads Add Folder New Sheet Name Ad Platform Ad Account Asset…" at bounding box center [690, 352] width 1121 height 704
click at [282, 191] on link "Enpal B.V. Launch Sheet" at bounding box center [289, 187] width 98 height 10
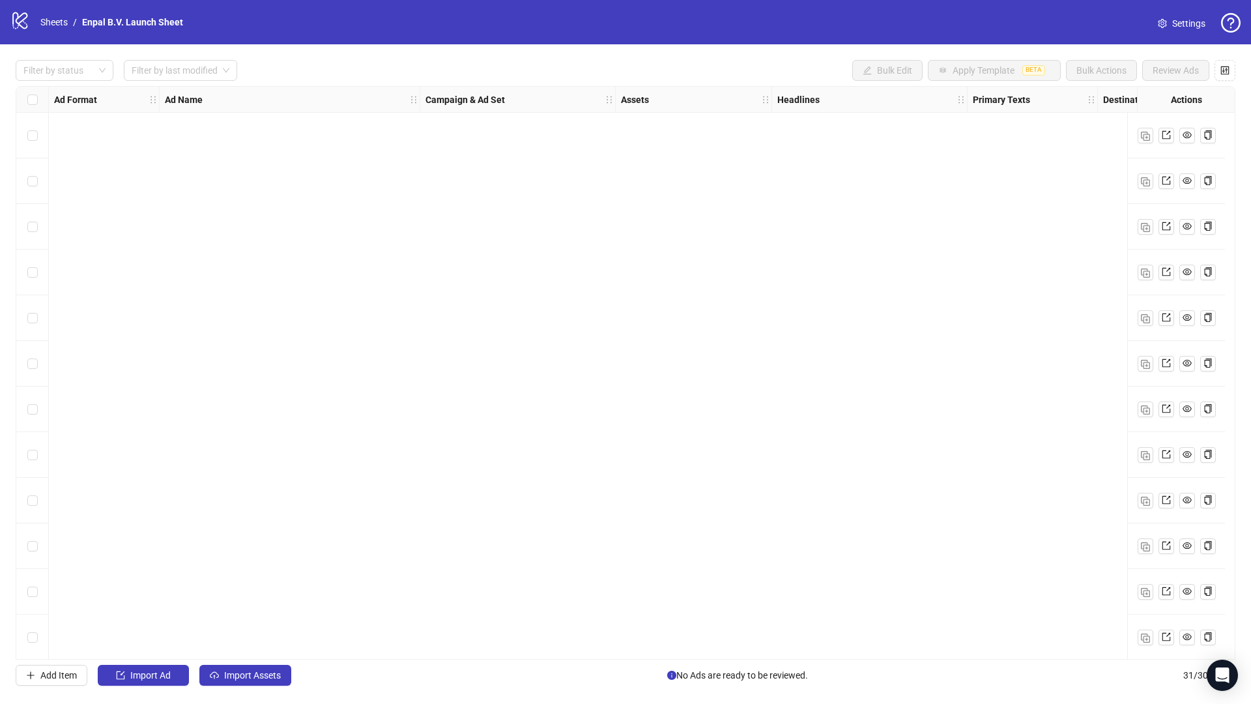
scroll to position [873, 0]
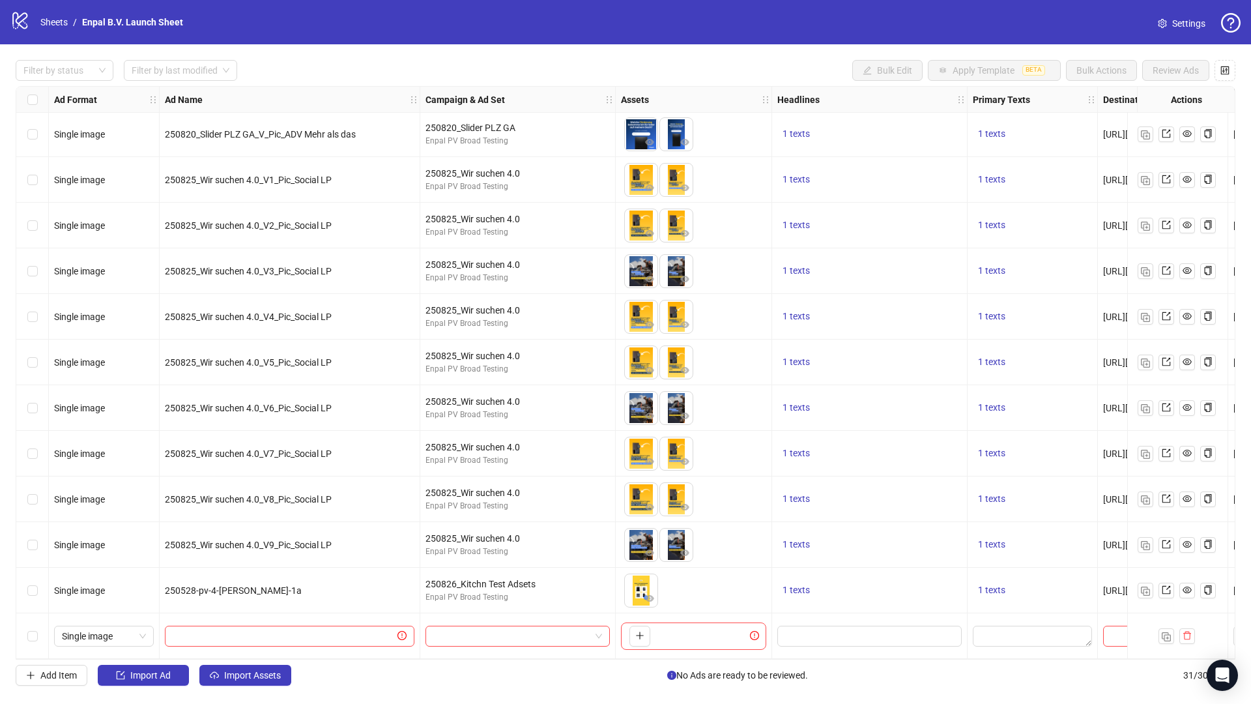
click at [936, 52] on div "Filter by status Filter by last modified Bulk Edit Apply Template BETA Bulk Act…" at bounding box center [625, 372] width 1251 height 657
click at [223, 629] on input "text" at bounding box center [284, 636] width 222 height 14
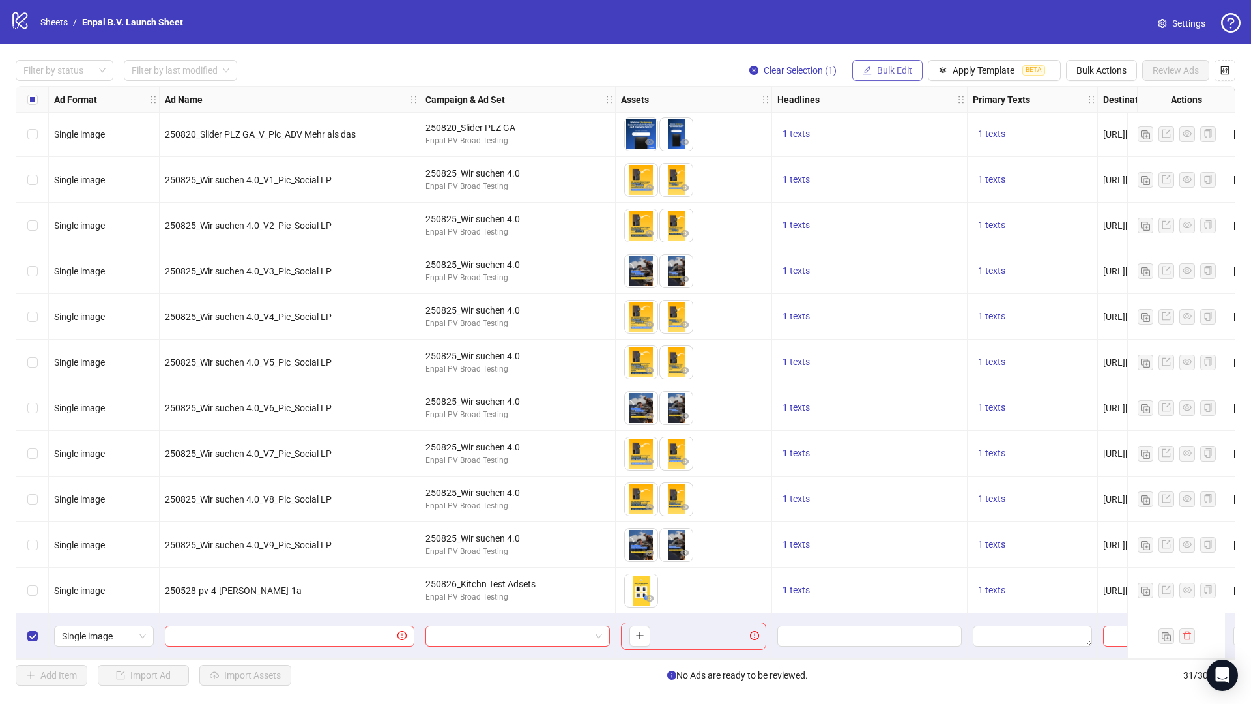
click at [903, 71] on span "Bulk Edit" at bounding box center [894, 70] width 35 height 10
click at [984, 70] on span "Apply Template" at bounding box center [984, 70] width 62 height 10
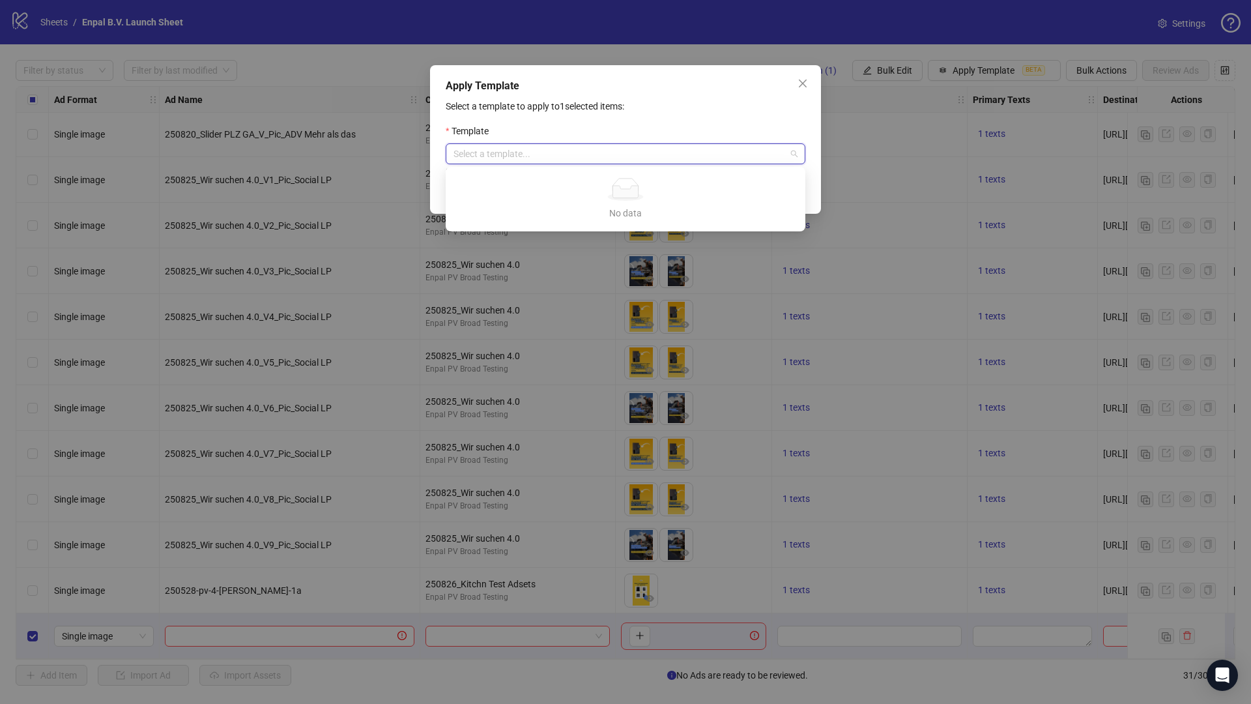
click at [539, 150] on input "search" at bounding box center [619, 154] width 332 height 20
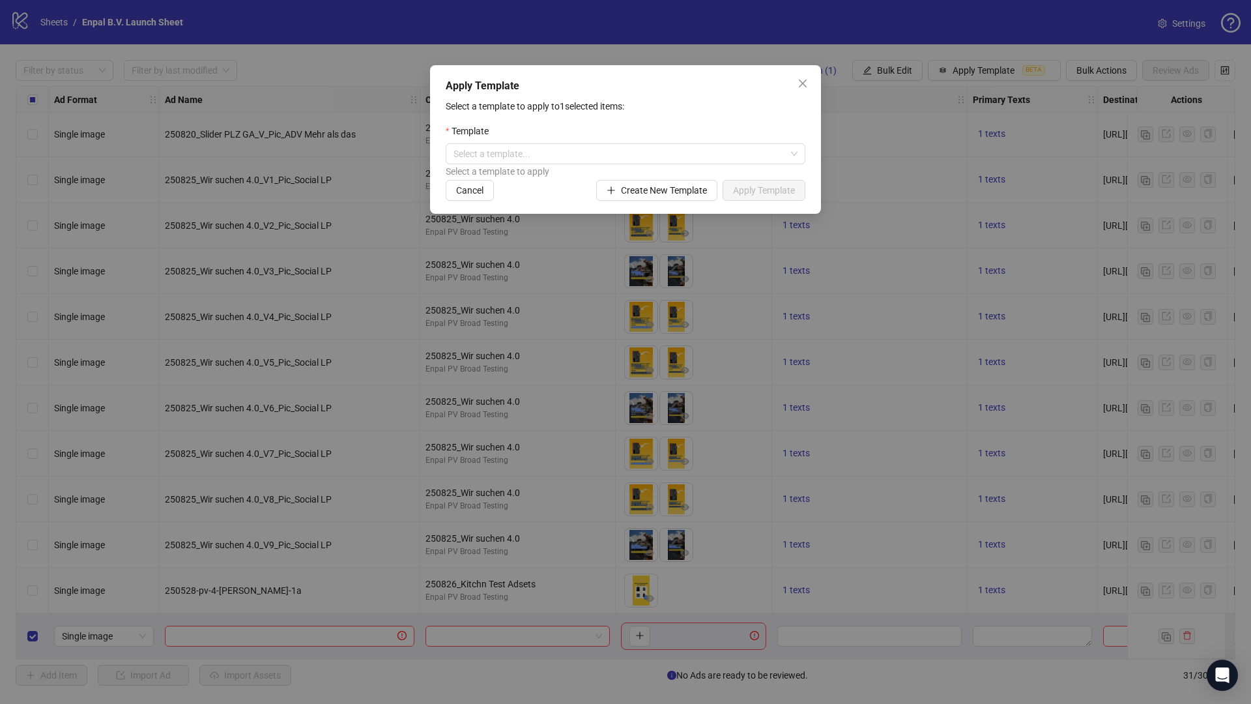
click at [618, 130] on div "Template" at bounding box center [626, 134] width 360 height 20
click at [616, 190] on button "Create New Template" at bounding box center [656, 190] width 121 height 21
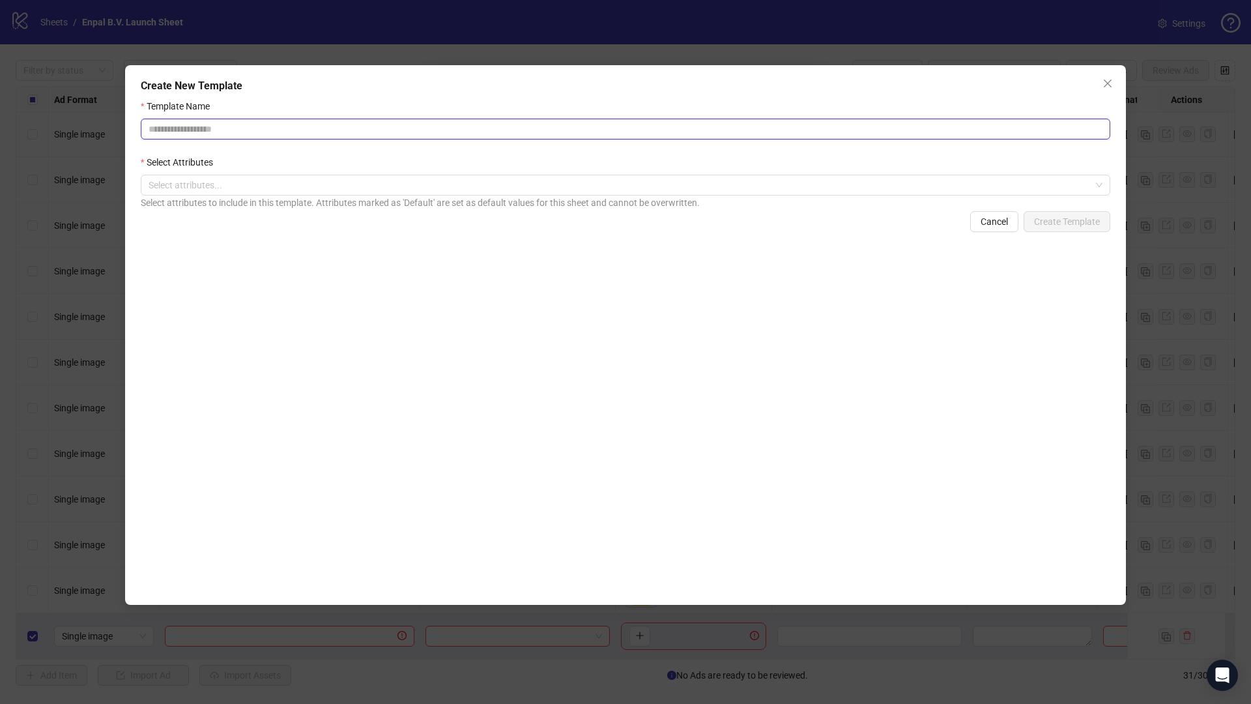
click at [289, 129] on input "Template Name" at bounding box center [626, 129] width 970 height 21
click at [208, 184] on div at bounding box center [618, 185] width 951 height 18
type input "**********"
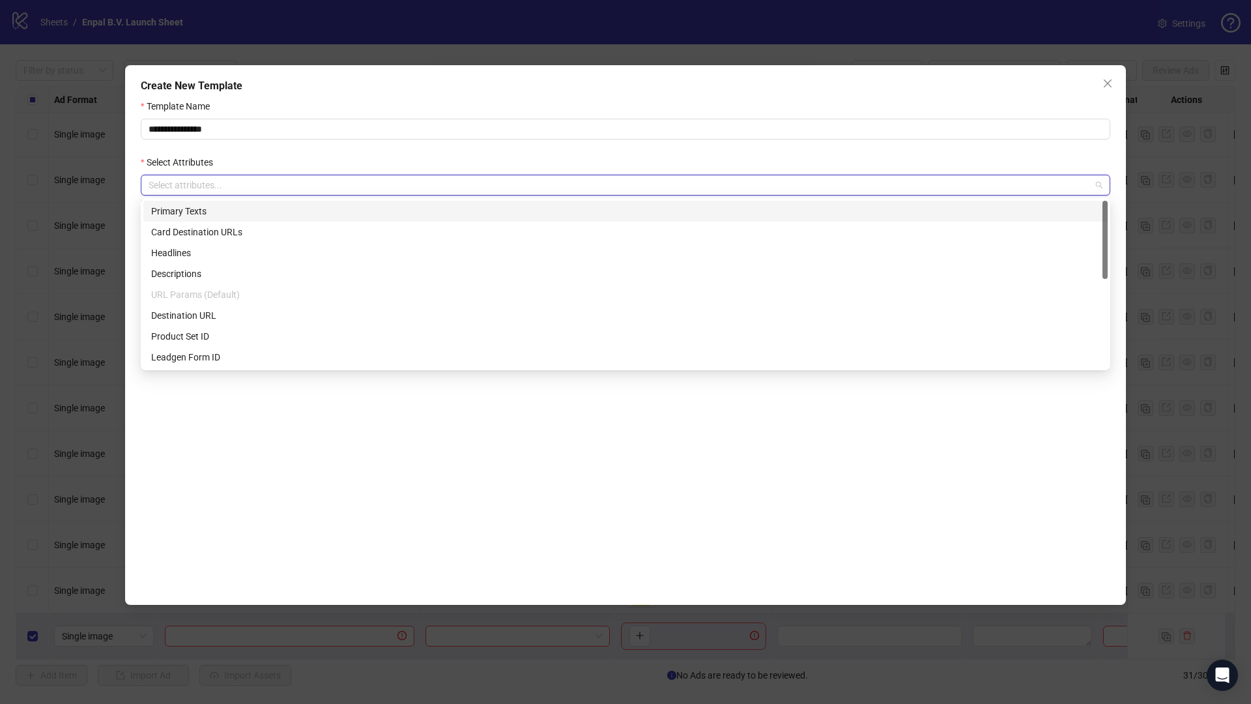
click at [220, 207] on div "Primary Texts" at bounding box center [625, 211] width 949 height 14
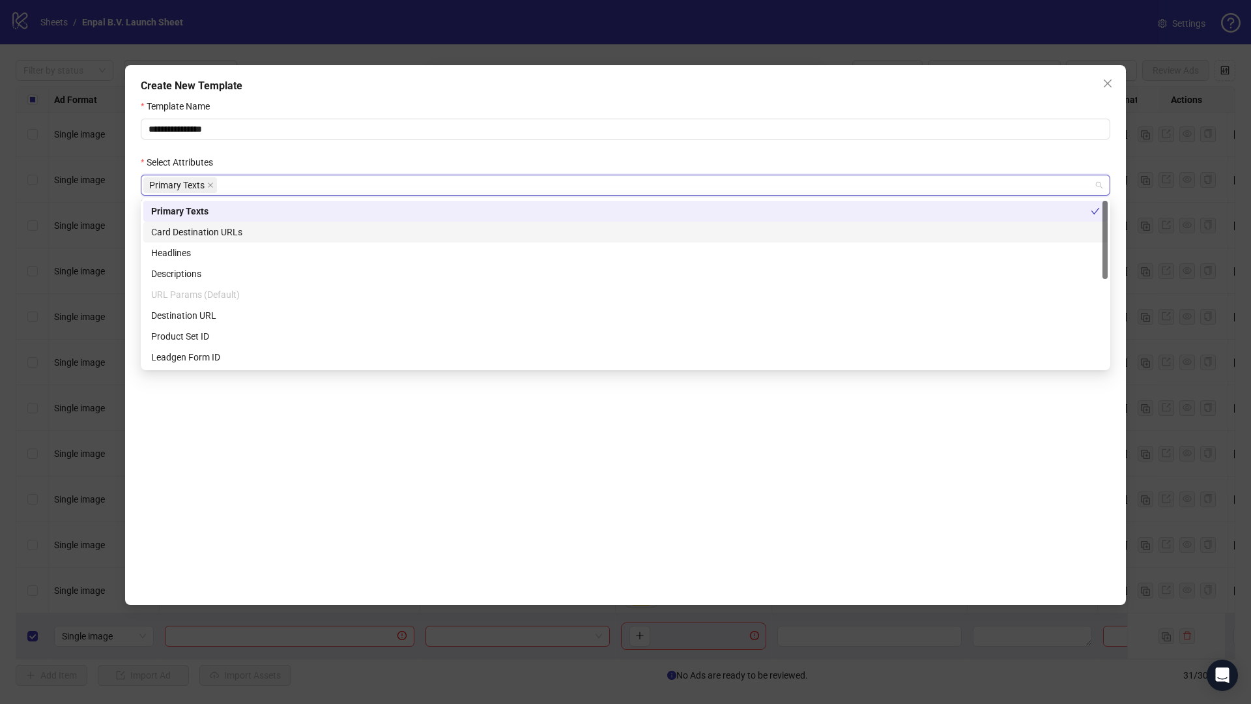
click at [215, 237] on div "Card Destination URLs" at bounding box center [625, 232] width 949 height 14
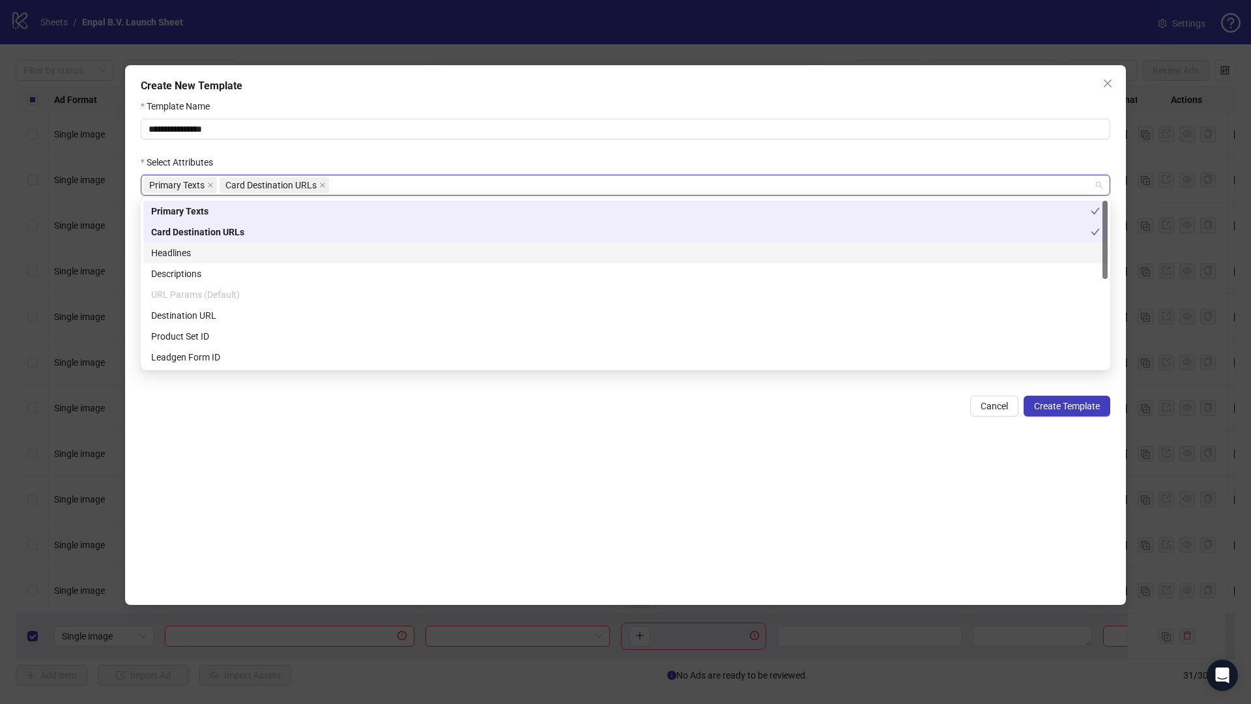
click at [200, 261] on div "Headlines" at bounding box center [625, 252] width 964 height 21
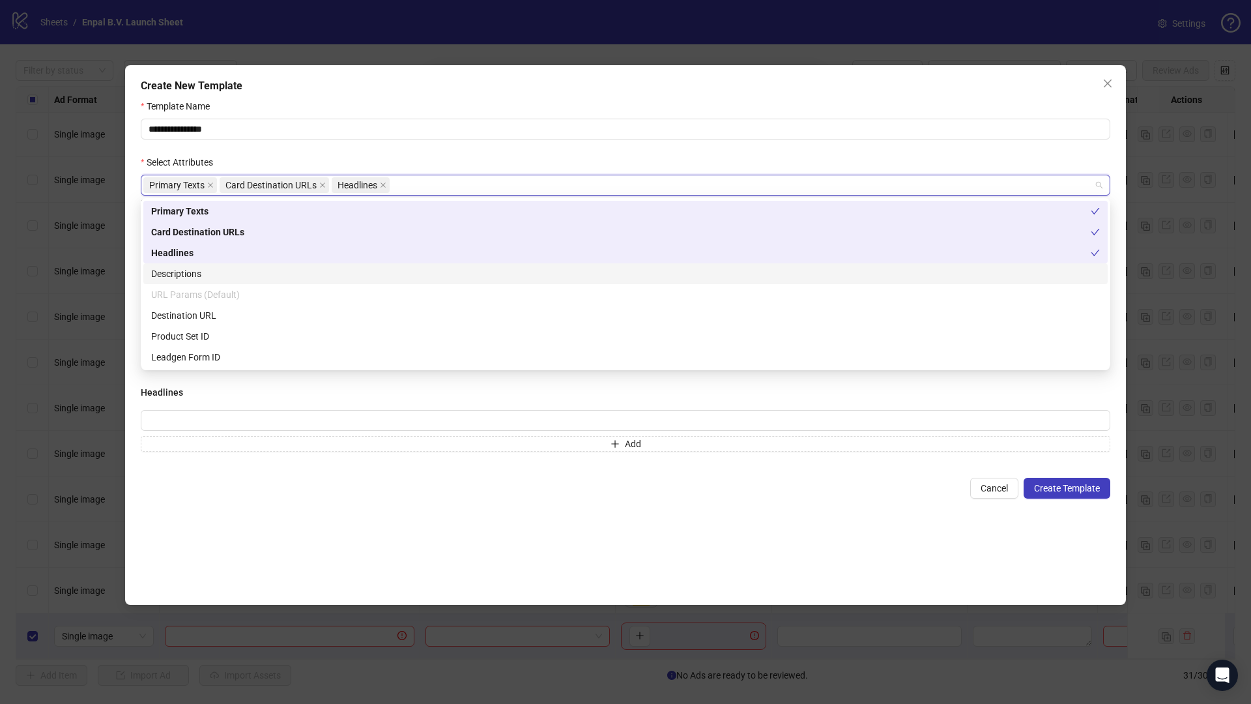
click at [200, 274] on div "Descriptions" at bounding box center [625, 273] width 949 height 14
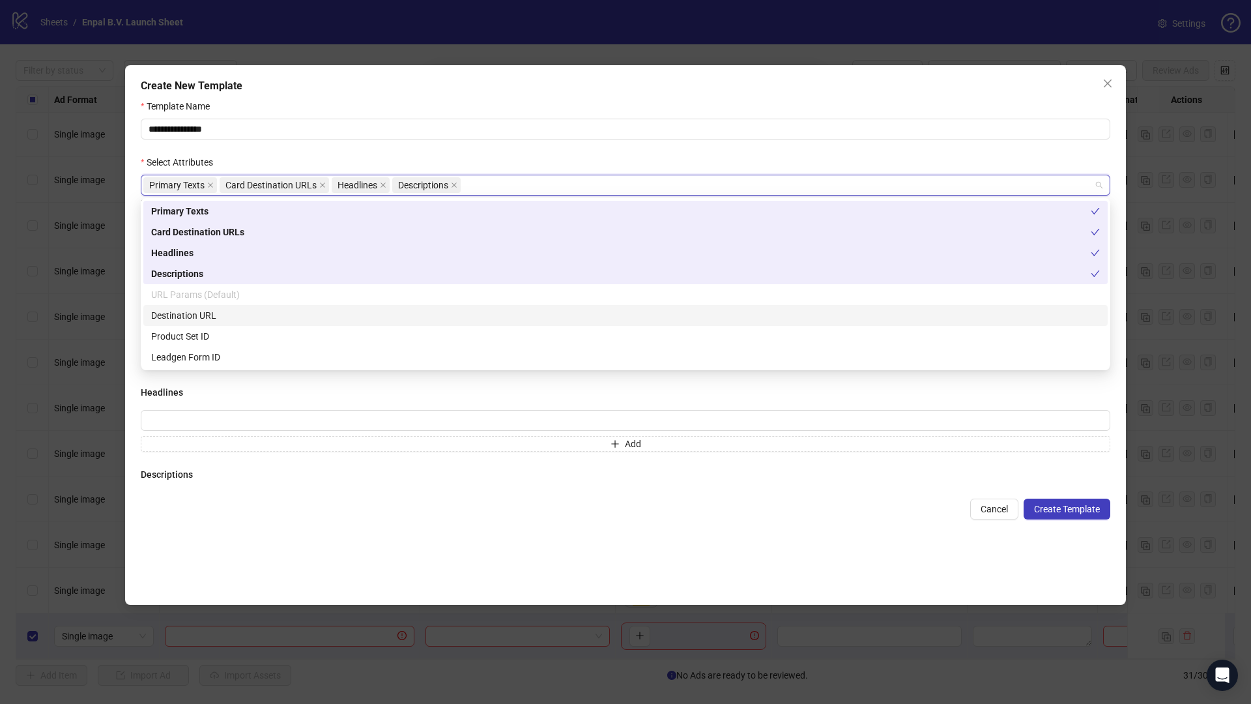
click at [207, 310] on div "Destination URL" at bounding box center [625, 315] width 949 height 14
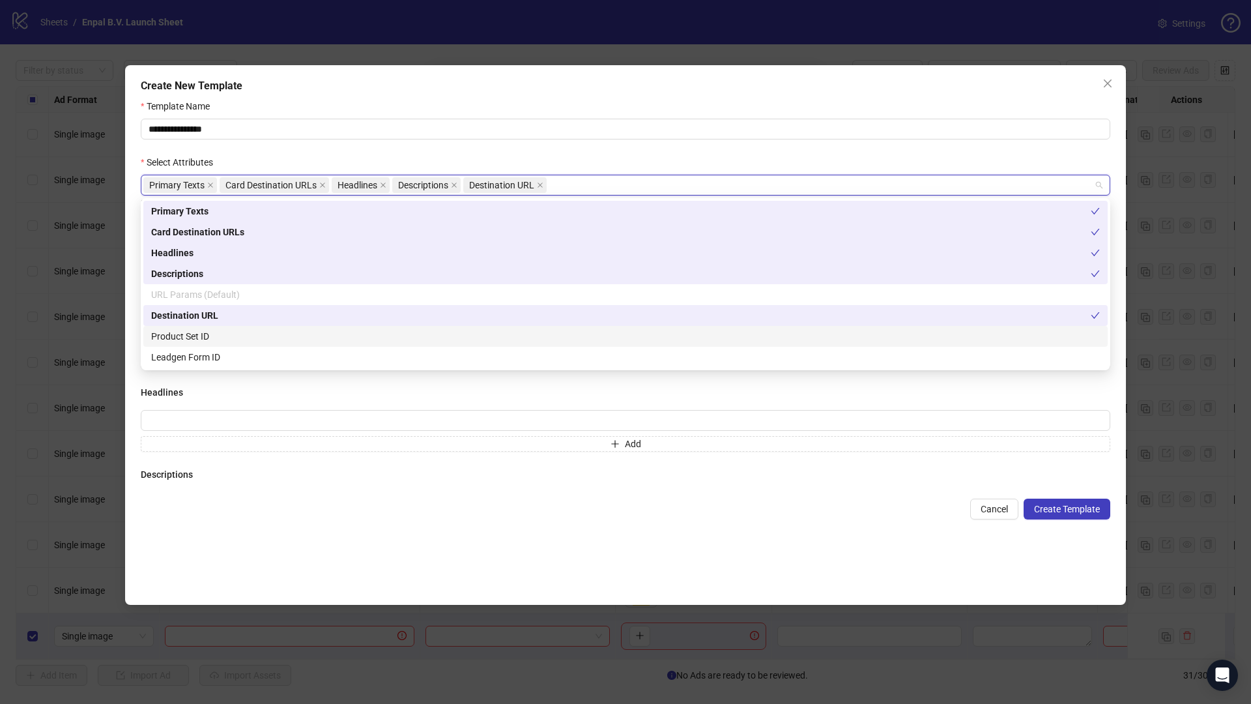
click at [207, 337] on div "Product Set ID" at bounding box center [625, 336] width 949 height 14
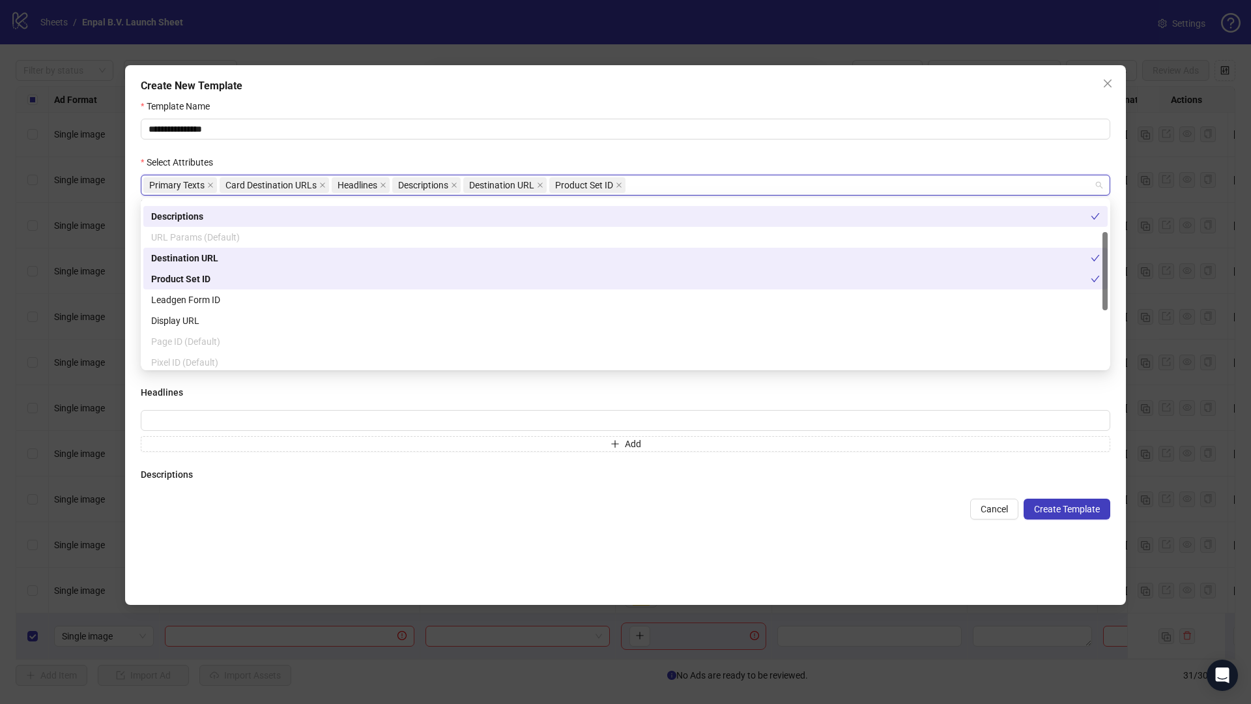
scroll to position [66, 0]
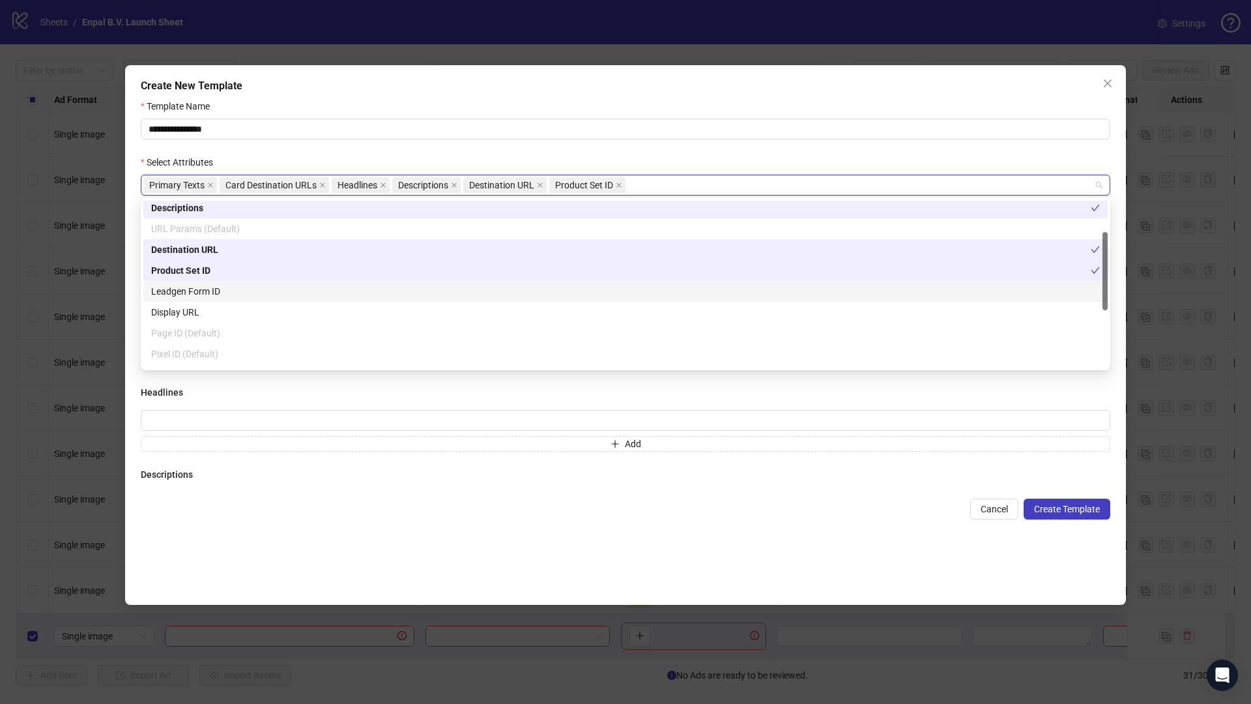
click at [209, 295] on div "Leadgen Form ID" at bounding box center [625, 291] width 949 height 14
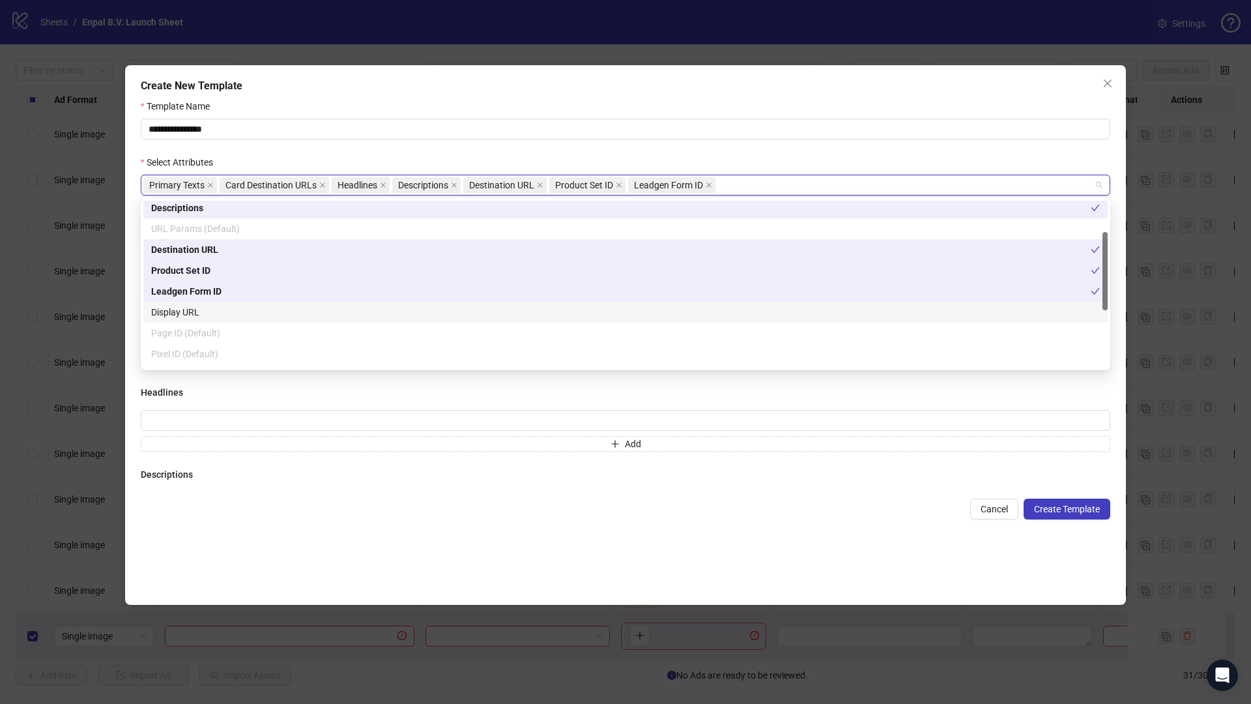
click at [206, 314] on div "Display URL" at bounding box center [625, 312] width 949 height 14
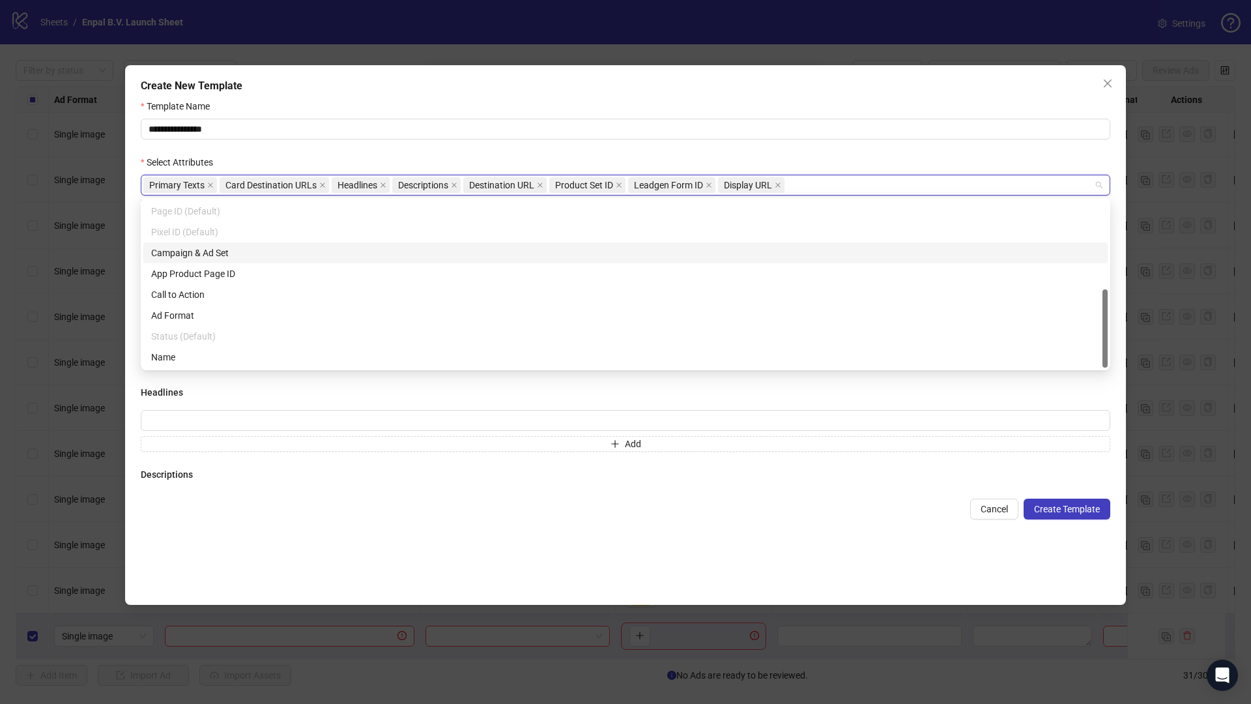
click at [220, 256] on div "Campaign & Ad Set" at bounding box center [625, 253] width 949 height 14
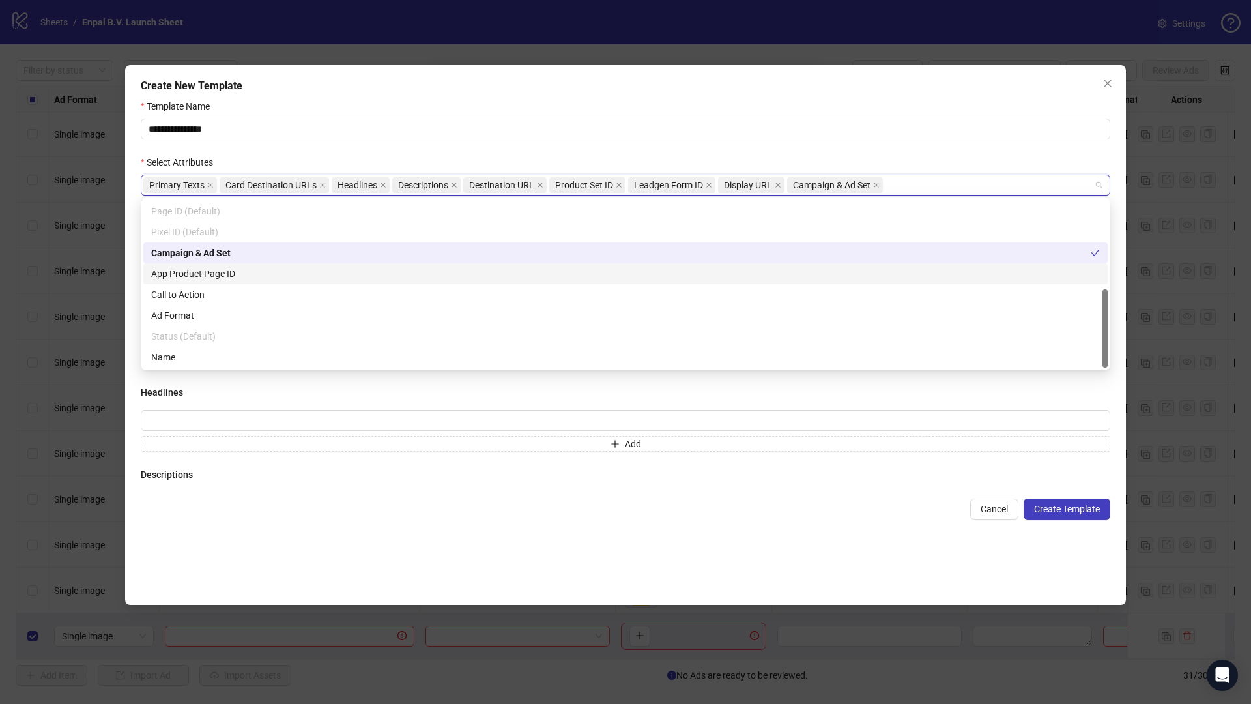
click at [220, 279] on div "App Product Page ID" at bounding box center [625, 273] width 949 height 14
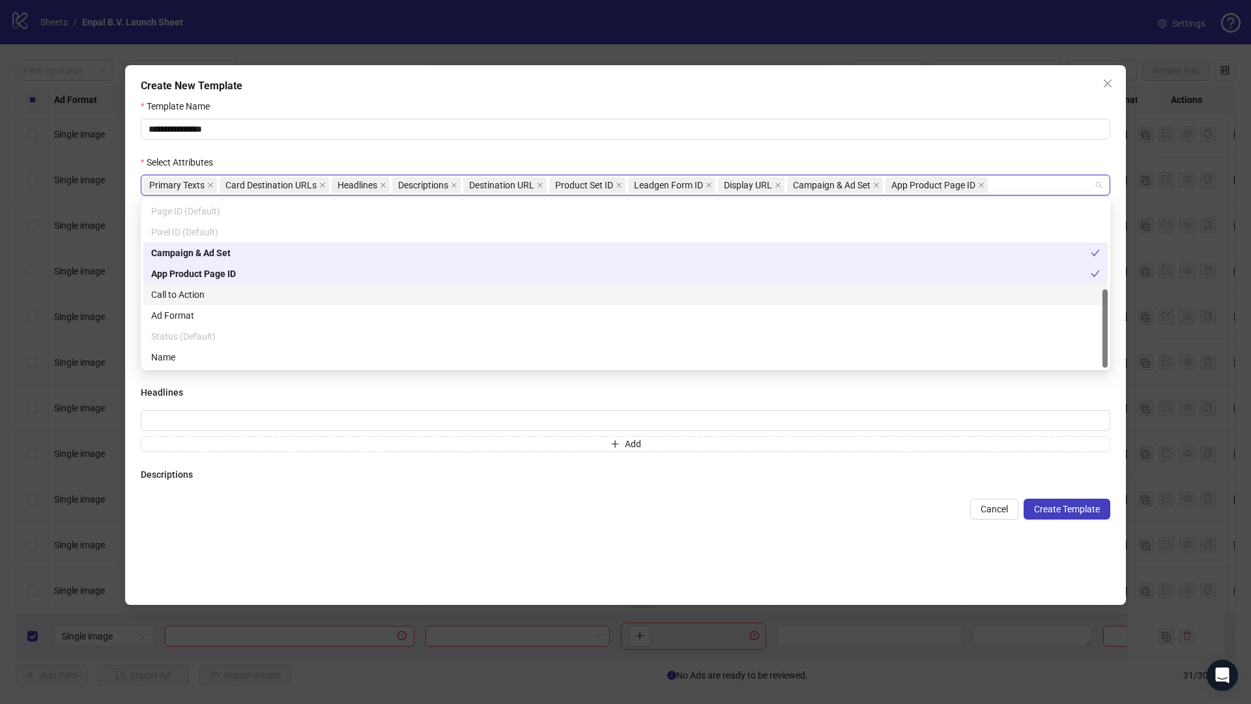
click at [212, 293] on div "Call to Action" at bounding box center [625, 294] width 949 height 14
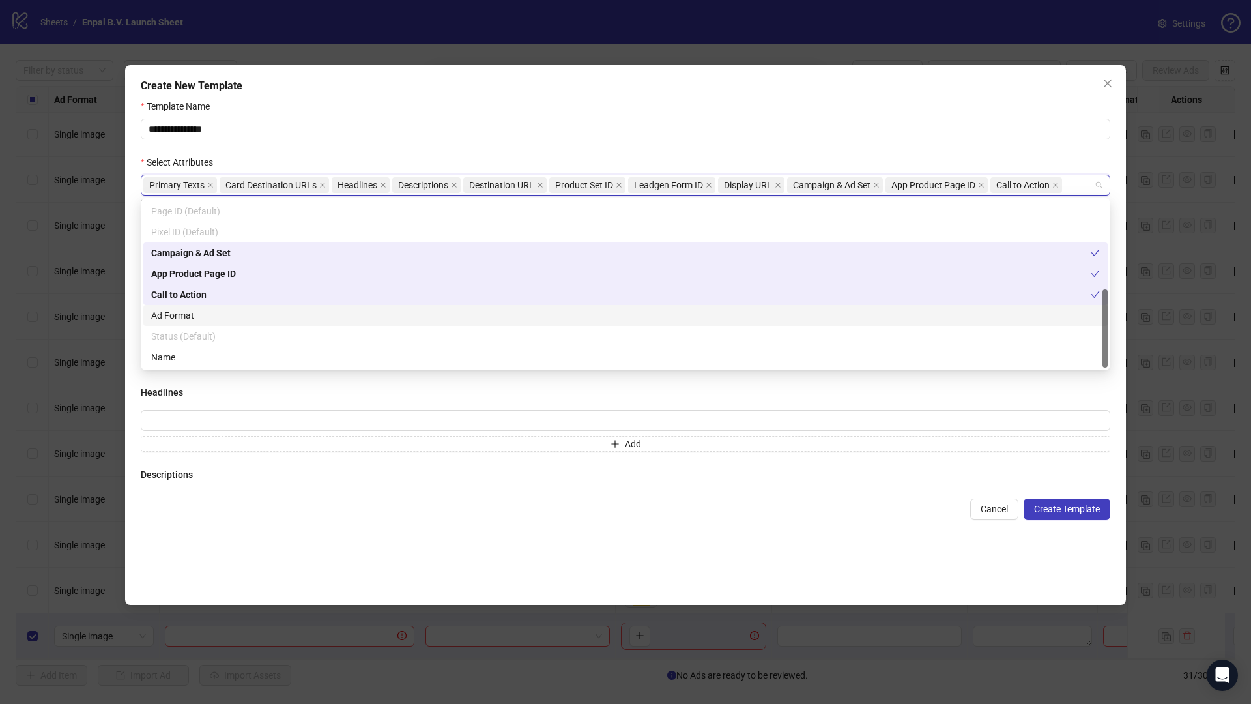
click at [211, 312] on div "Ad Format" at bounding box center [625, 315] width 949 height 14
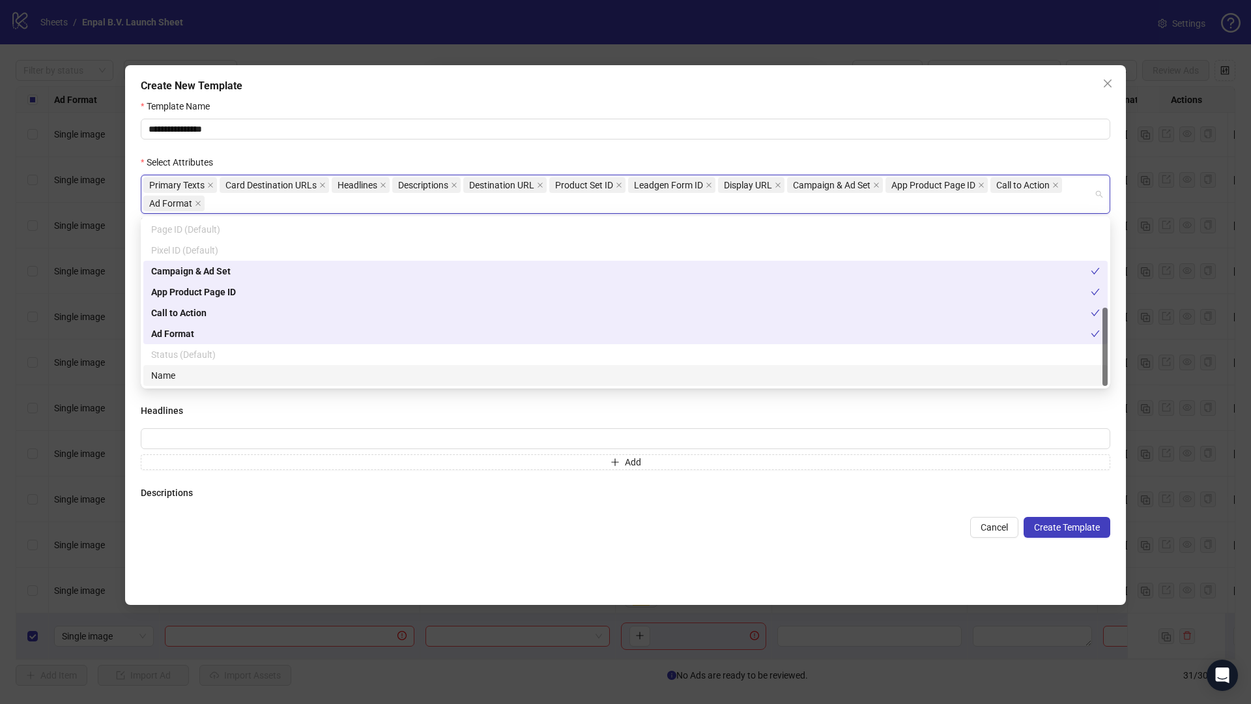
click at [195, 375] on div "Name" at bounding box center [625, 375] width 949 height 14
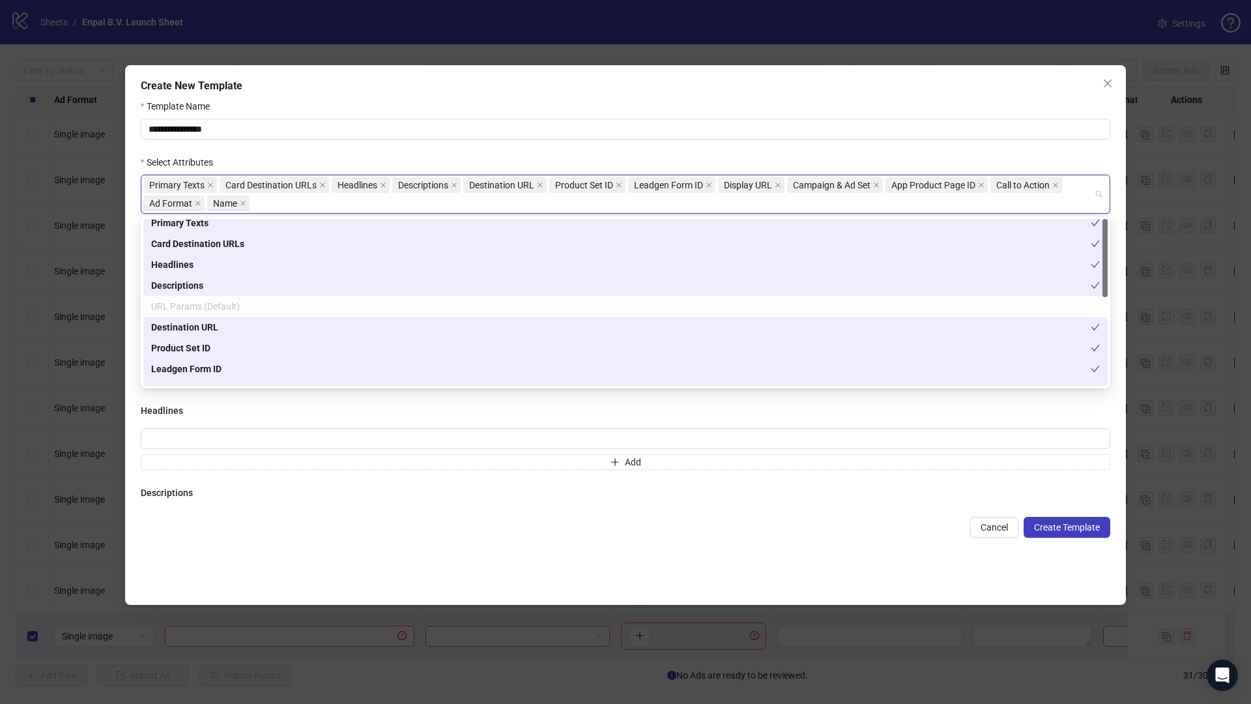
scroll to position [0, 0]
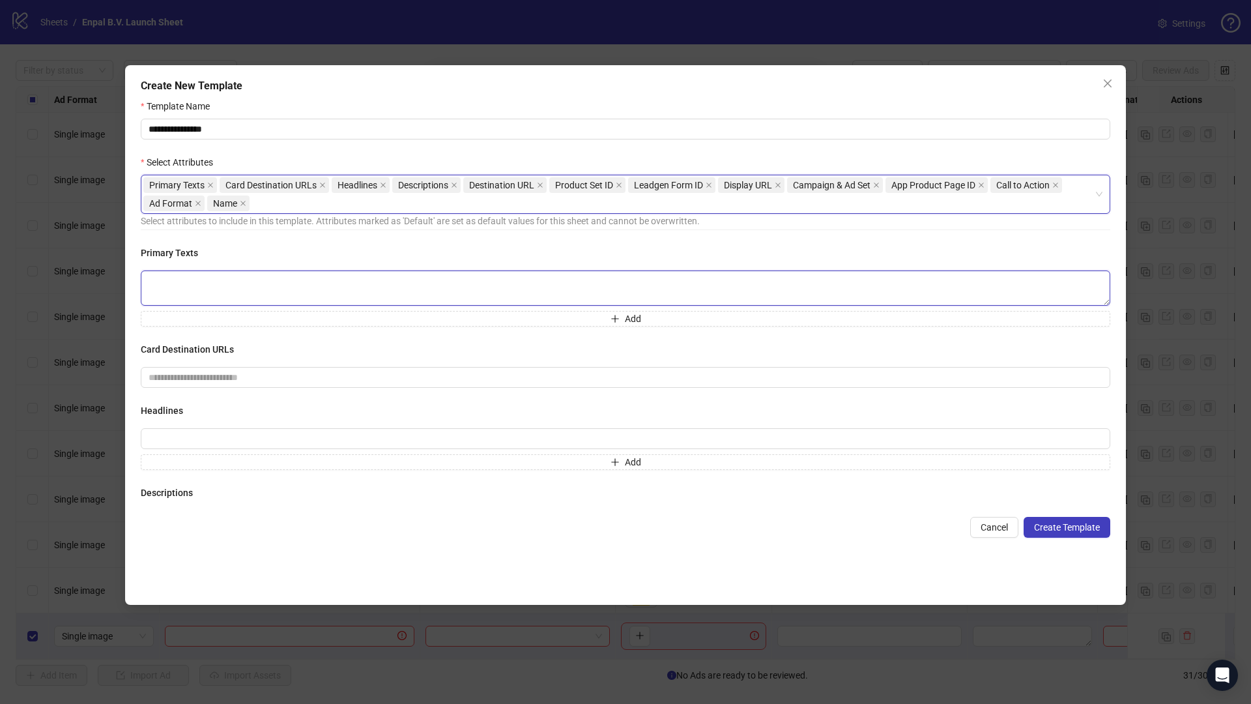
click at [441, 276] on textarea at bounding box center [626, 287] width 970 height 35
paste textarea "**********"
click at [158, 292] on textarea "**********" at bounding box center [621, 287] width 960 height 35
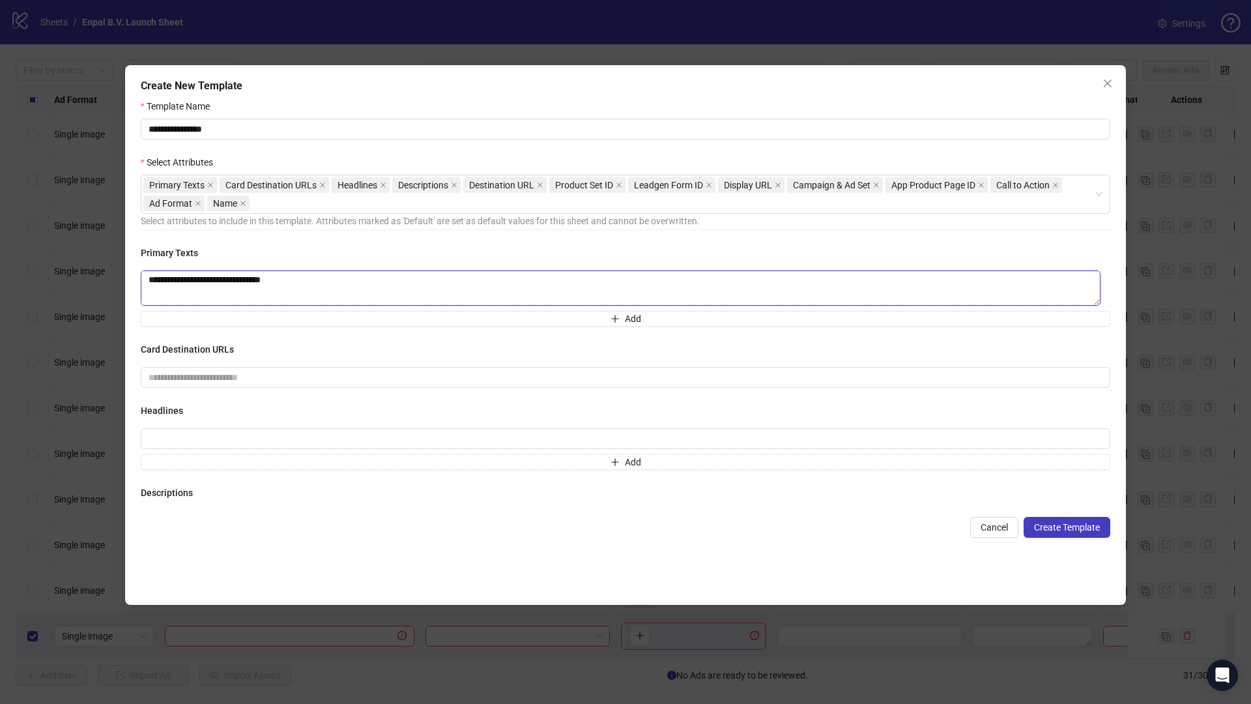
click at [176, 293] on textarea "**********" at bounding box center [621, 287] width 960 height 35
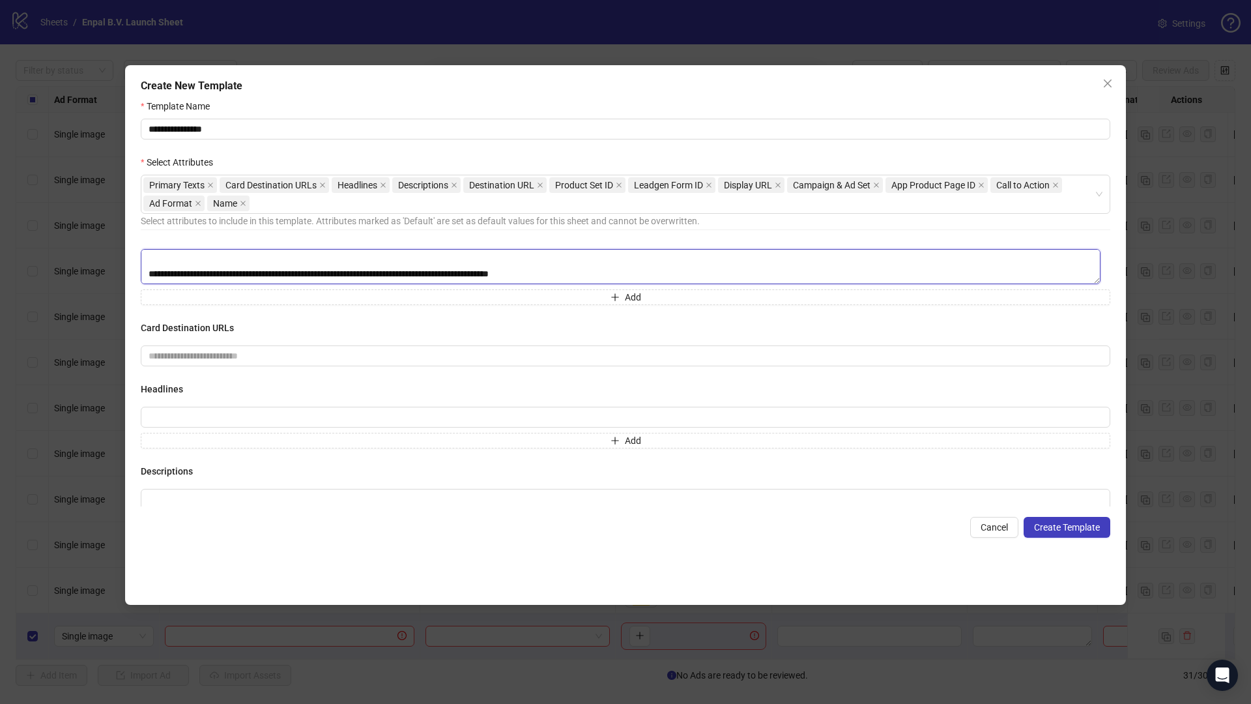
scroll to position [26, 0]
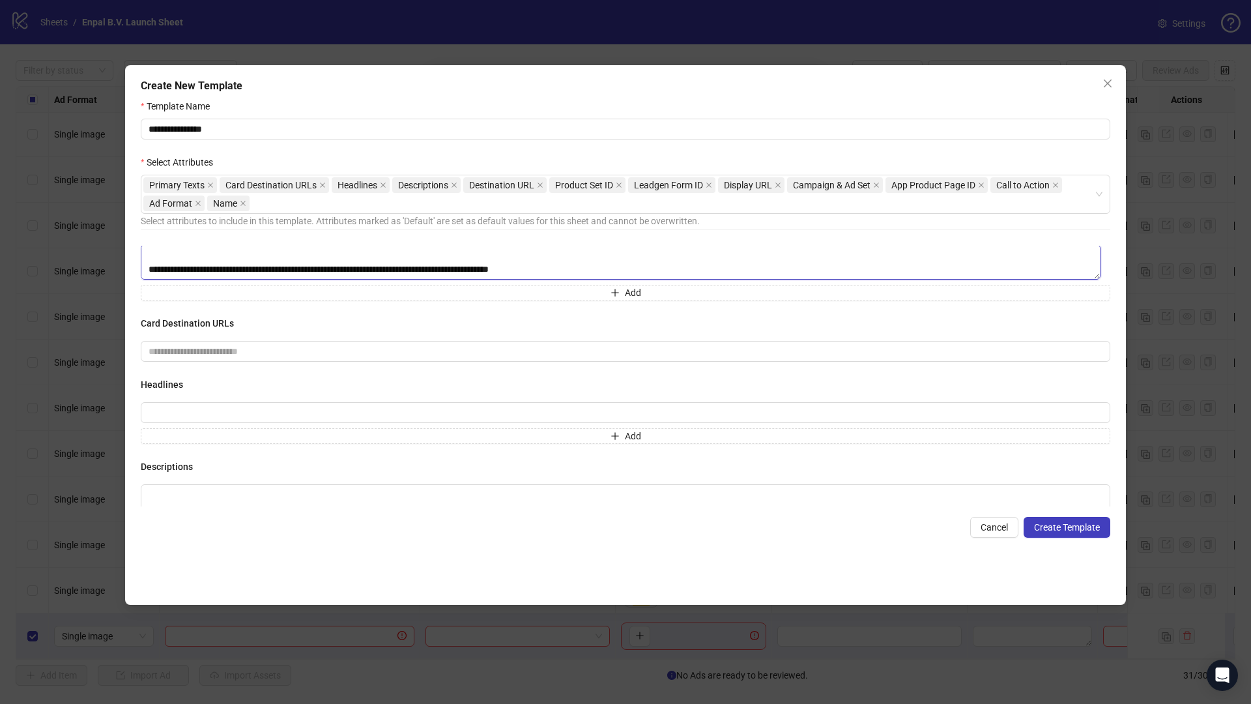
type textarea "**********"
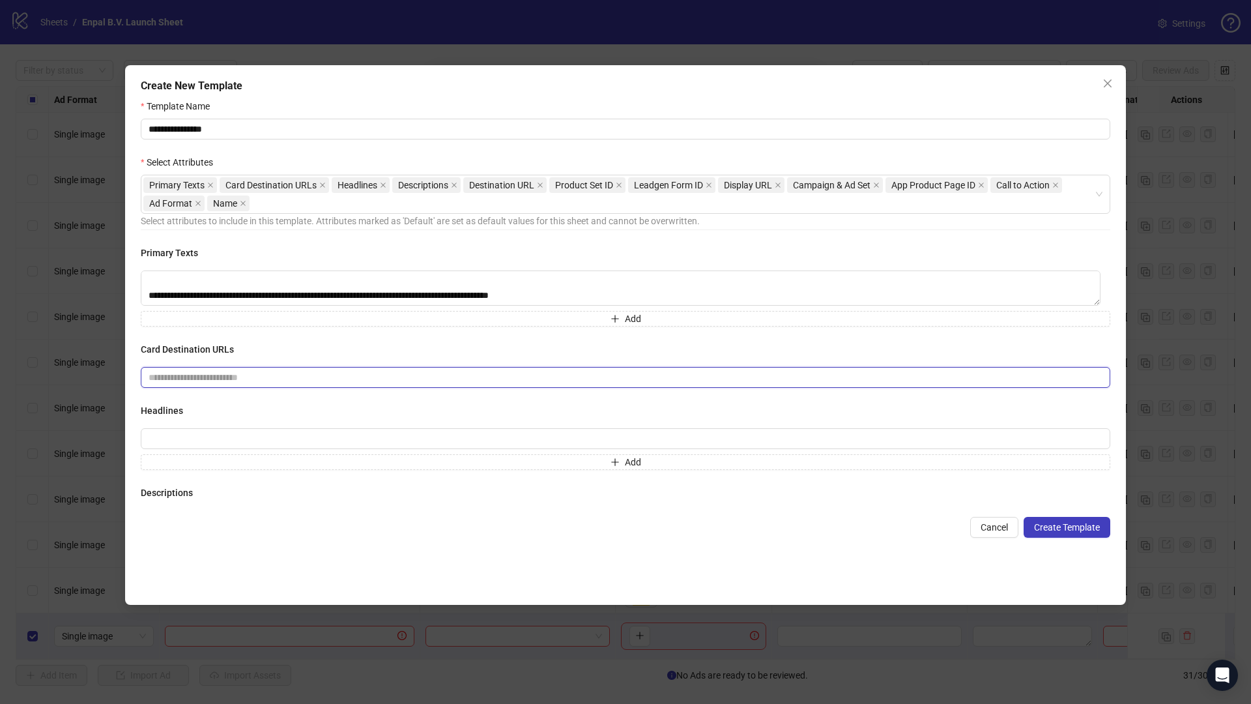
click at [313, 373] on input "text" at bounding box center [626, 377] width 970 height 21
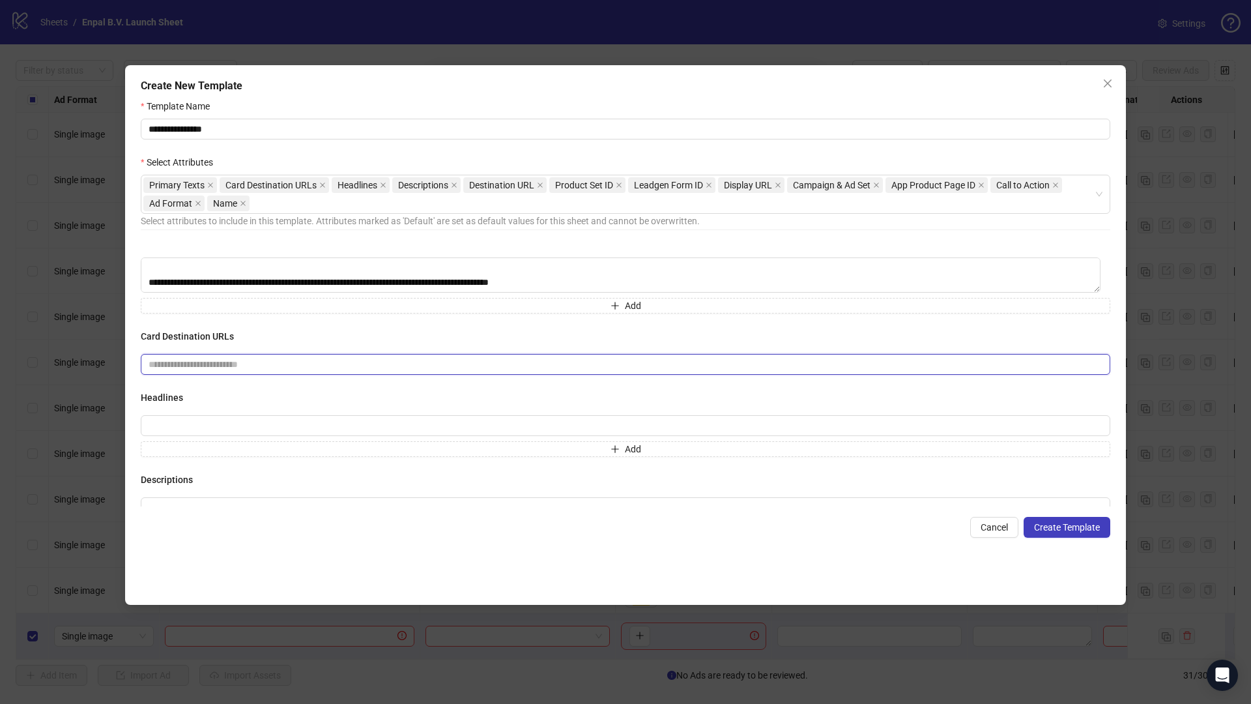
scroll to position [18, 0]
click at [295, 362] on input "text" at bounding box center [626, 359] width 970 height 21
click at [261, 127] on input "**********" at bounding box center [626, 129] width 970 height 21
click at [320, 186] on icon "close" at bounding box center [322, 185] width 7 height 7
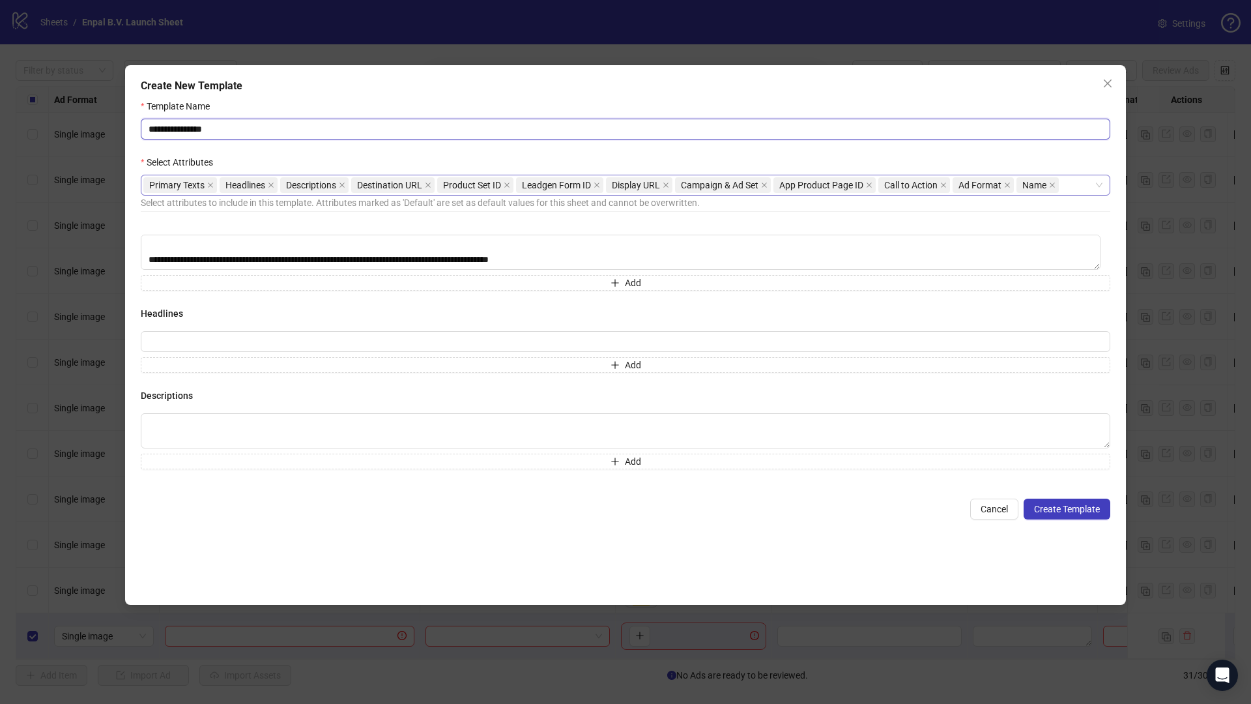
scroll to position [0, 0]
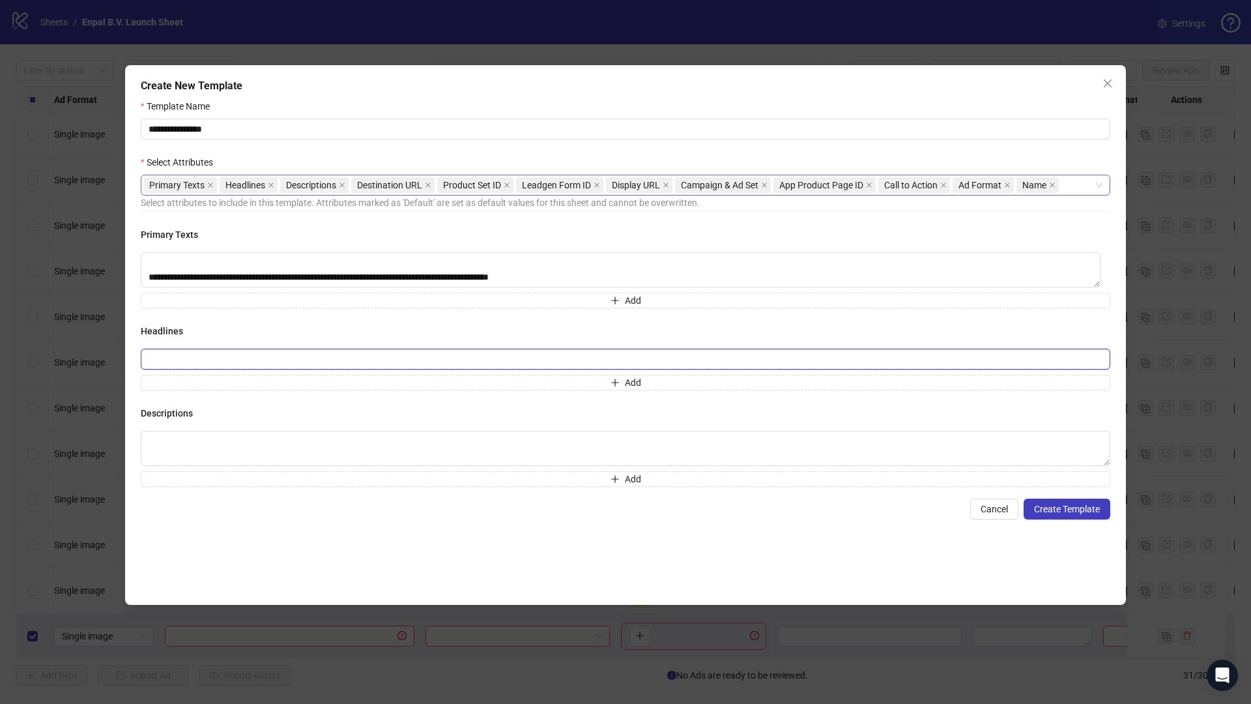
click at [235, 366] on input "text" at bounding box center [626, 359] width 970 height 21
click at [328, 356] on input "text" at bounding box center [626, 359] width 970 height 21
paste input "**********"
type input "**********"
click at [264, 450] on textarea at bounding box center [626, 448] width 970 height 35
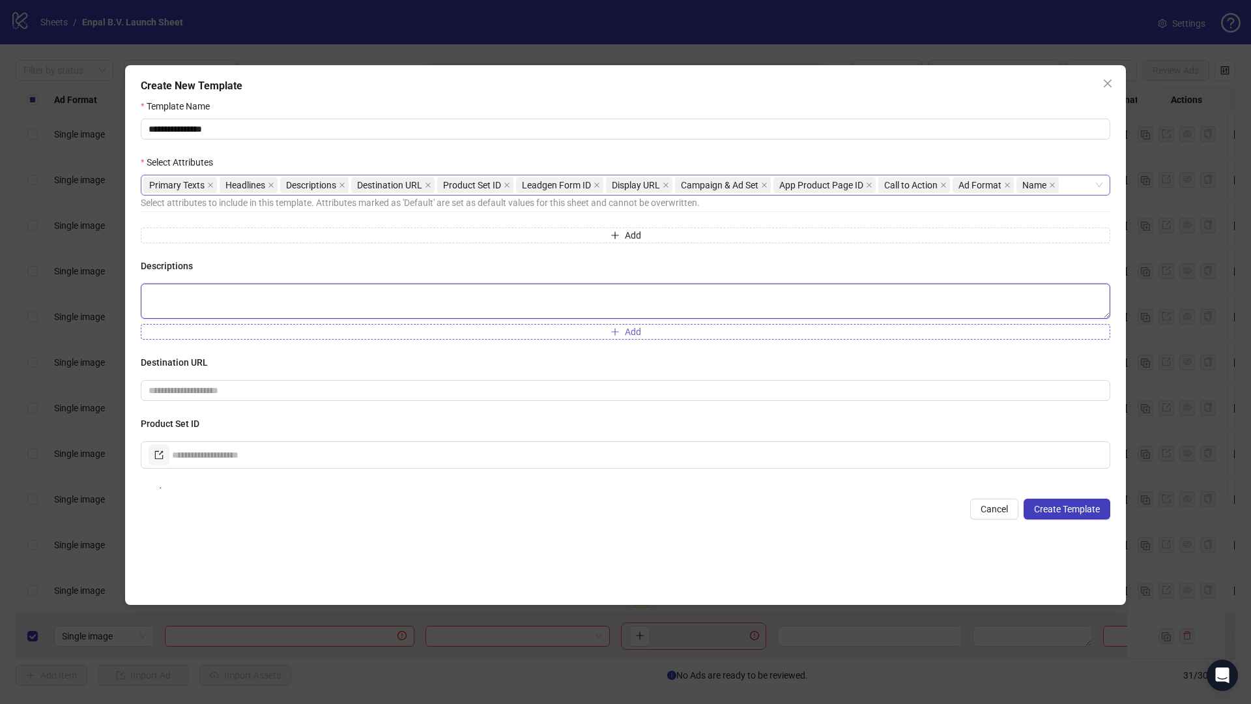
scroll to position [158, 0]
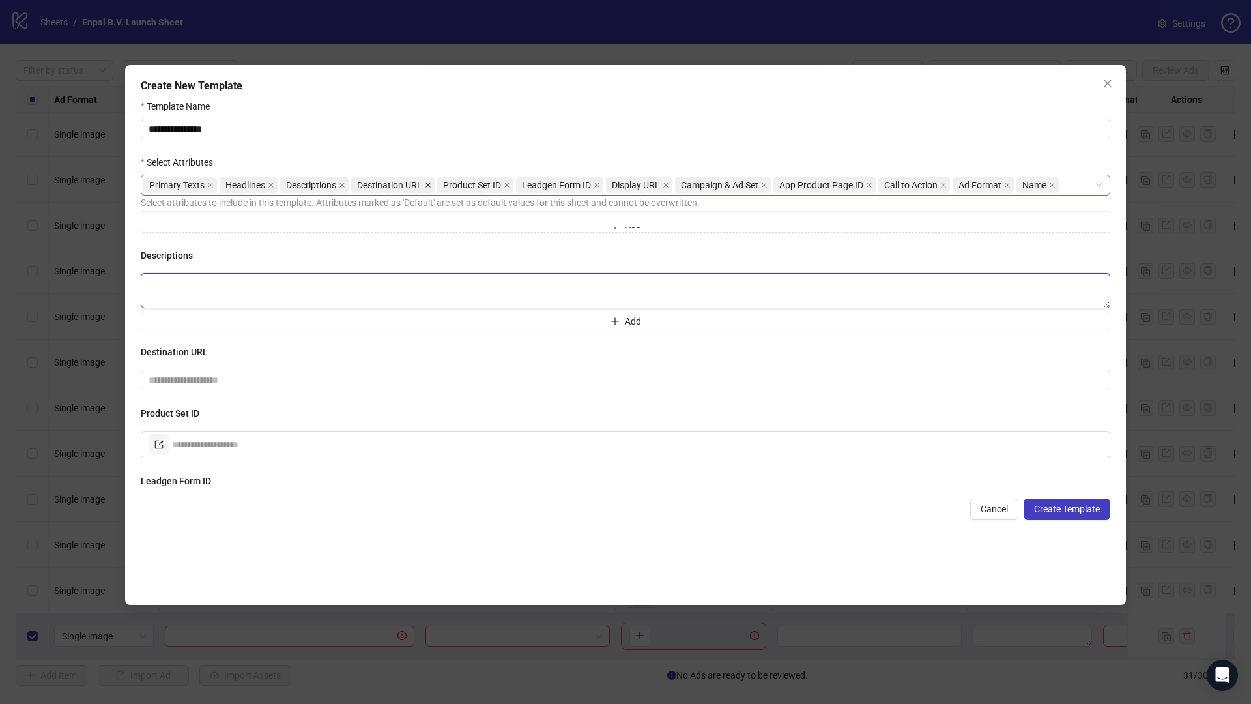
click at [428, 186] on icon "close" at bounding box center [428, 185] width 7 height 7
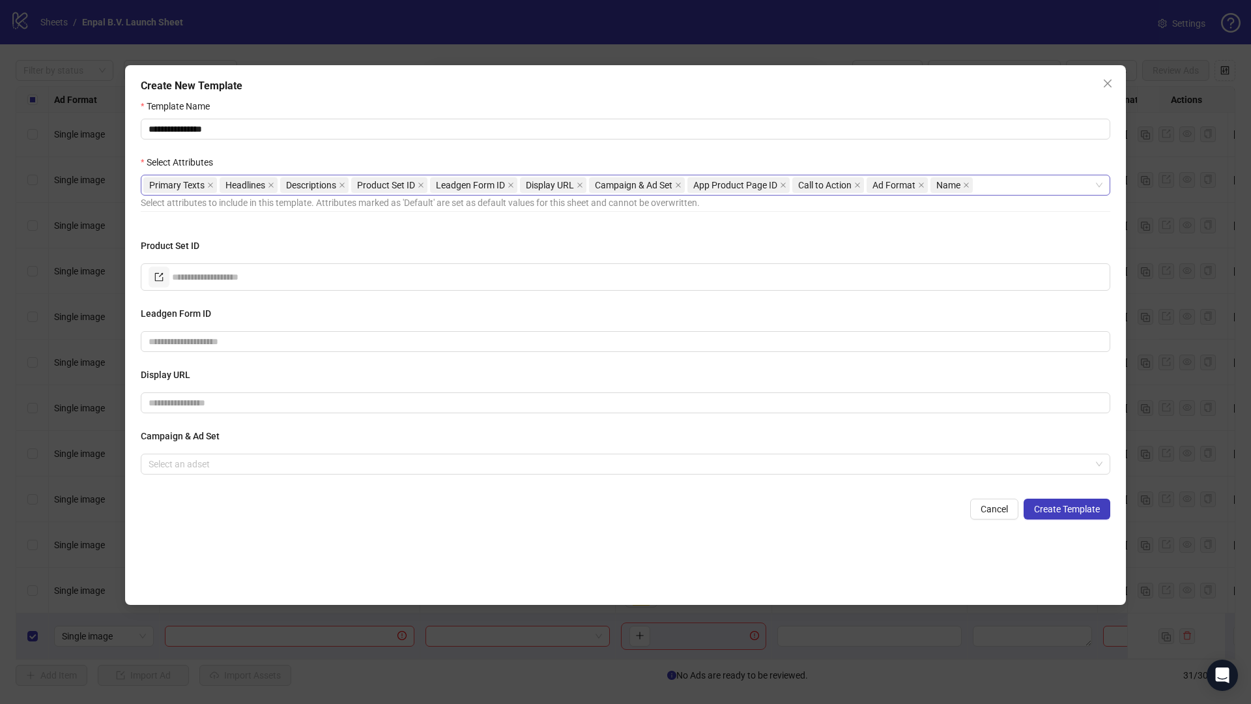
scroll to position [0, 0]
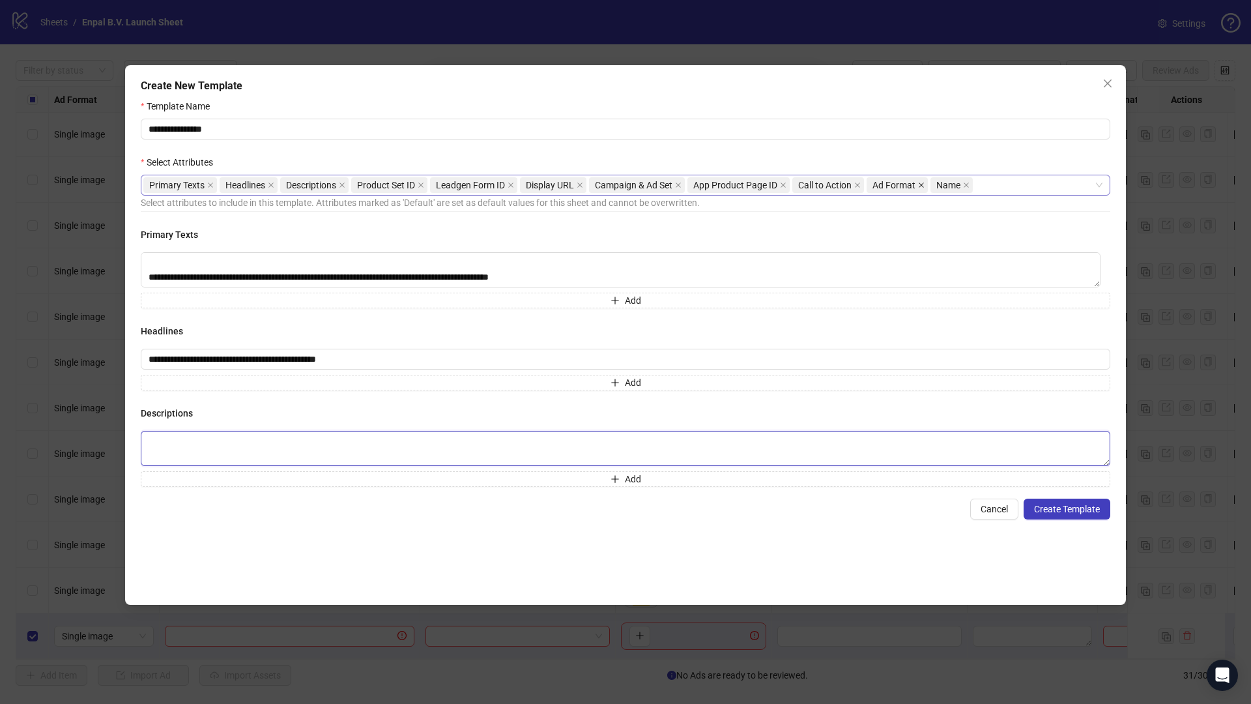
click at [924, 185] on icon "close" at bounding box center [921, 184] width 5 height 5
click at [826, 182] on span "Call to Action" at bounding box center [824, 185] width 53 height 14
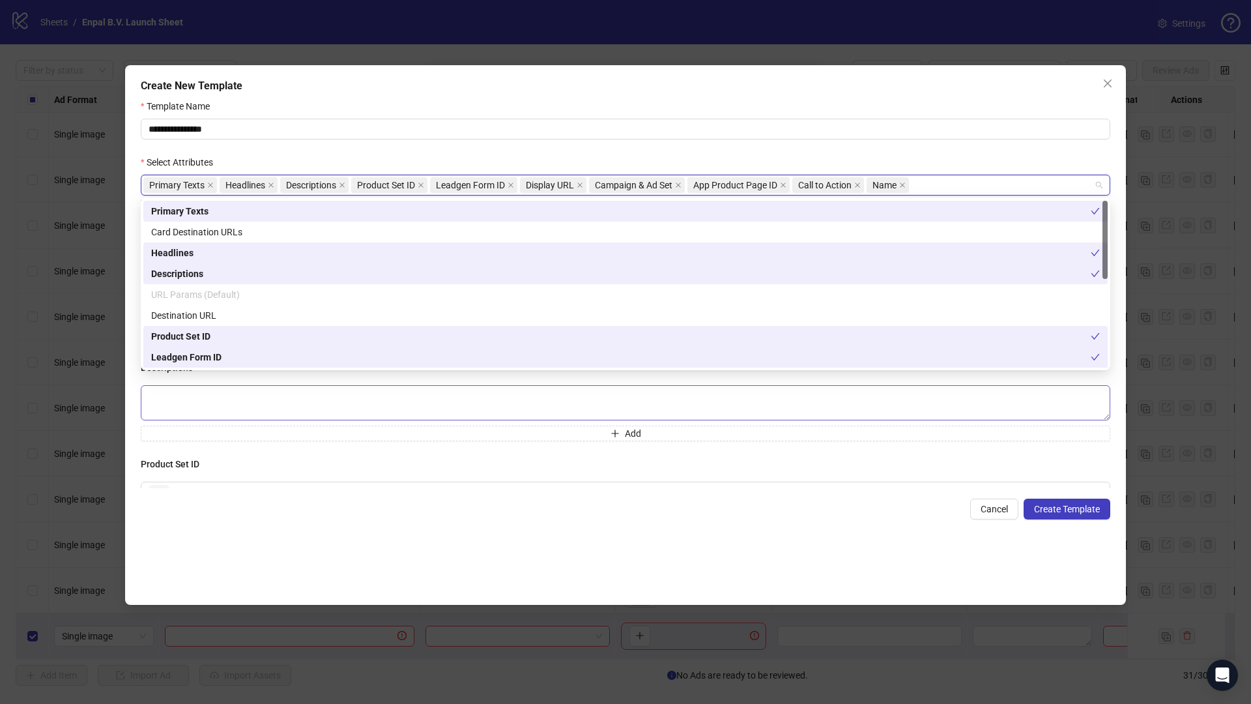
scroll to position [61, 0]
click at [448, 450] on h4 "Product Set ID" at bounding box center [626, 449] width 970 height 14
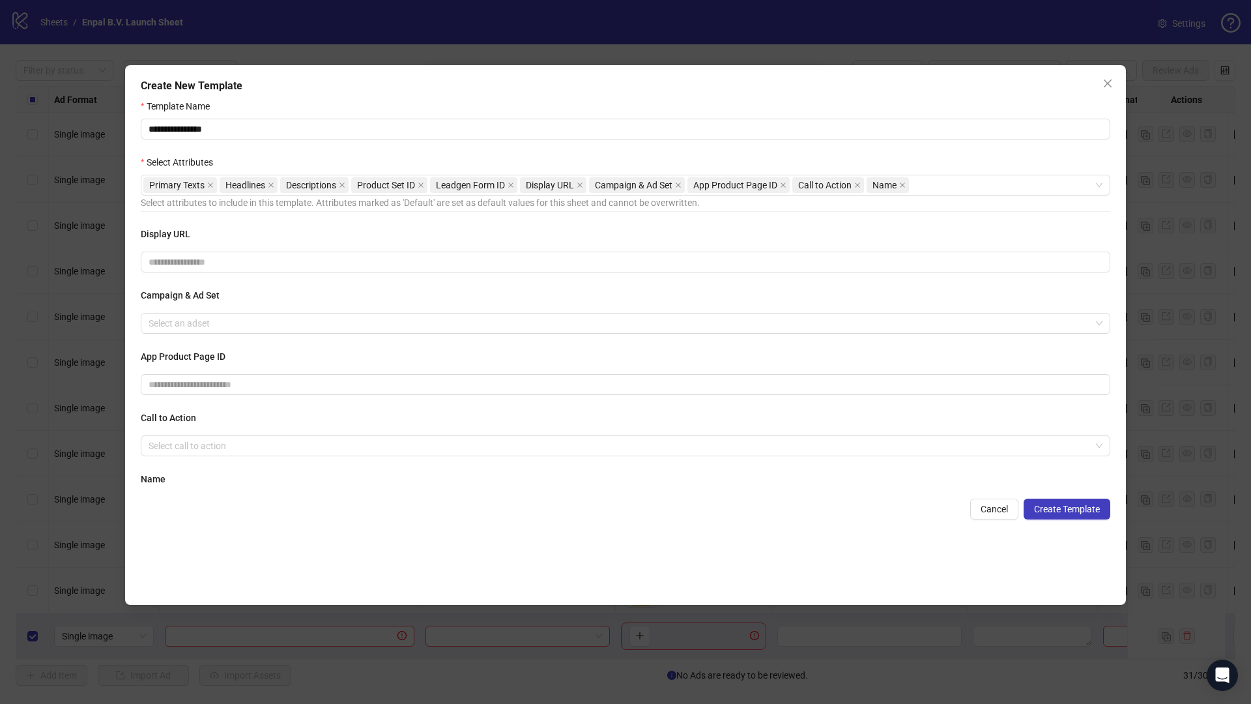
scroll to position [450, 0]
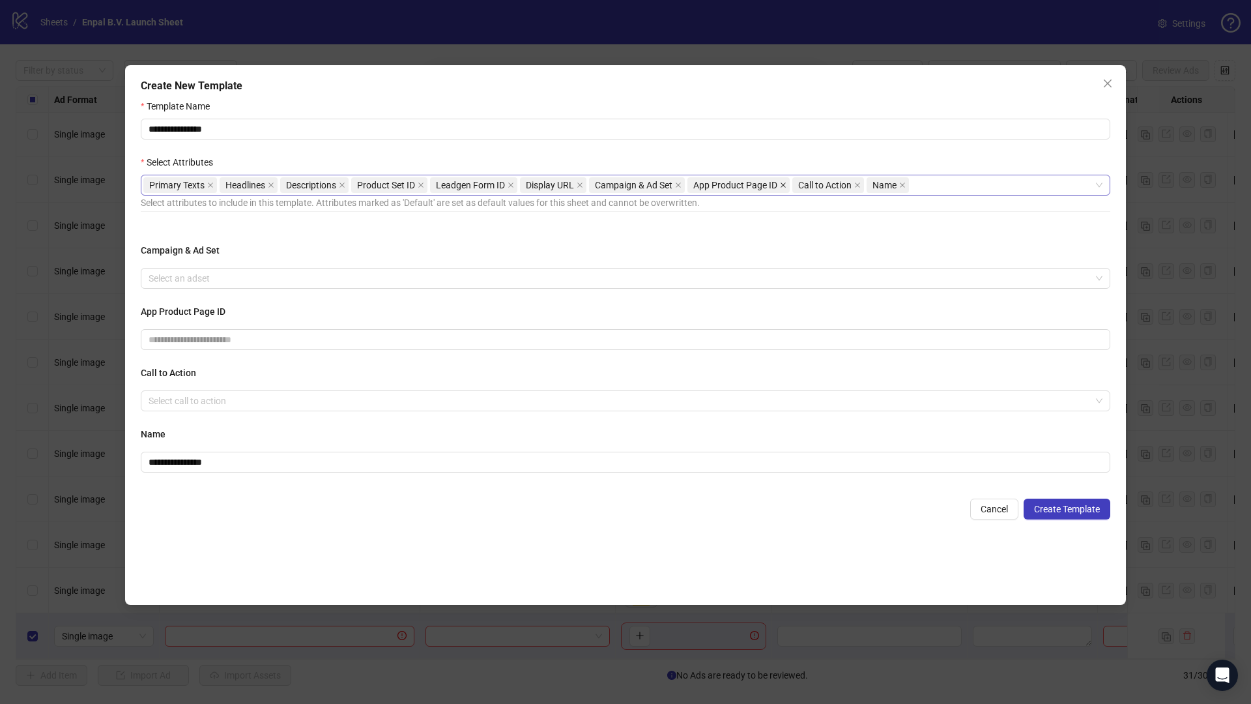
click at [784, 186] on icon "close" at bounding box center [783, 184] width 5 height 5
click at [250, 463] on input "**********" at bounding box center [626, 462] width 970 height 21
click at [242, 463] on input "**********" at bounding box center [626, 462] width 970 height 21
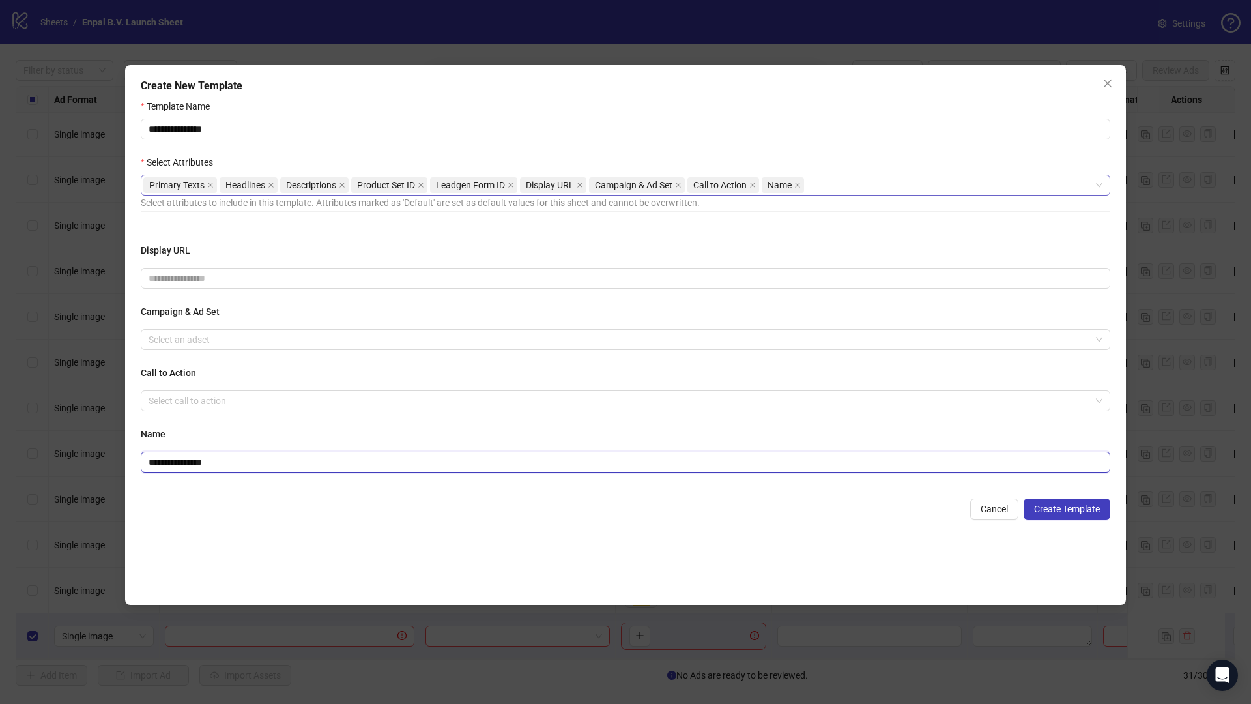
click at [242, 463] on input "**********" at bounding box center [626, 462] width 970 height 21
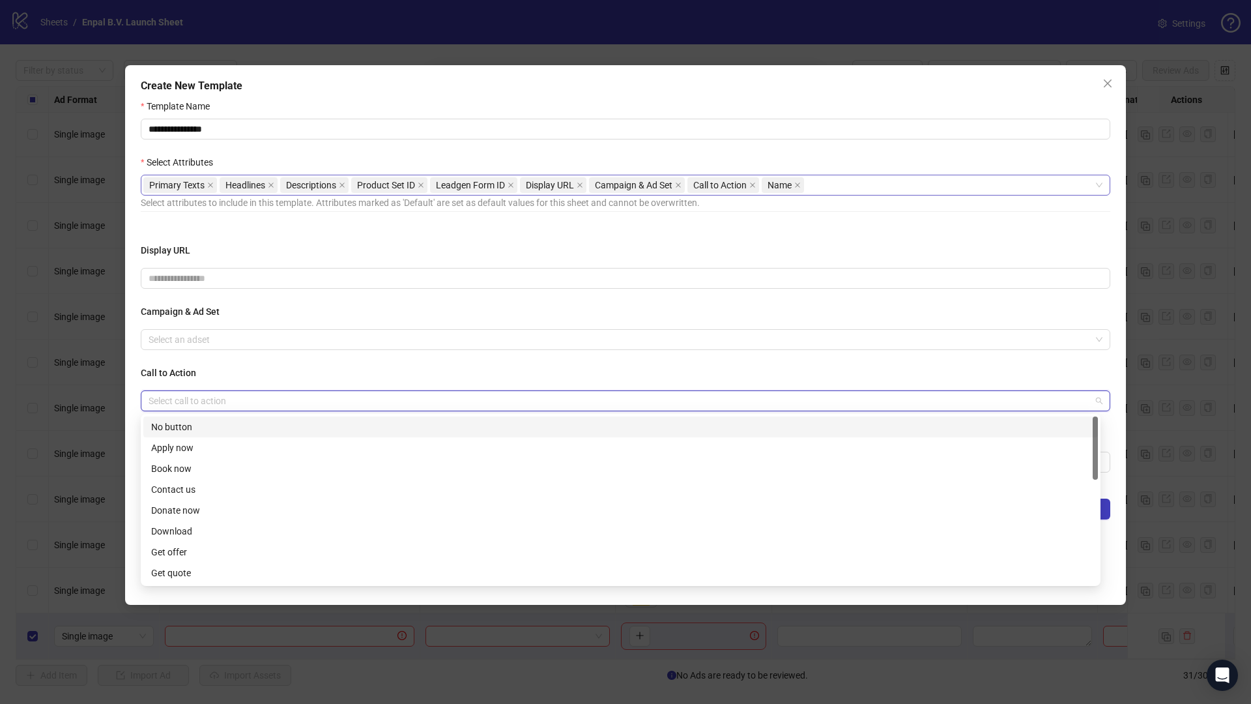
click at [218, 394] on input "search" at bounding box center [620, 401] width 942 height 20
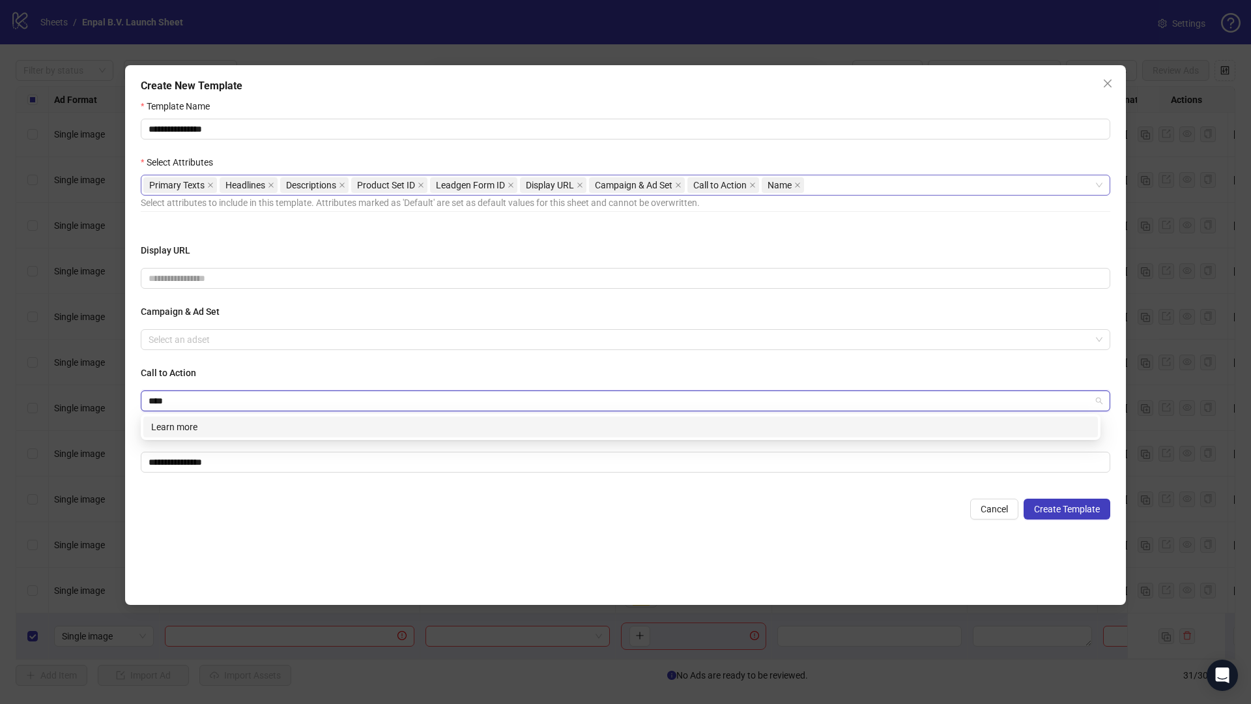
type input "*****"
click at [183, 433] on div "Learn more" at bounding box center [620, 427] width 939 height 14
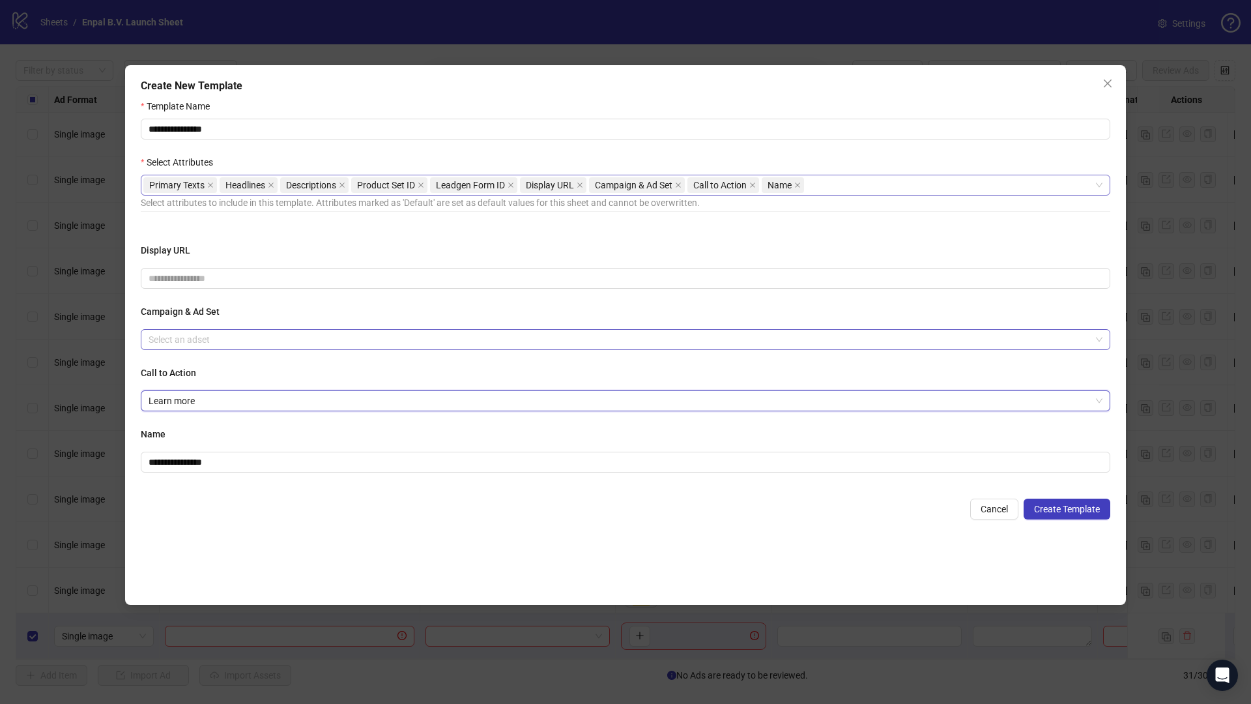
click at [205, 332] on input "search" at bounding box center [620, 340] width 942 height 20
click at [232, 319] on div "Campaign & Ad Set Select an adset" at bounding box center [626, 327] width 970 height 46
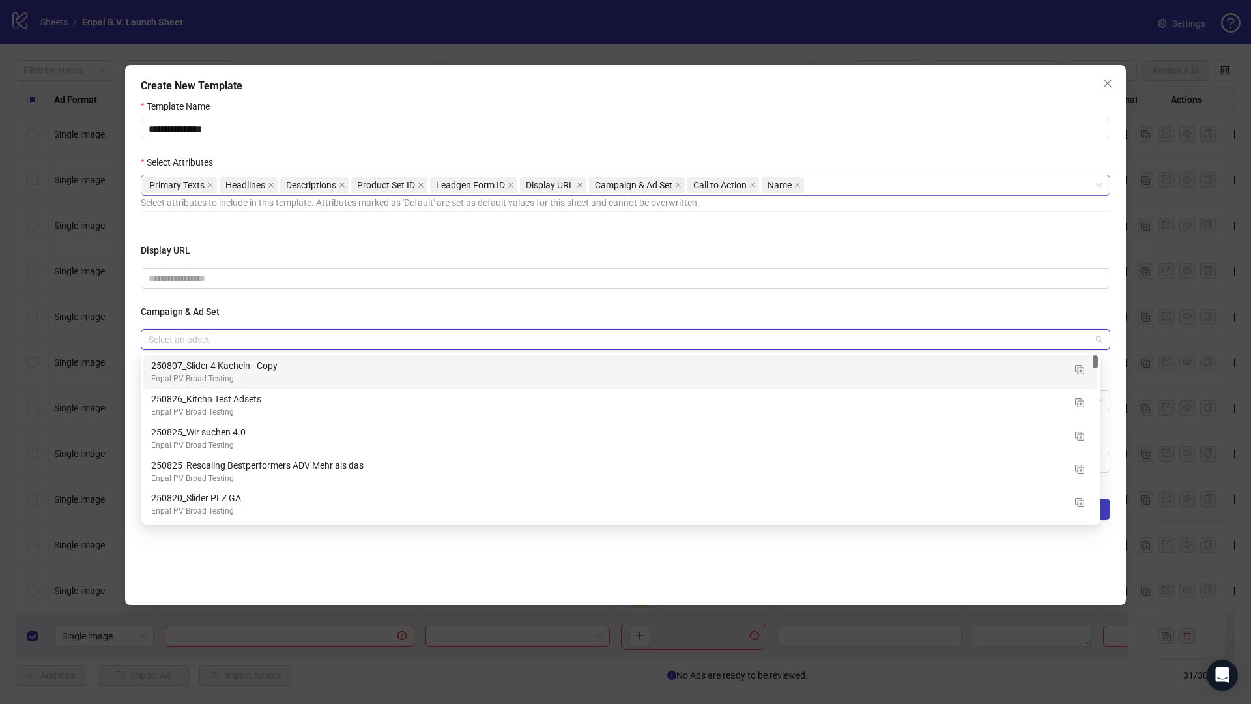
click at [224, 339] on input "search" at bounding box center [620, 340] width 942 height 20
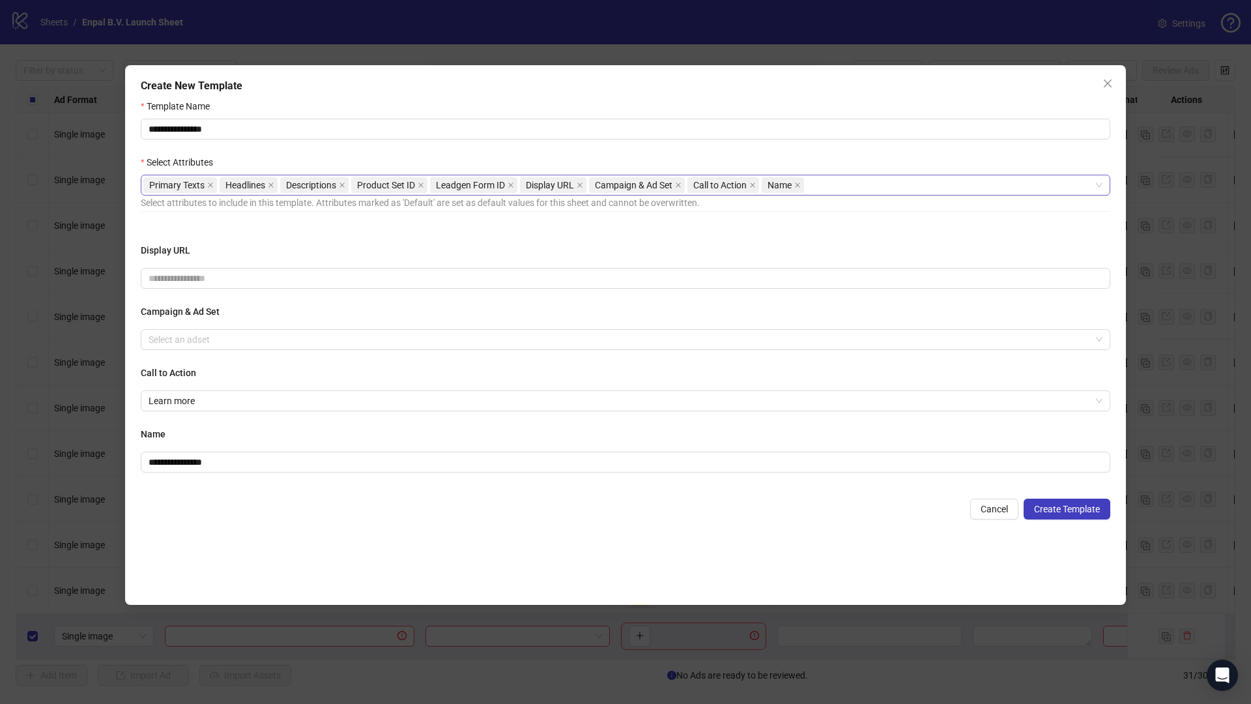
click at [231, 319] on div "Campaign & Ad Set Select an adset" at bounding box center [626, 327] width 970 height 46
click at [424, 186] on icon "close" at bounding box center [421, 185] width 7 height 7
click at [432, 186] on icon "close" at bounding box center [431, 184] width 5 height 5
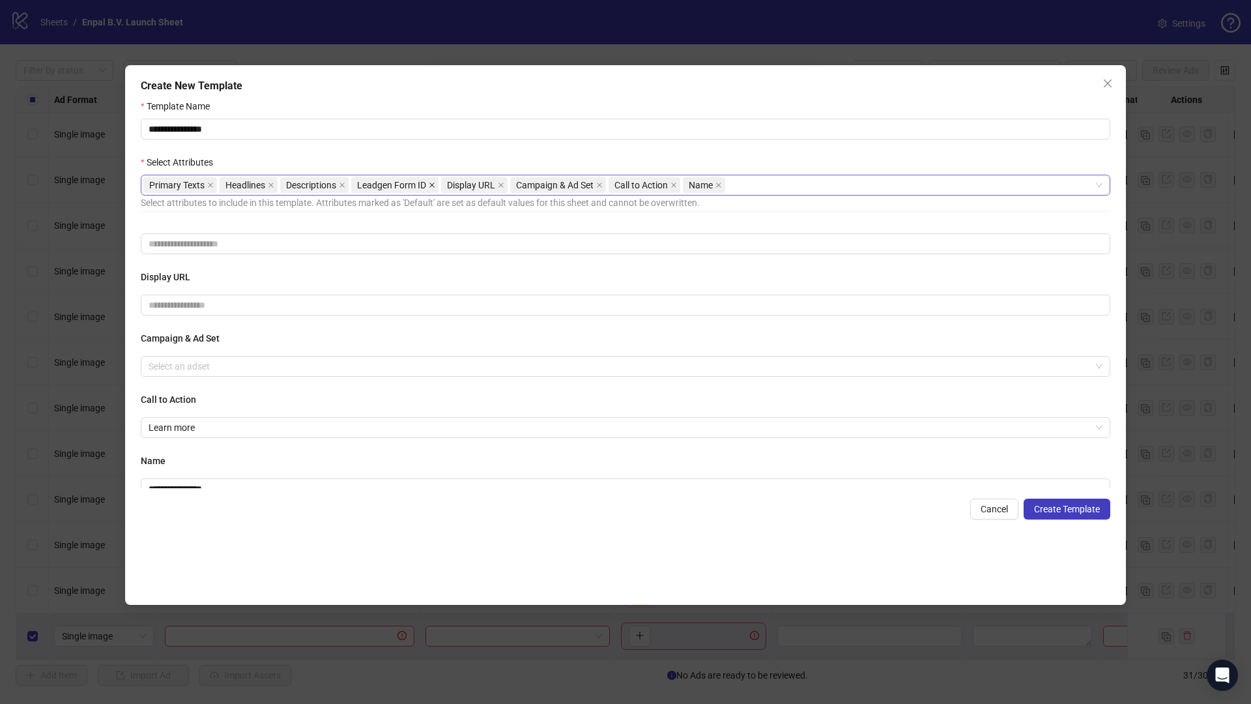
scroll to position [233, 0]
click at [513, 186] on icon "close" at bounding box center [509, 185] width 7 height 7
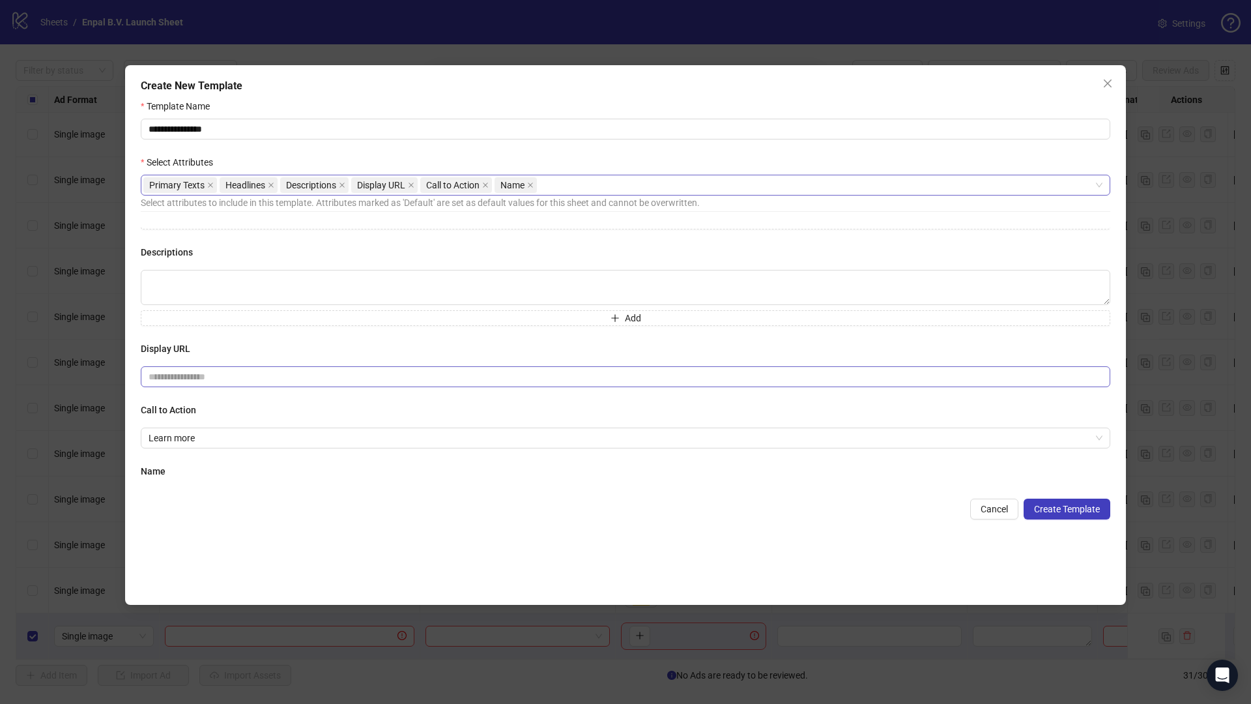
scroll to position [155, 0]
click at [237, 382] on input "text" at bounding box center [626, 382] width 970 height 21
type input "********"
click at [242, 352] on h4 "Display URL" at bounding box center [626, 354] width 970 height 14
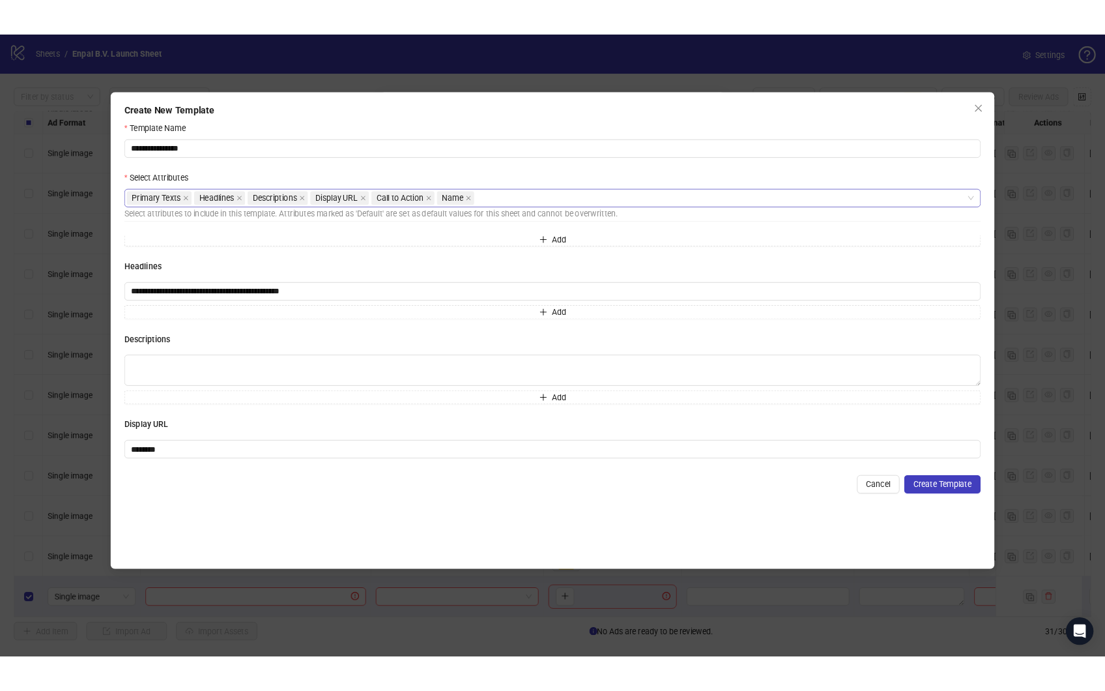
scroll to position [68, 0]
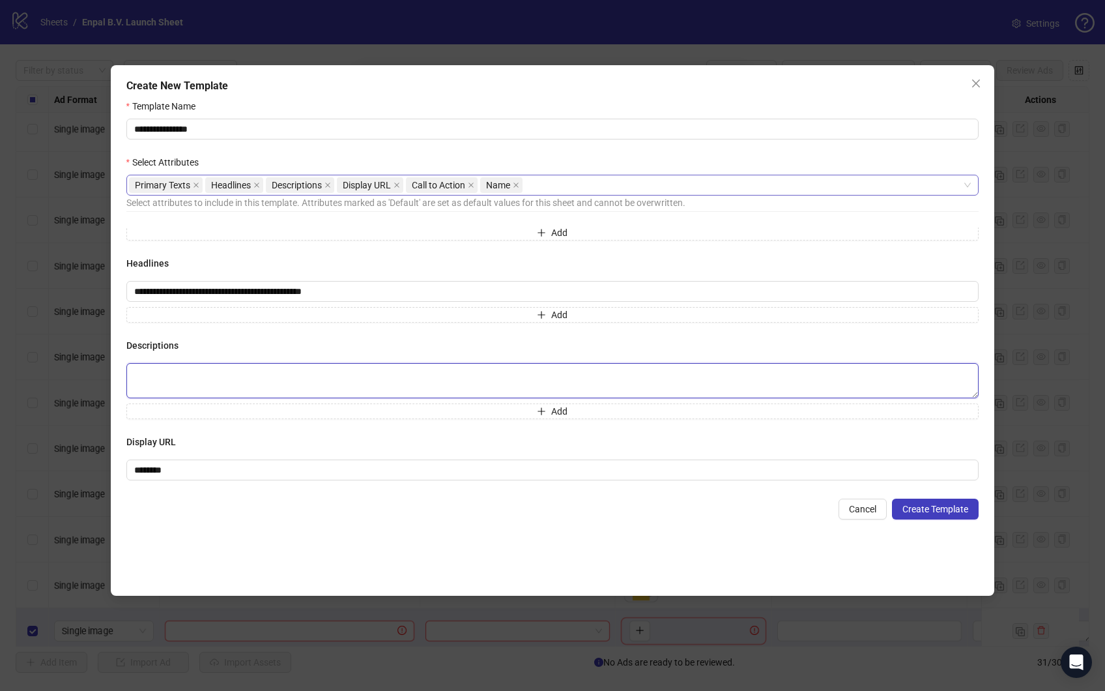
click at [177, 377] on textarea at bounding box center [552, 380] width 853 height 35
paste textarea "**********"
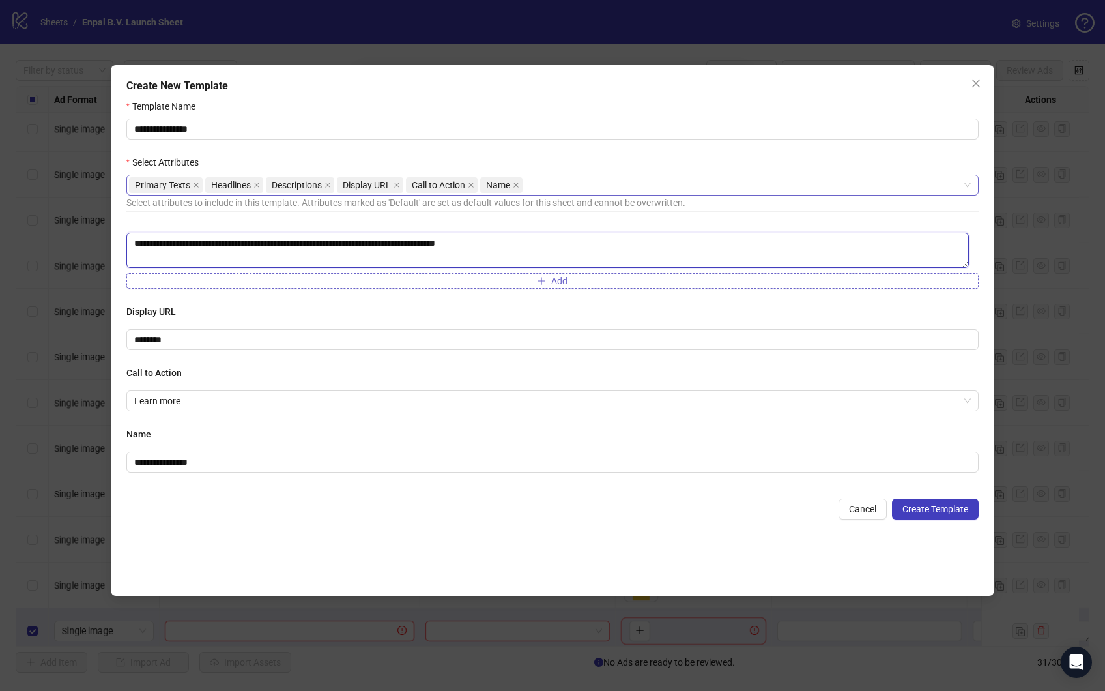
scroll to position [0, 0]
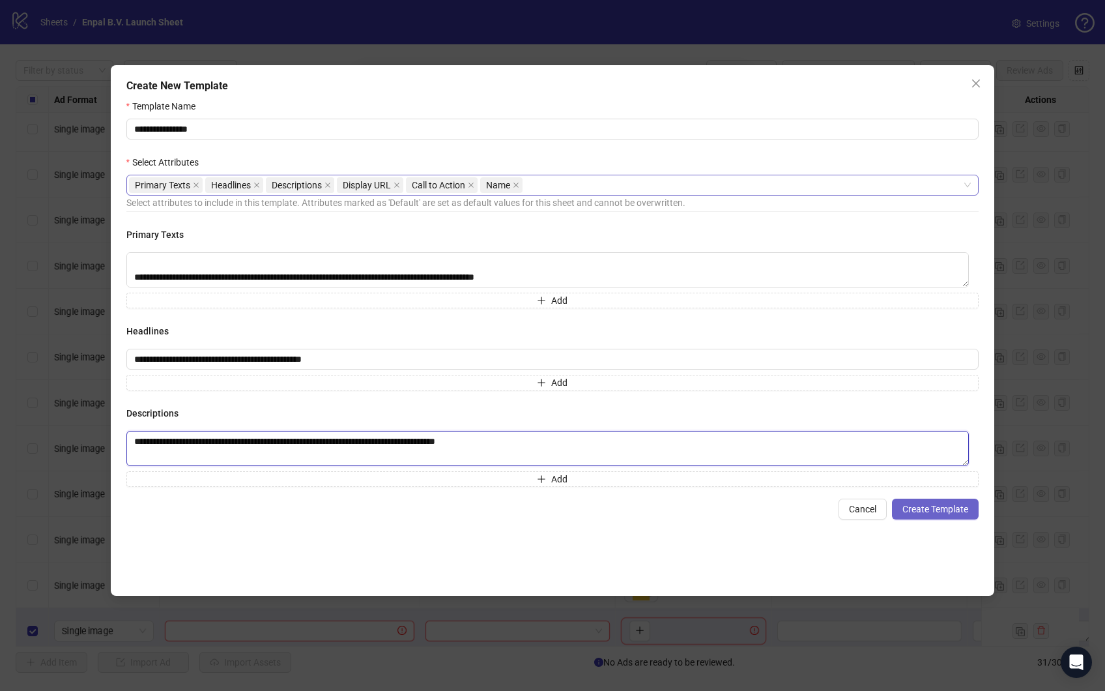
type textarea "**********"
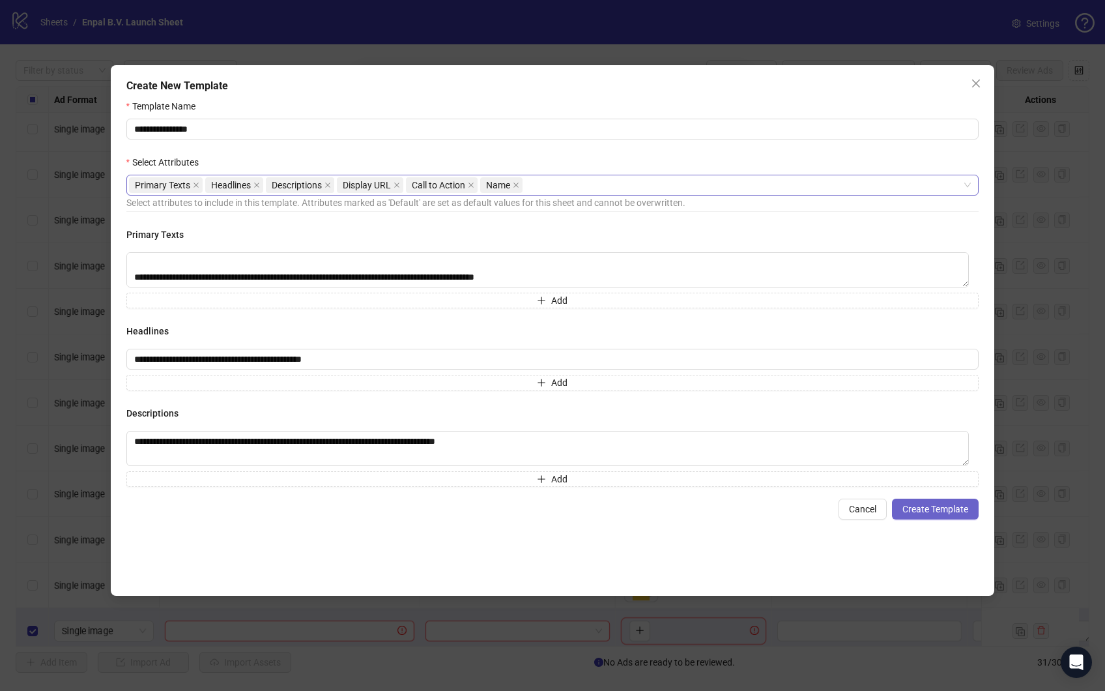
click at [940, 513] on span "Create Template" at bounding box center [935, 509] width 66 height 10
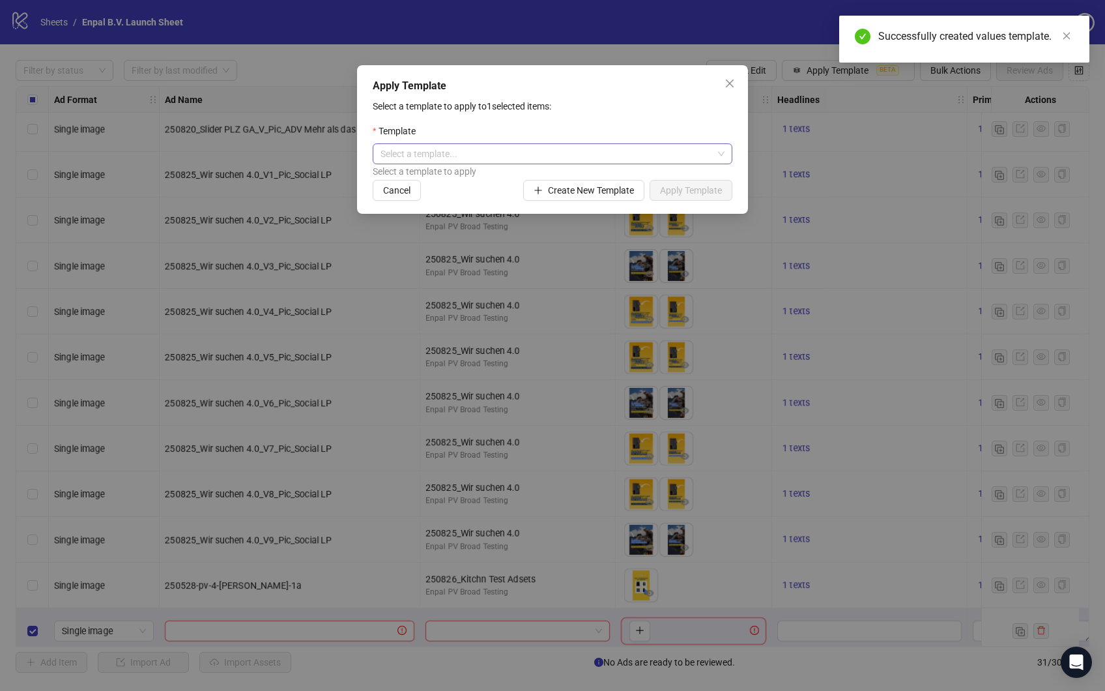
click at [494, 149] on input "search" at bounding box center [547, 154] width 332 height 20
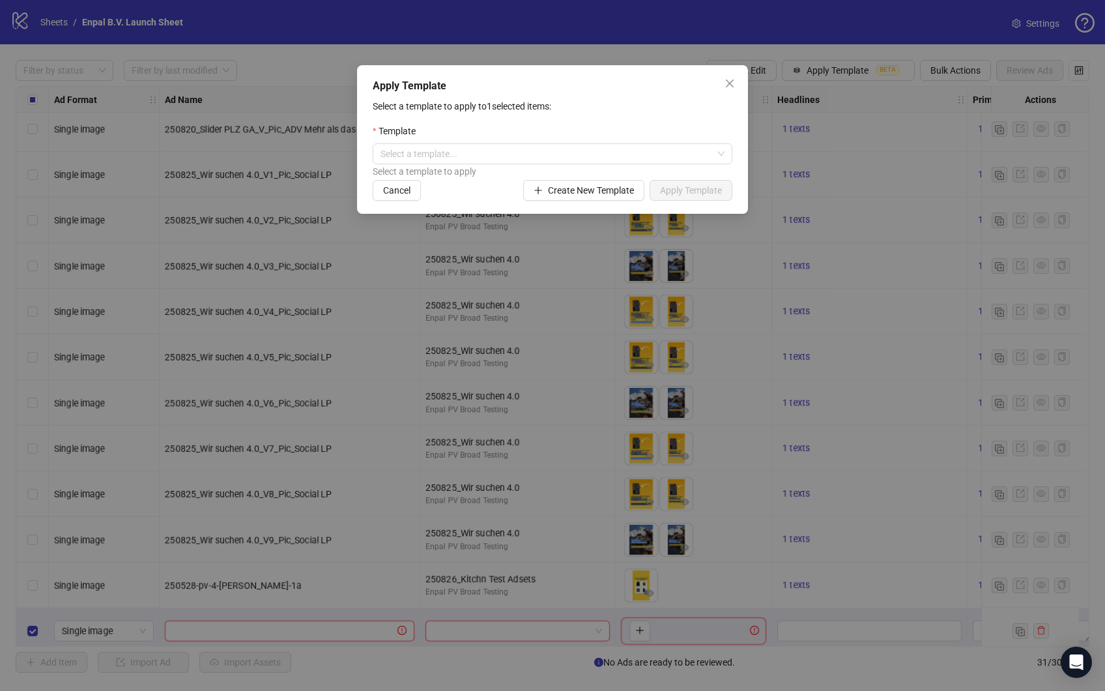
click at [509, 128] on div "Template" at bounding box center [553, 134] width 360 height 20
click at [728, 86] on icon "close" at bounding box center [730, 83] width 10 height 10
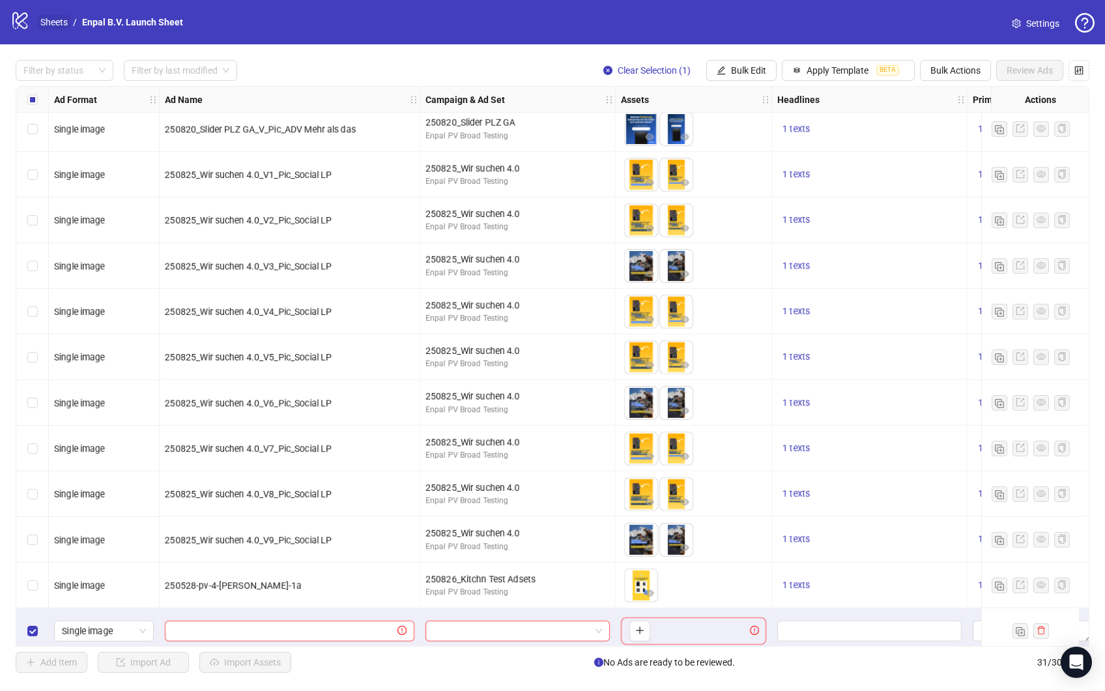
click at [59, 21] on link "Sheets" at bounding box center [54, 22] width 33 height 14
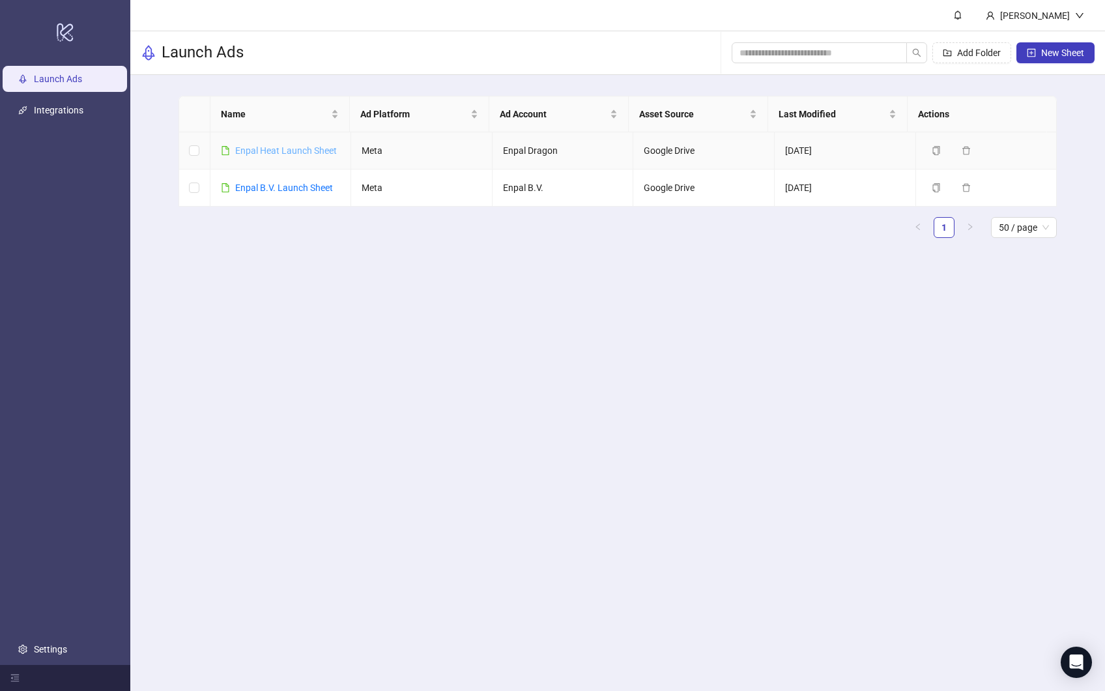
click at [295, 148] on link "Enpal Heat Launch Sheet" at bounding box center [286, 150] width 102 height 10
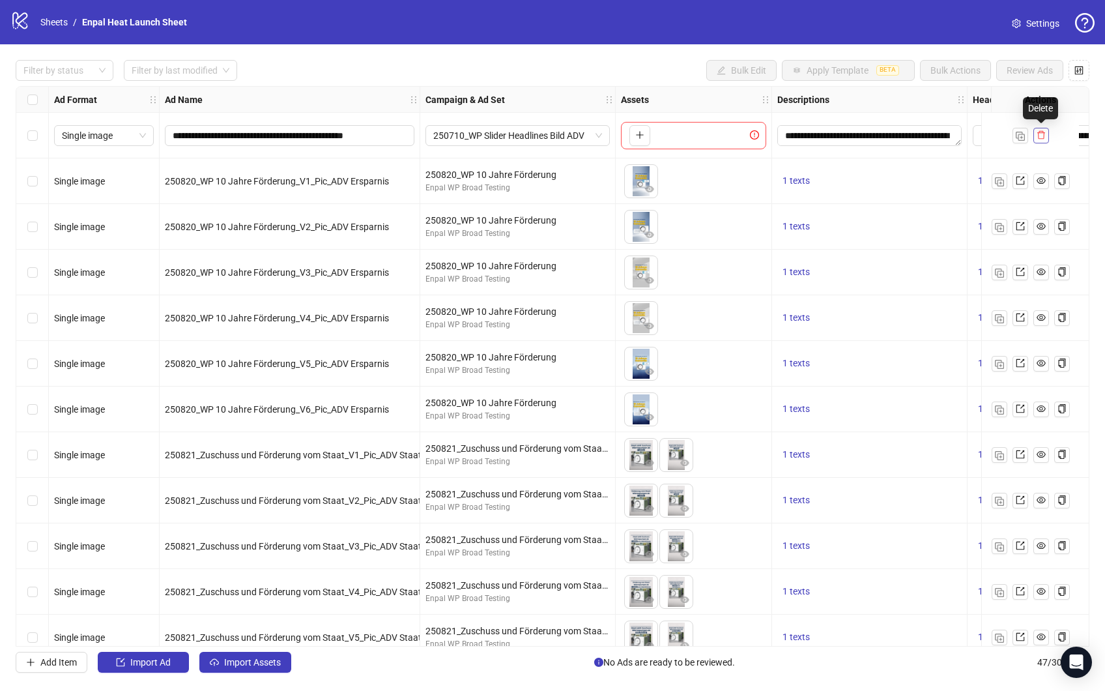
click at [1043, 136] on icon "delete" at bounding box center [1041, 135] width 8 height 8
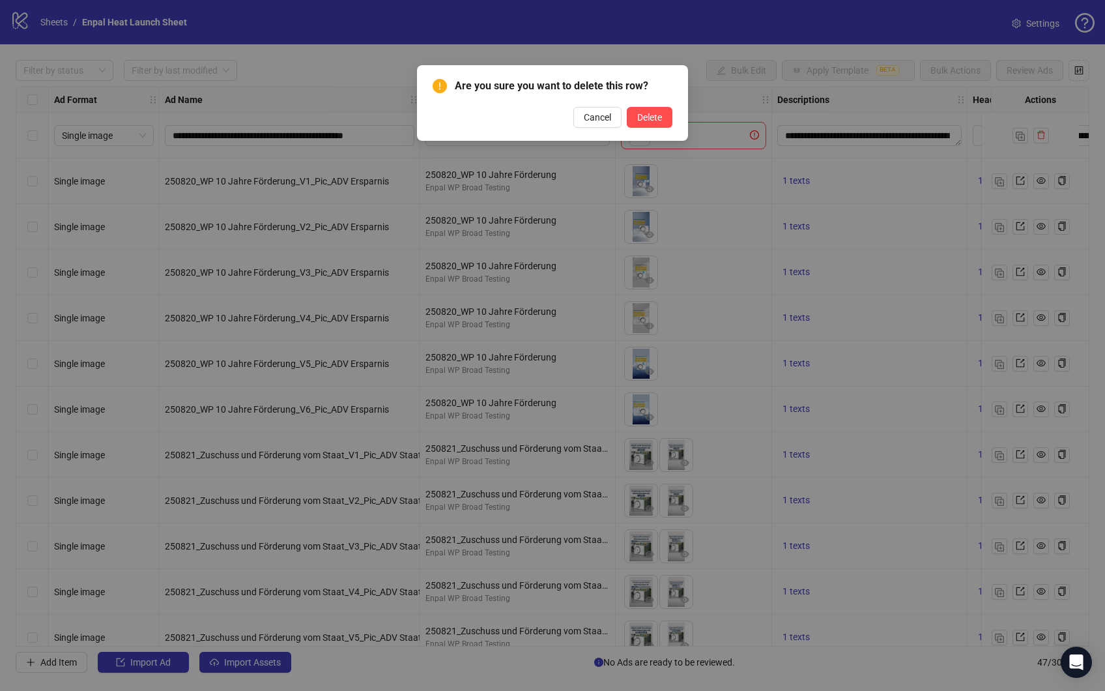
click at [687, 55] on div "Are you sure you want to delete this row? Cancel Delete" at bounding box center [552, 345] width 1105 height 691
click at [589, 119] on span "Cancel" at bounding box center [597, 117] width 27 height 10
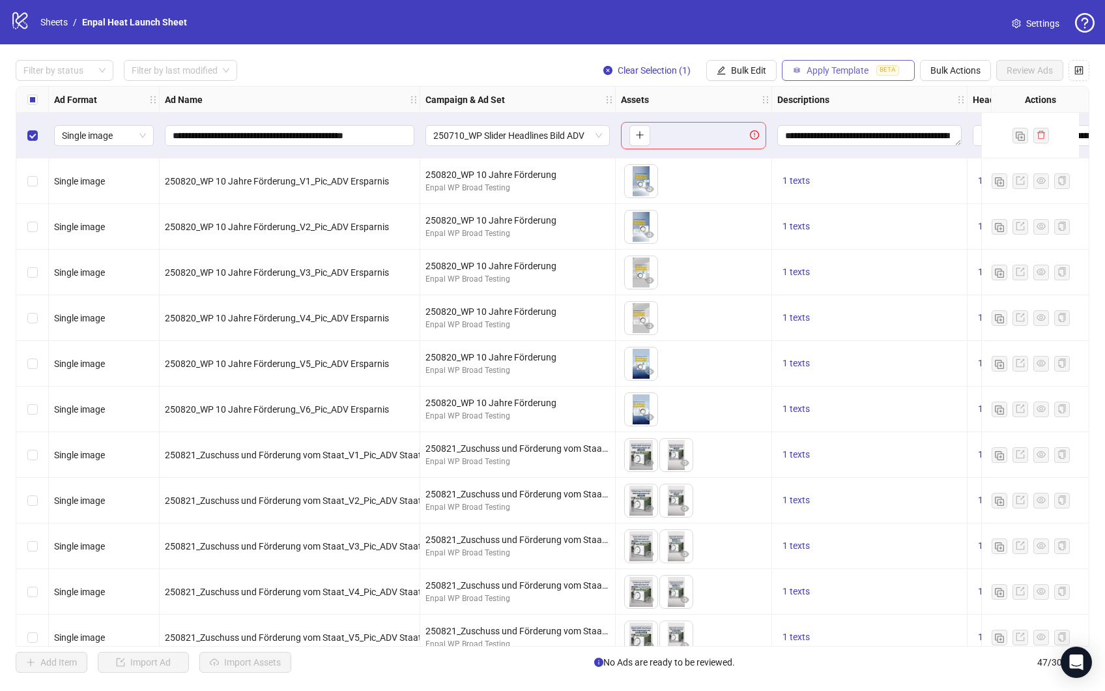
click at [832, 78] on button "Apply Template BETA" at bounding box center [848, 70] width 133 height 21
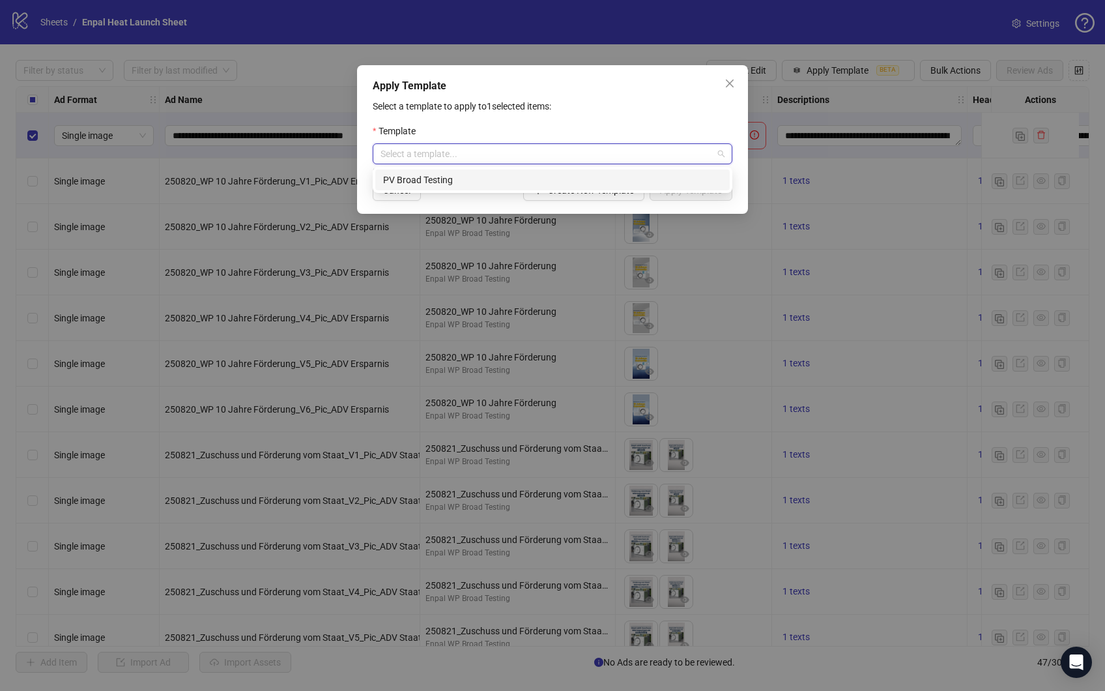
click at [502, 154] on input "search" at bounding box center [547, 154] width 332 height 20
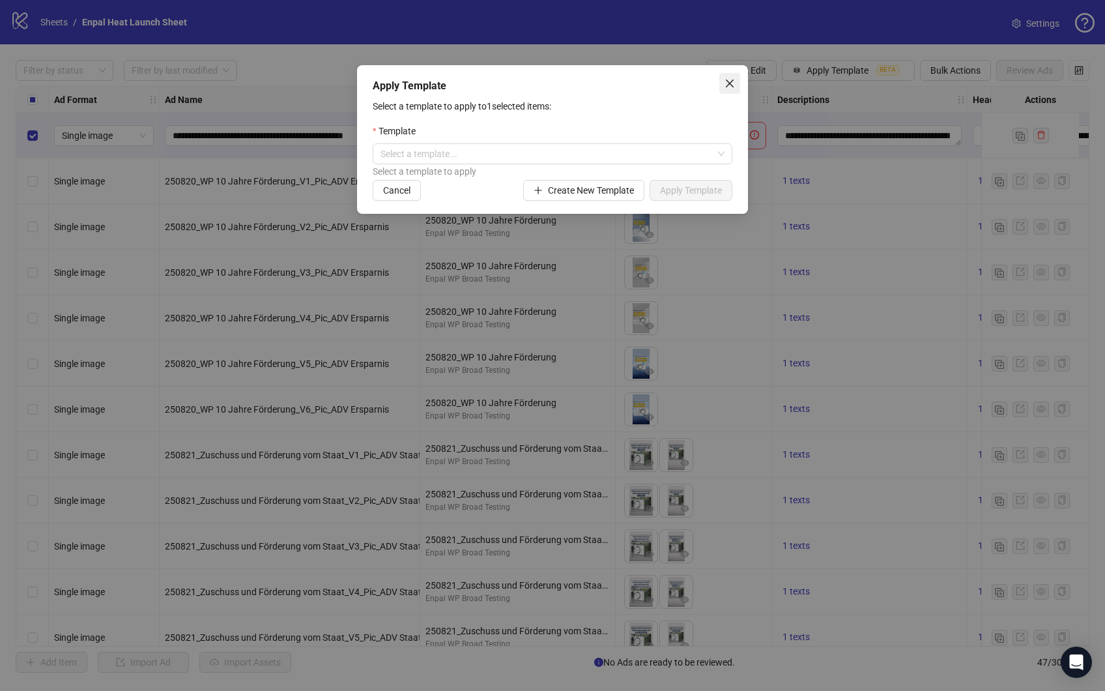
click at [724, 86] on span "Close" at bounding box center [729, 83] width 21 height 10
